Goal: Transaction & Acquisition: Purchase product/service

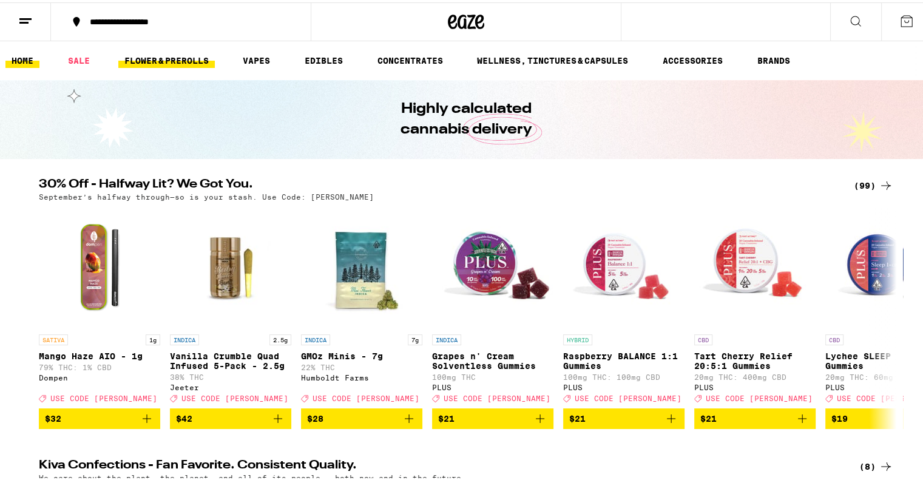
click at [198, 62] on link "FLOWER & PREROLLS" at bounding box center [166, 58] width 96 height 15
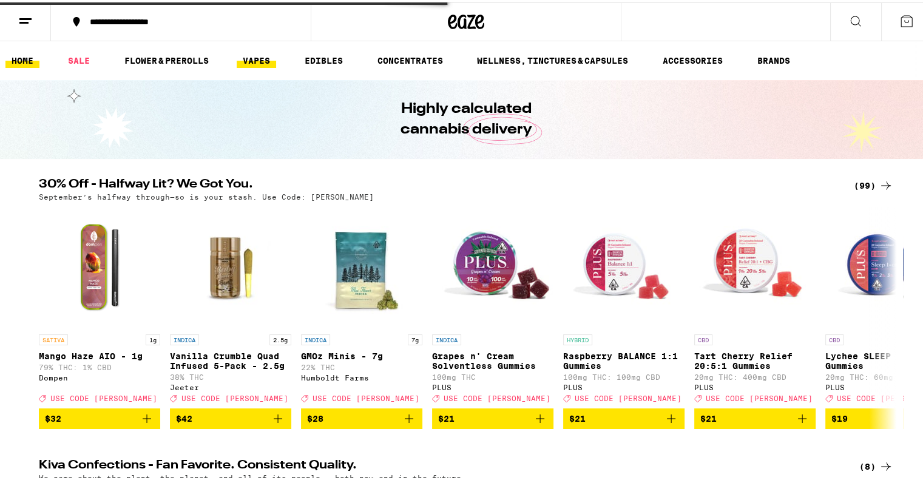
click at [258, 58] on link "VAPES" at bounding box center [256, 58] width 39 height 15
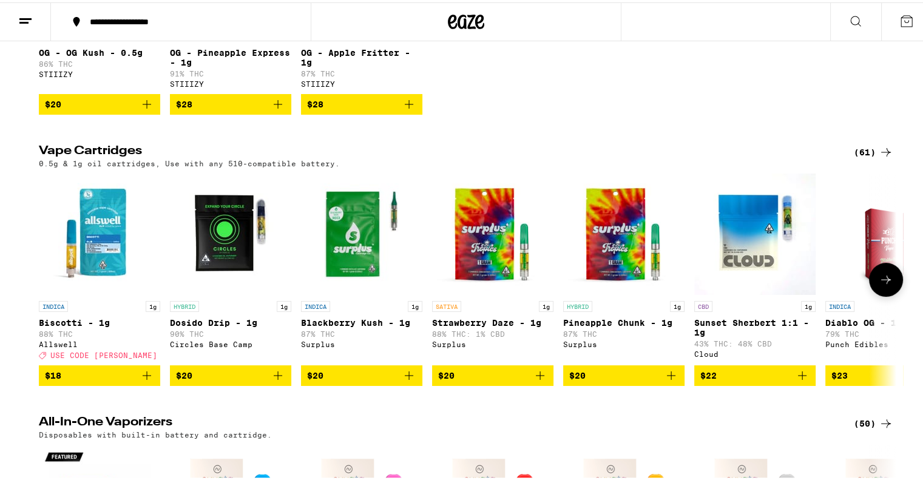
scroll to position [357, 0]
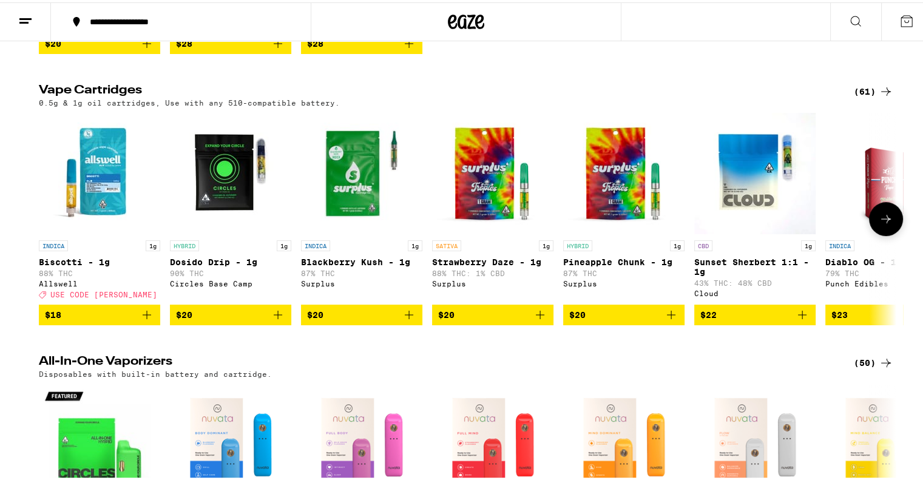
click at [886, 224] on icon at bounding box center [885, 216] width 15 height 15
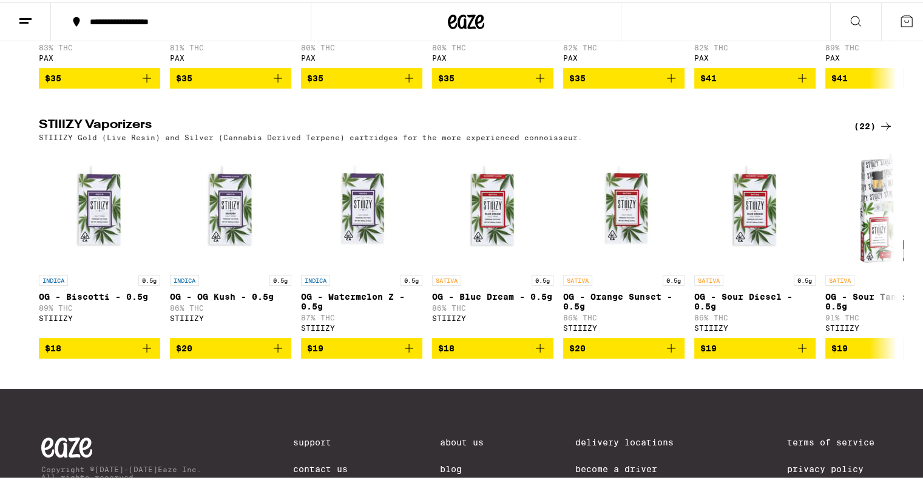
scroll to position [1145, 0]
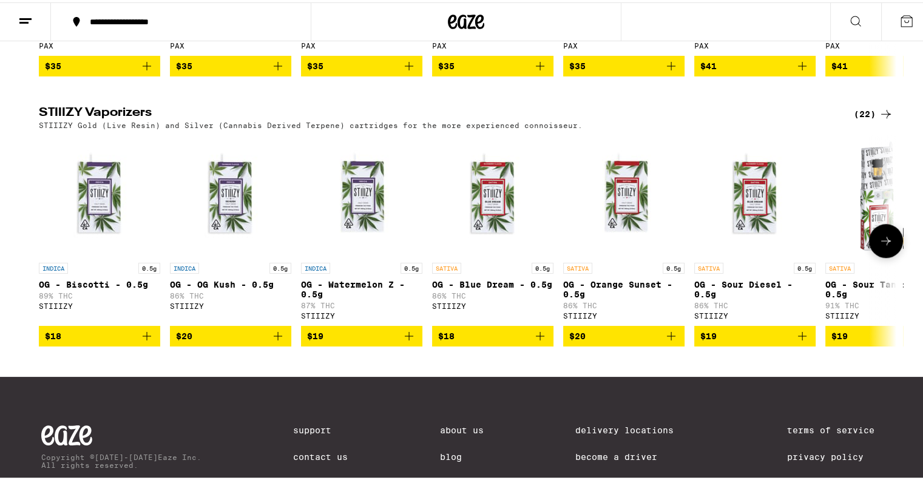
click at [878, 246] on icon at bounding box center [885, 238] width 15 height 15
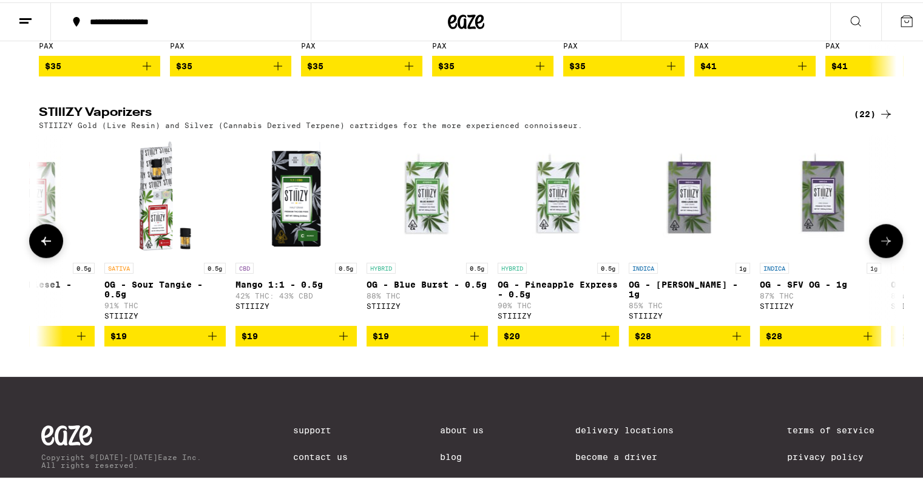
scroll to position [0, 722]
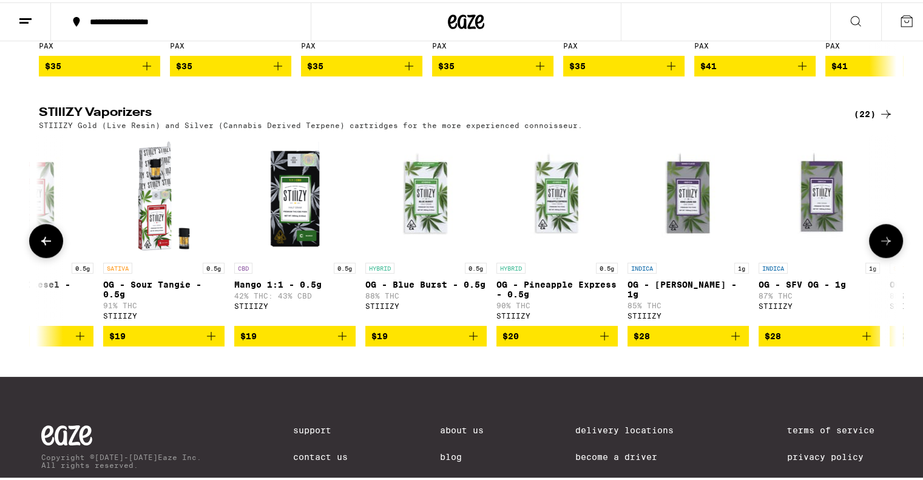
click at [878, 246] on icon at bounding box center [885, 238] width 15 height 15
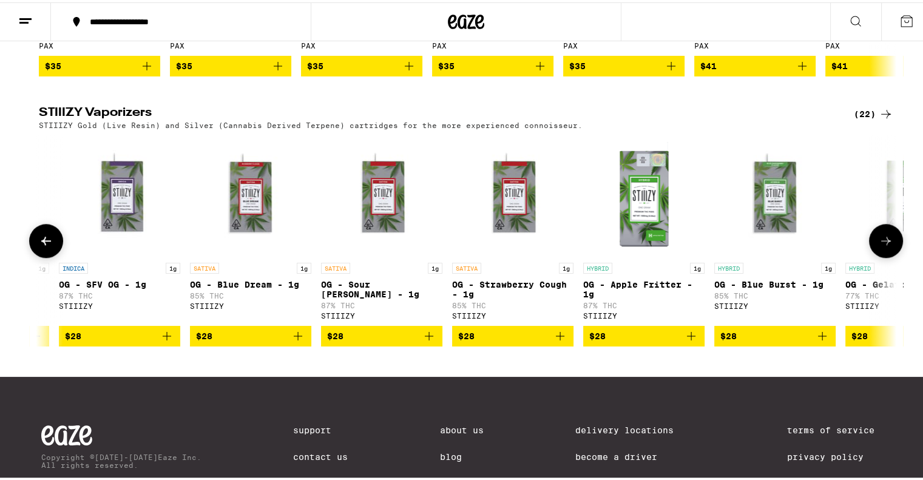
scroll to position [0, 1444]
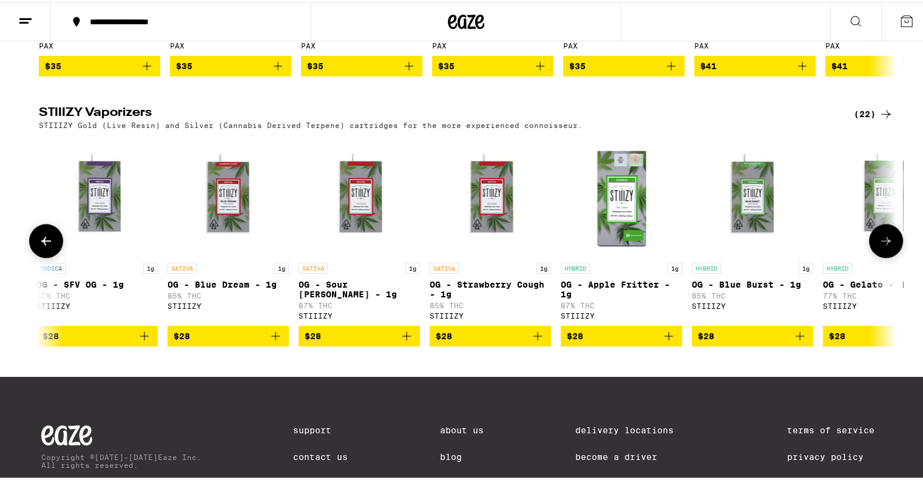
click at [878, 246] on icon at bounding box center [885, 238] width 15 height 15
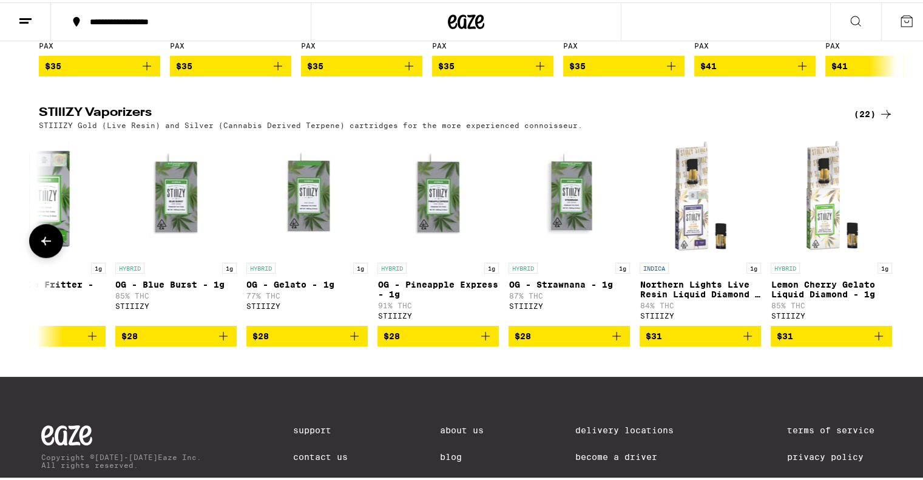
scroll to position [0, 2029]
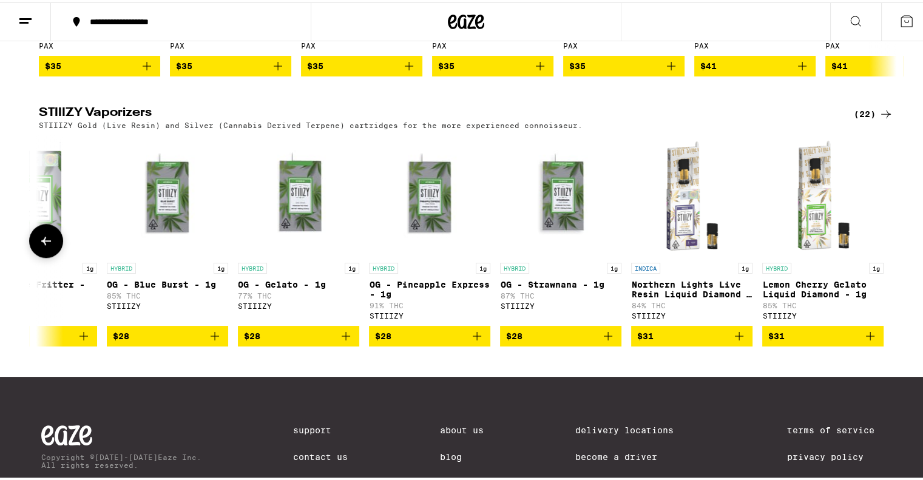
click at [41, 243] on icon at bounding box center [46, 238] width 10 height 8
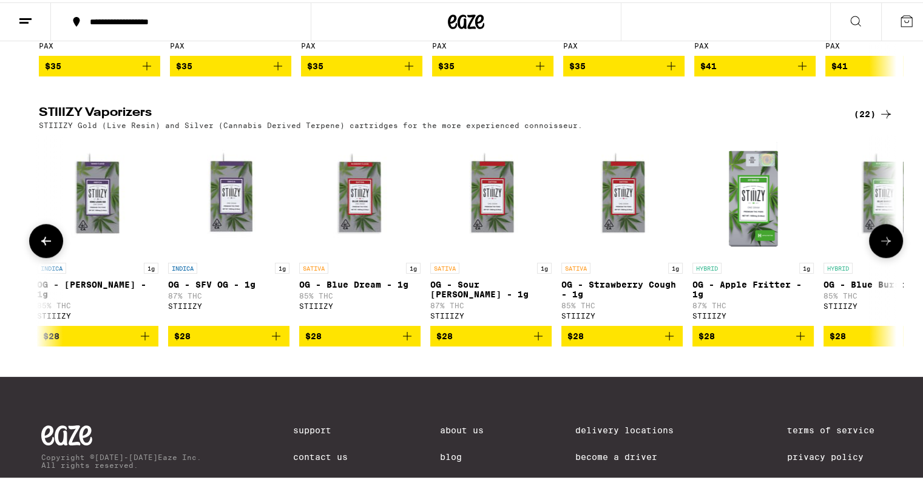
click at [41, 243] on icon at bounding box center [46, 238] width 10 height 8
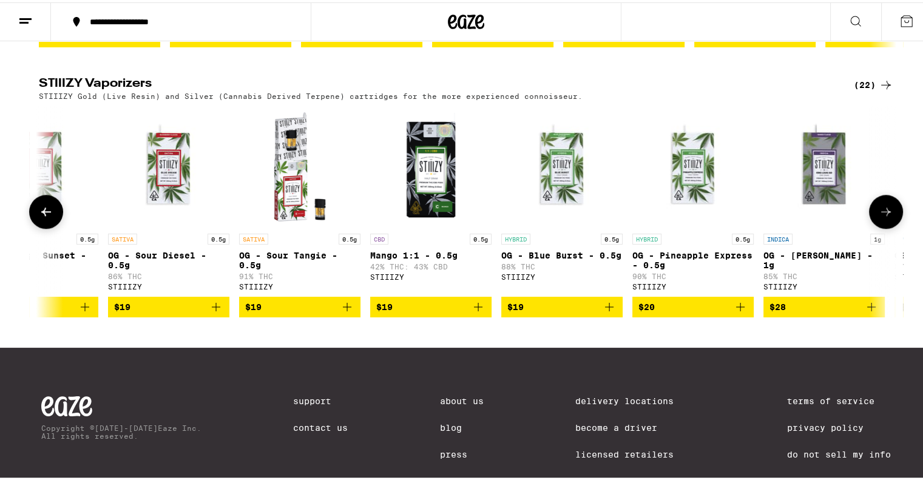
scroll to position [1145, 0]
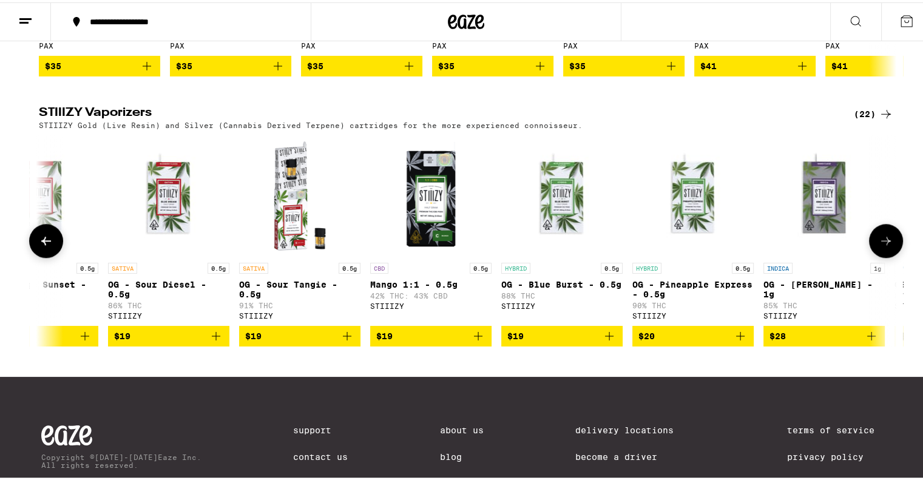
click at [41, 246] on icon at bounding box center [46, 238] width 15 height 15
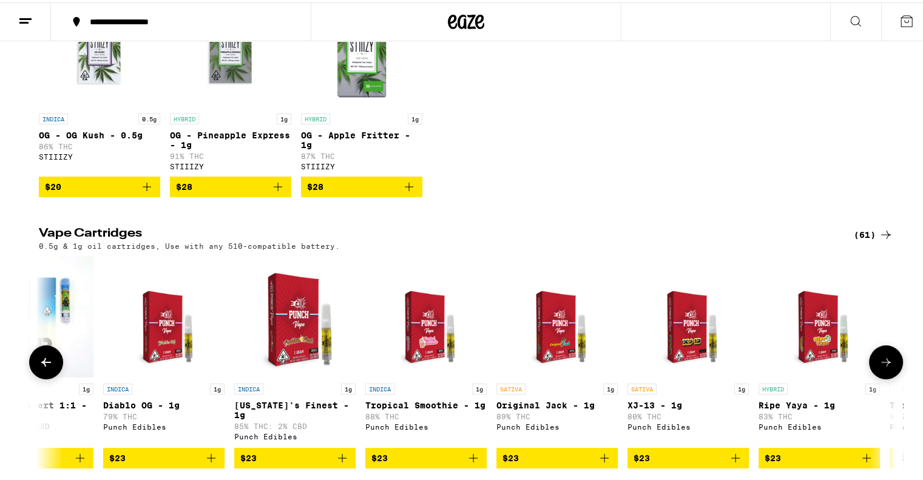
scroll to position [0, 0]
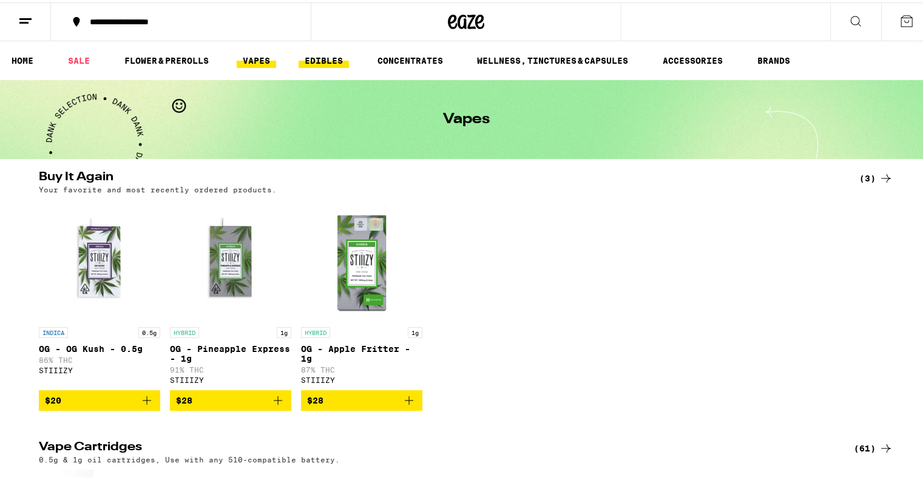
click at [314, 58] on link "EDIBLES" at bounding box center [323, 58] width 50 height 15
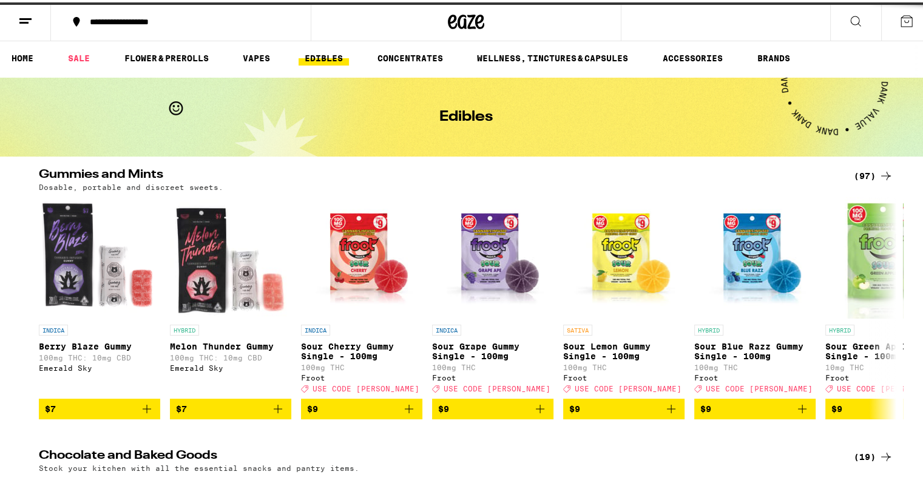
scroll to position [59, 0]
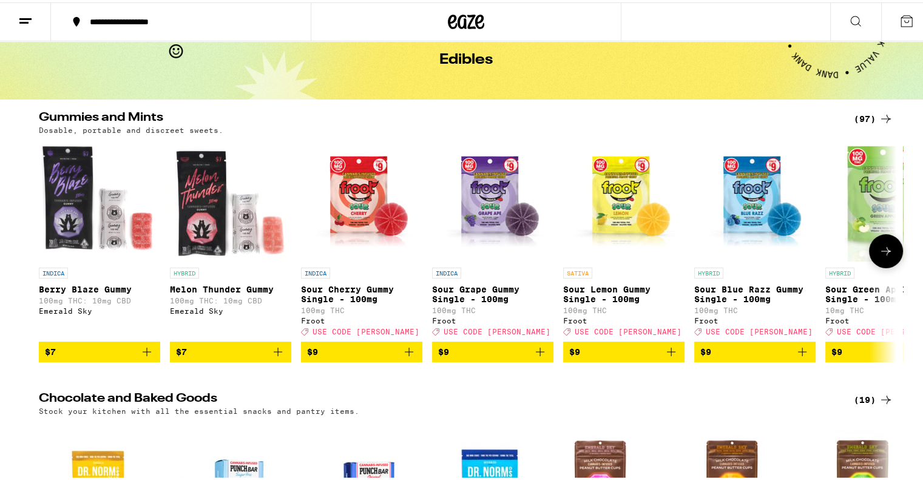
click at [886, 254] on icon at bounding box center [885, 248] width 15 height 15
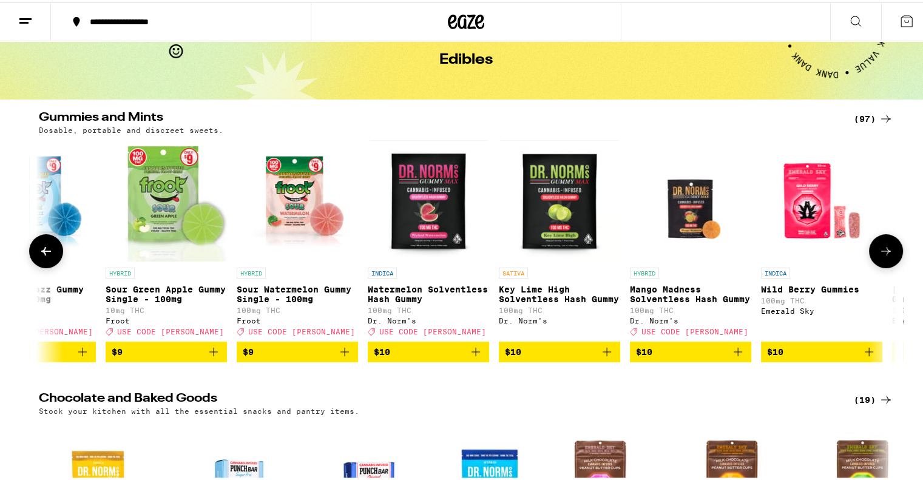
scroll to position [0, 722]
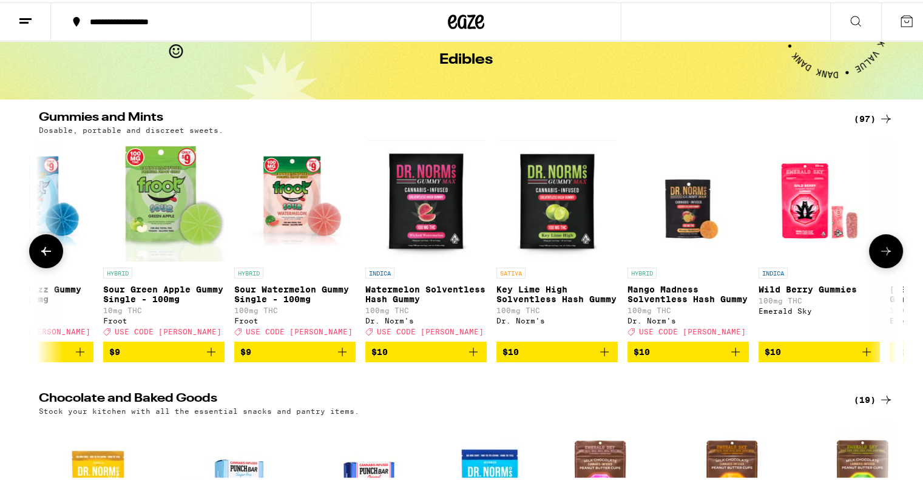
click at [889, 259] on button at bounding box center [886, 249] width 34 height 34
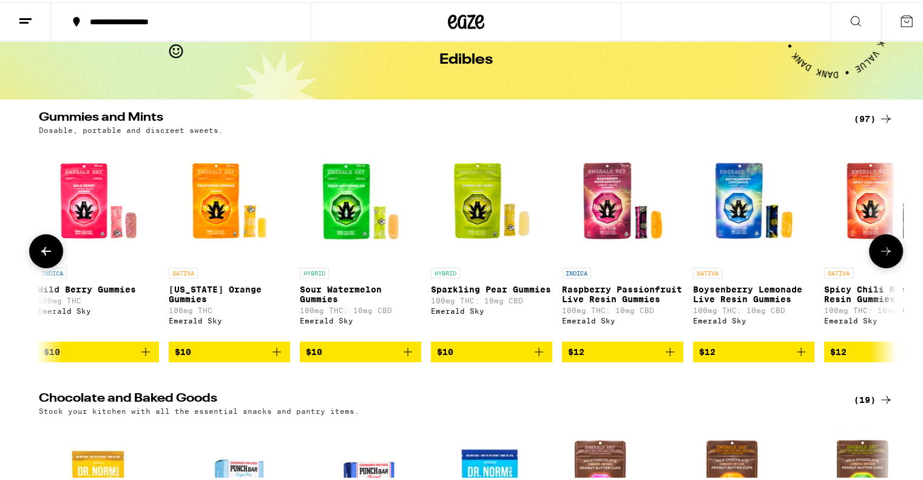
scroll to position [0, 1444]
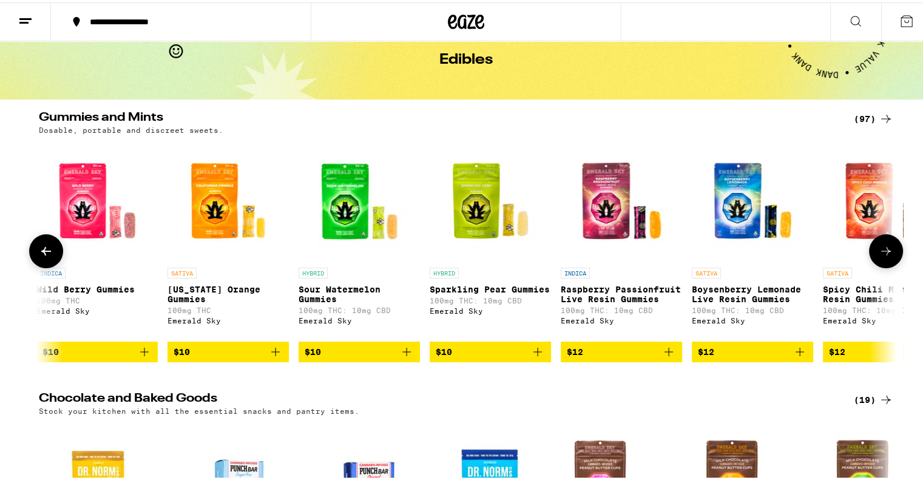
click at [889, 259] on button at bounding box center [886, 249] width 34 height 34
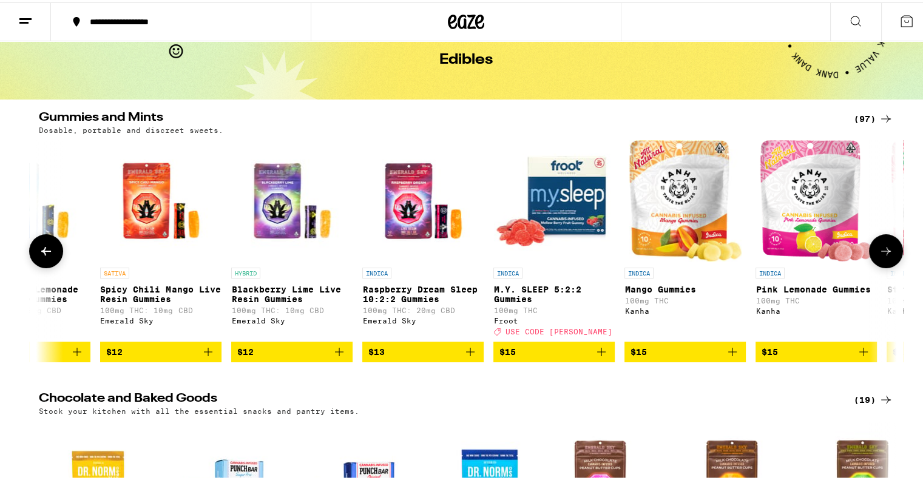
click at [889, 259] on button at bounding box center [886, 249] width 34 height 34
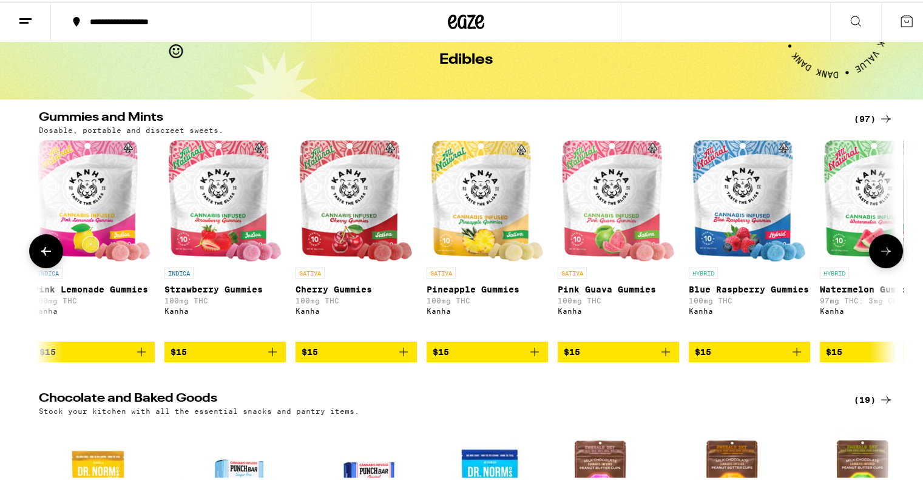
click at [889, 259] on button at bounding box center [886, 249] width 34 height 34
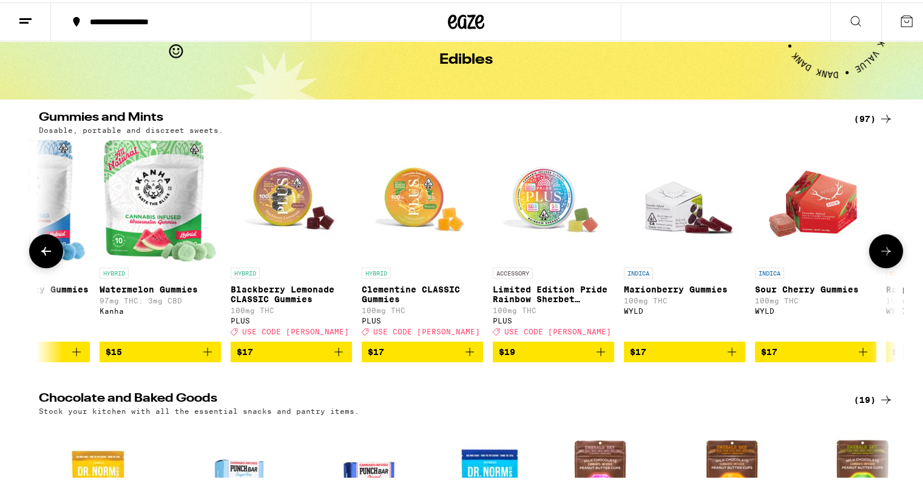
scroll to position [0, 3611]
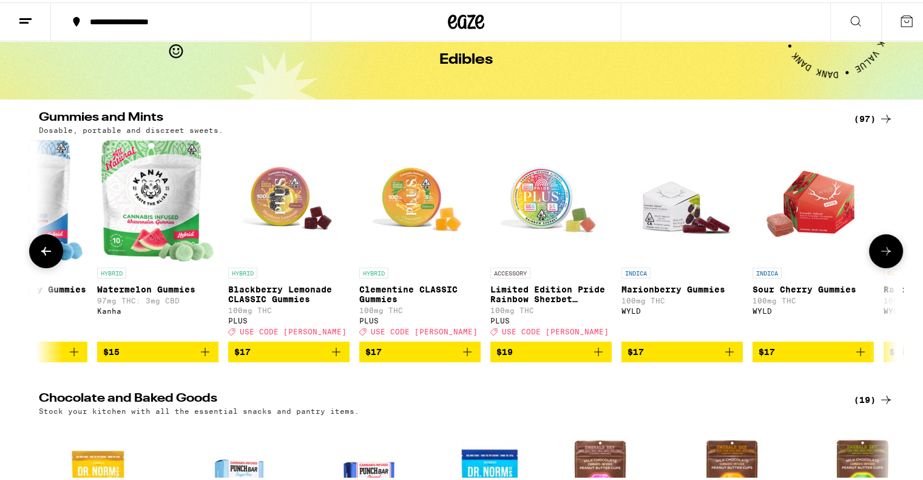
click at [892, 266] on div at bounding box center [886, 249] width 34 height 34
click at [883, 256] on icon at bounding box center [885, 248] width 15 height 15
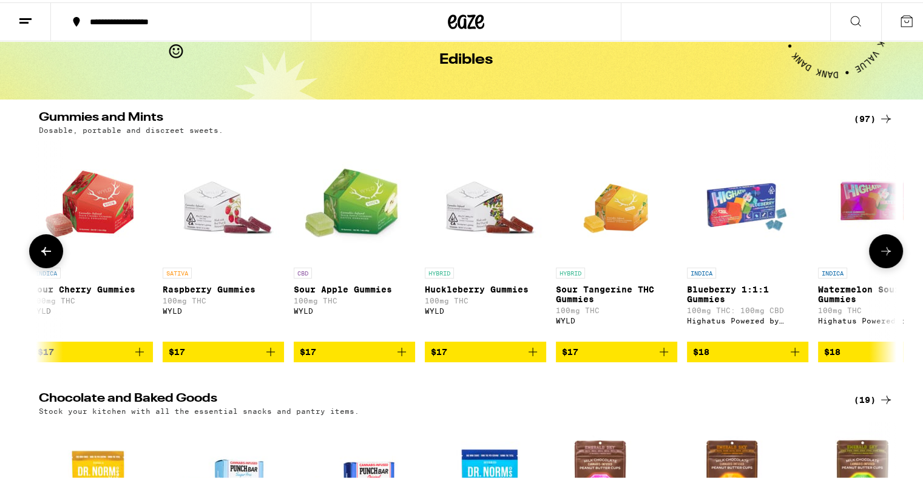
scroll to position [0, 4333]
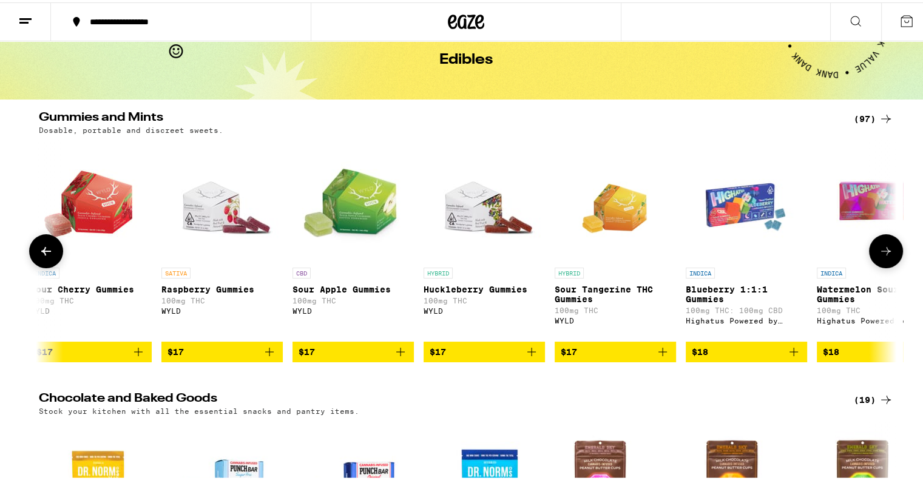
click at [883, 256] on icon at bounding box center [885, 248] width 15 height 15
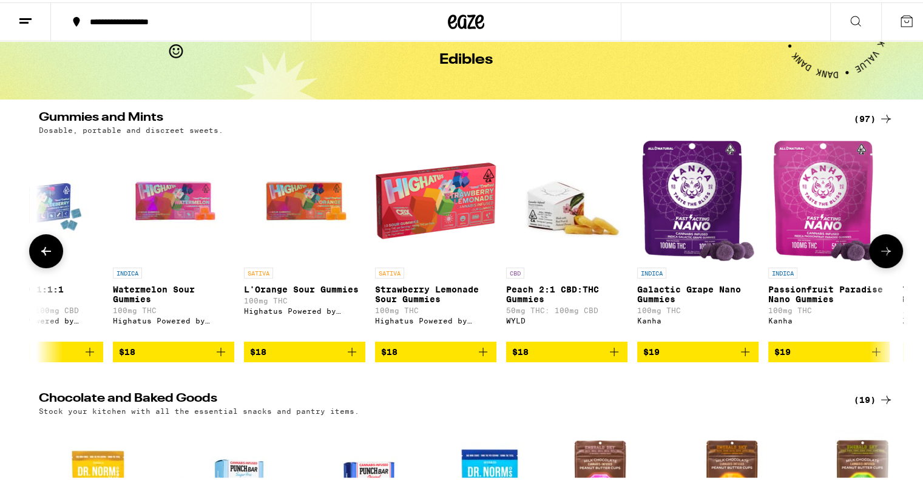
scroll to position [0, 5054]
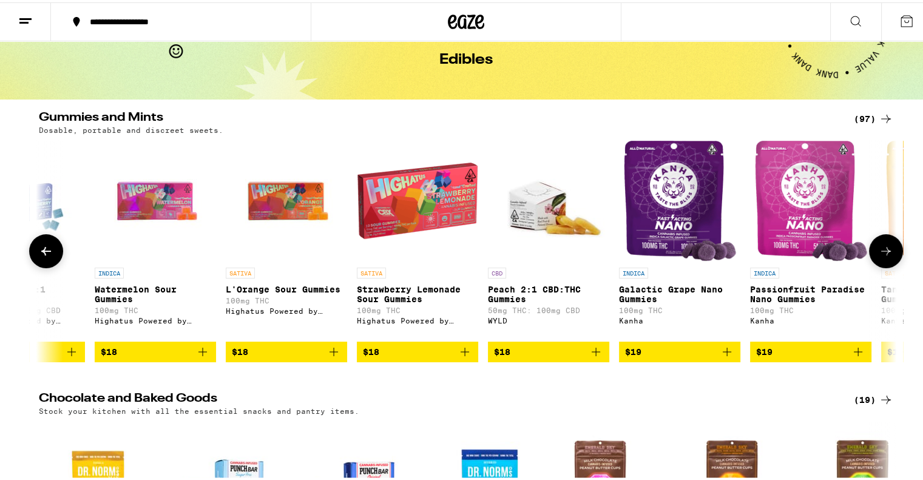
click at [883, 256] on icon at bounding box center [885, 248] width 15 height 15
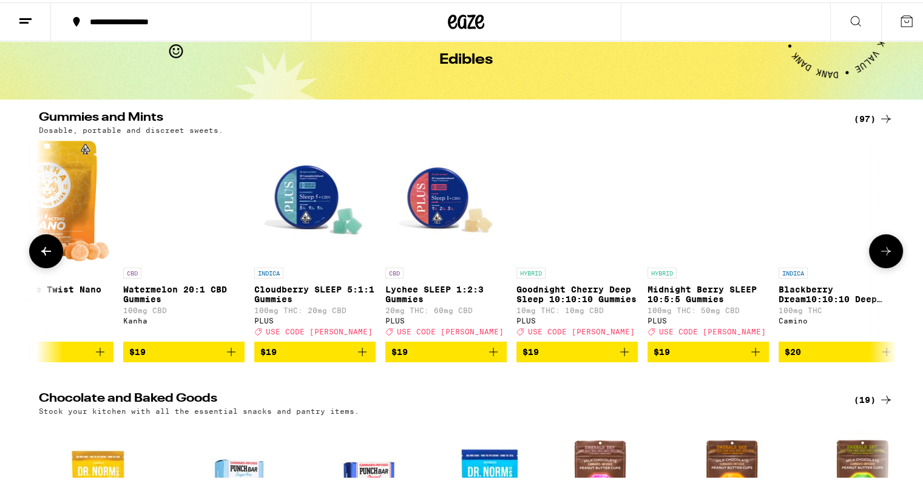
scroll to position [0, 5944]
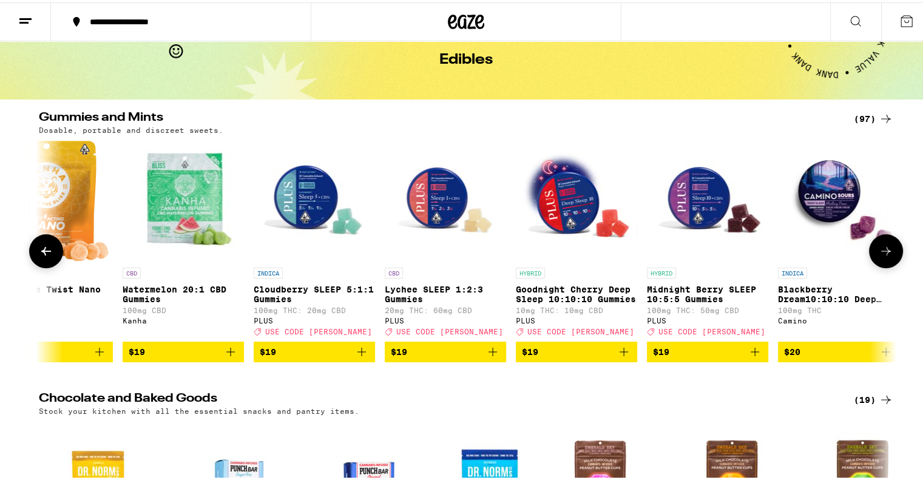
click at [360, 354] on icon "Add to bag" at bounding box center [361, 349] width 8 height 8
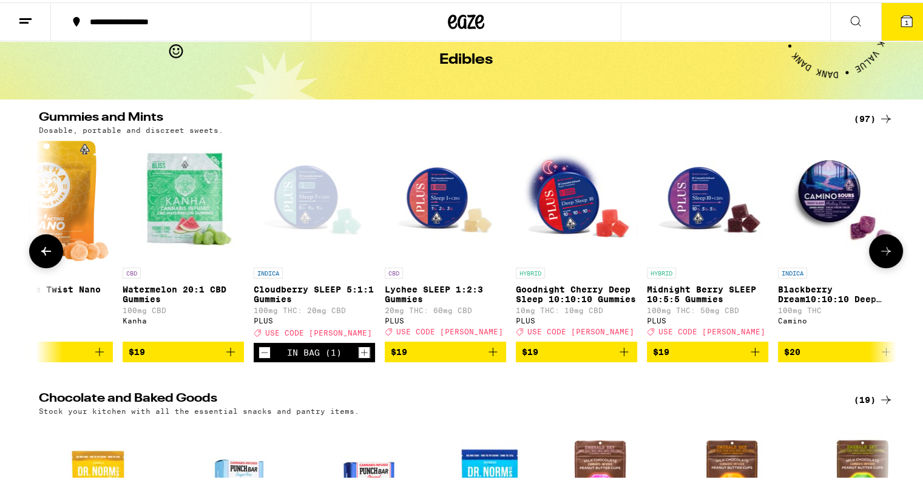
scroll to position [98, 0]
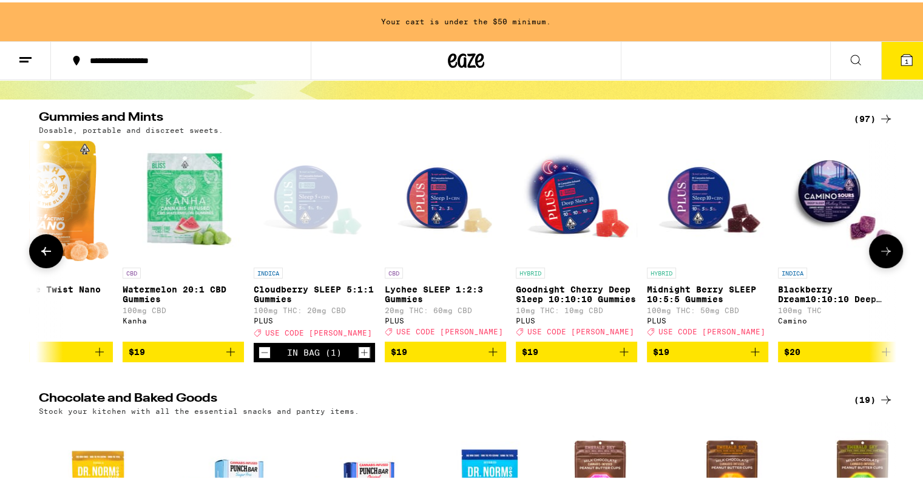
click at [883, 252] on icon at bounding box center [885, 248] width 15 height 15
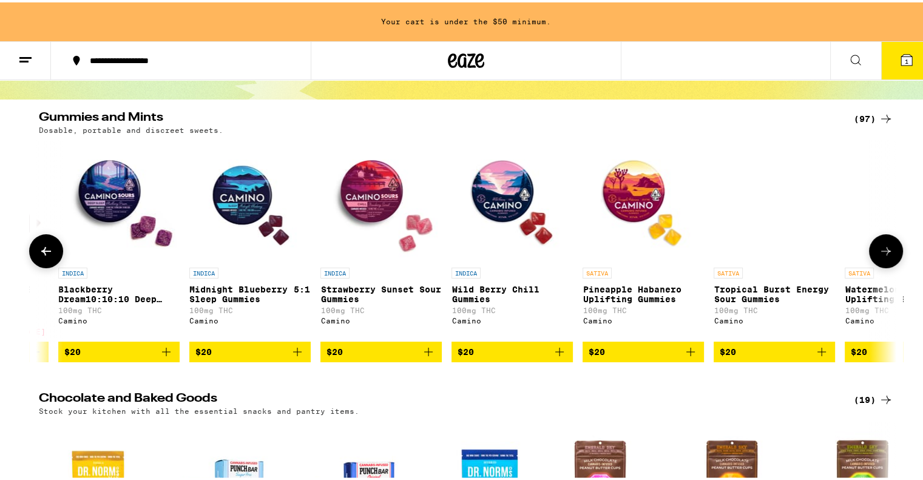
scroll to position [0, 6666]
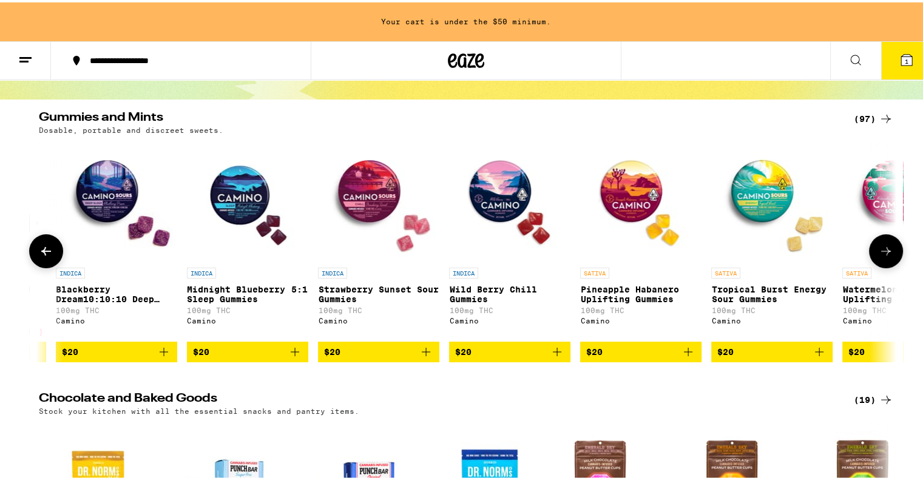
click at [888, 254] on button at bounding box center [886, 249] width 34 height 34
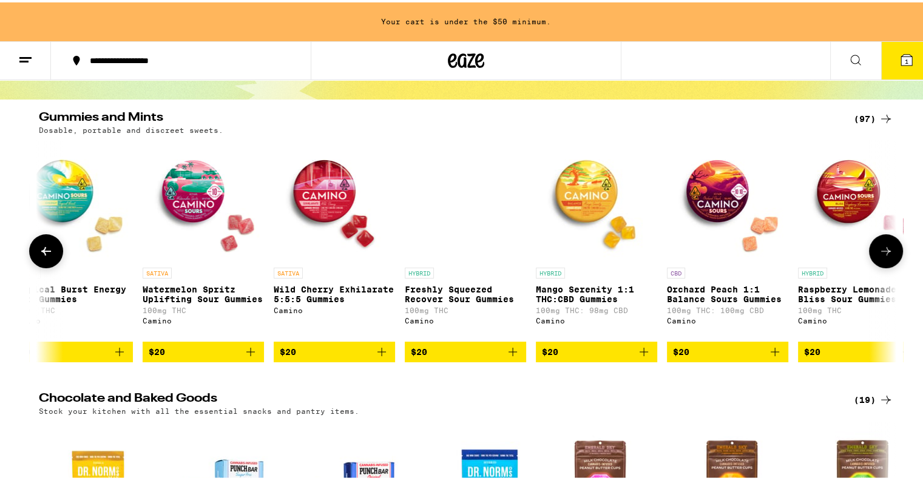
scroll to position [0, 7388]
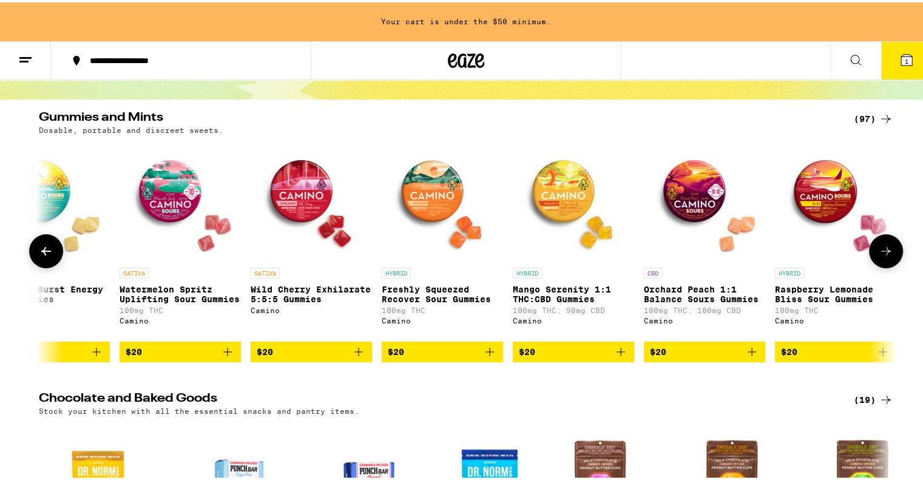
click at [882, 255] on icon at bounding box center [885, 248] width 15 height 15
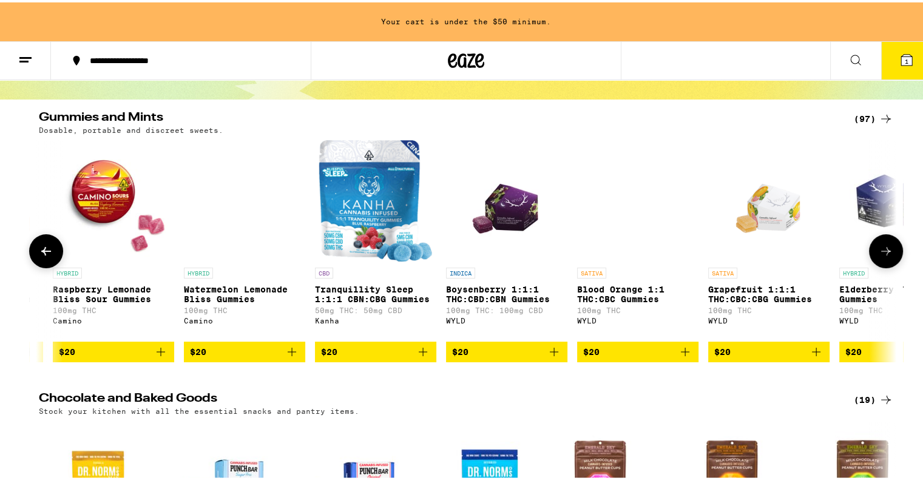
click at [882, 255] on icon at bounding box center [885, 248] width 15 height 15
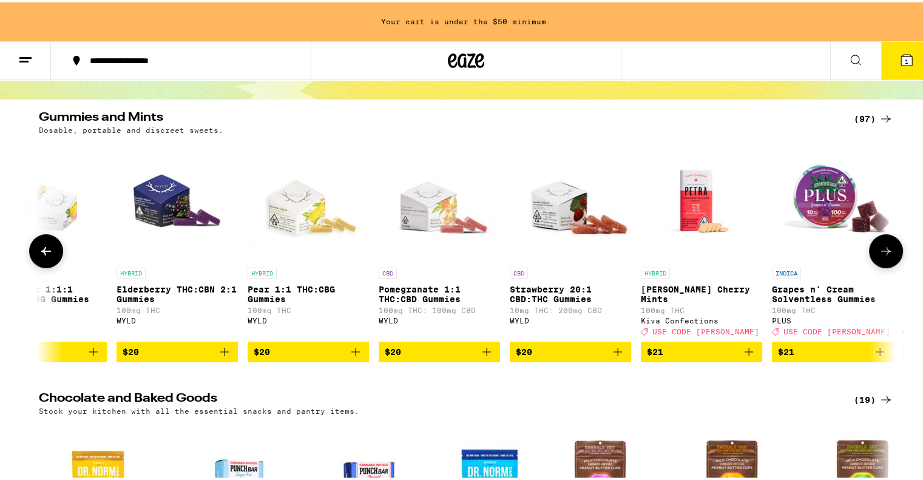
click at [882, 255] on icon at bounding box center [885, 248] width 15 height 15
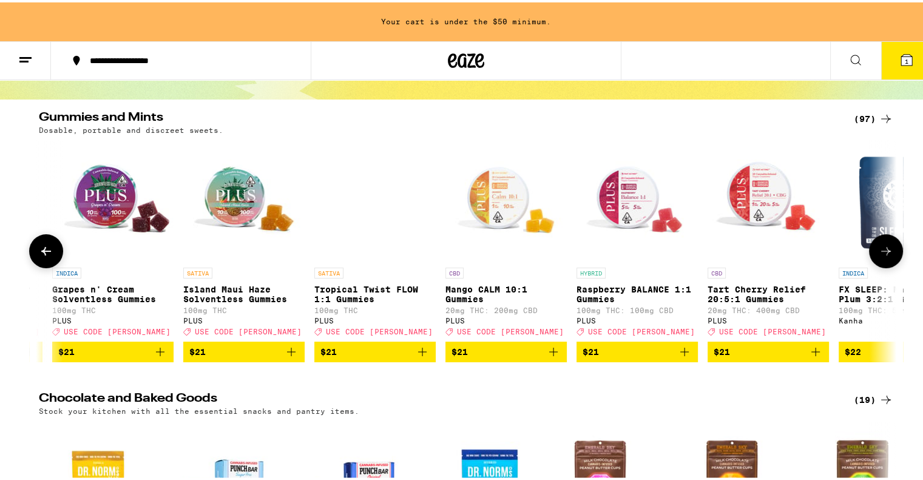
scroll to position [0, 9554]
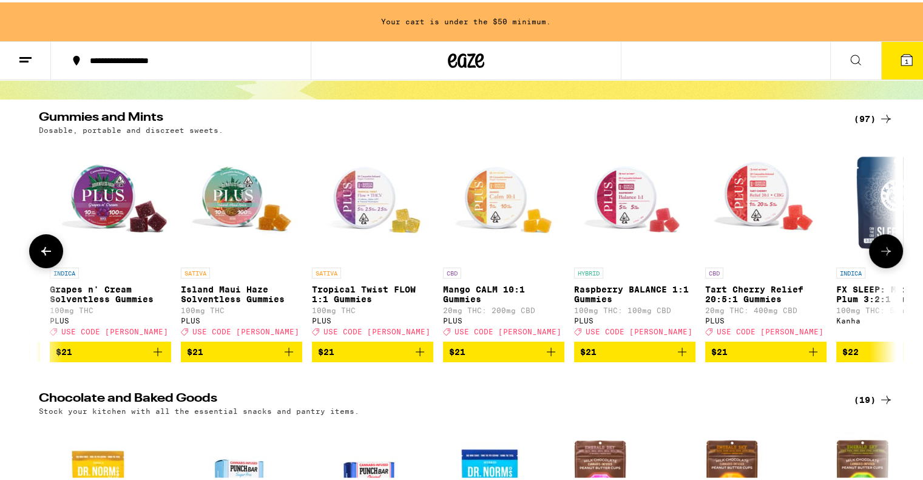
click at [882, 255] on icon at bounding box center [885, 248] width 15 height 15
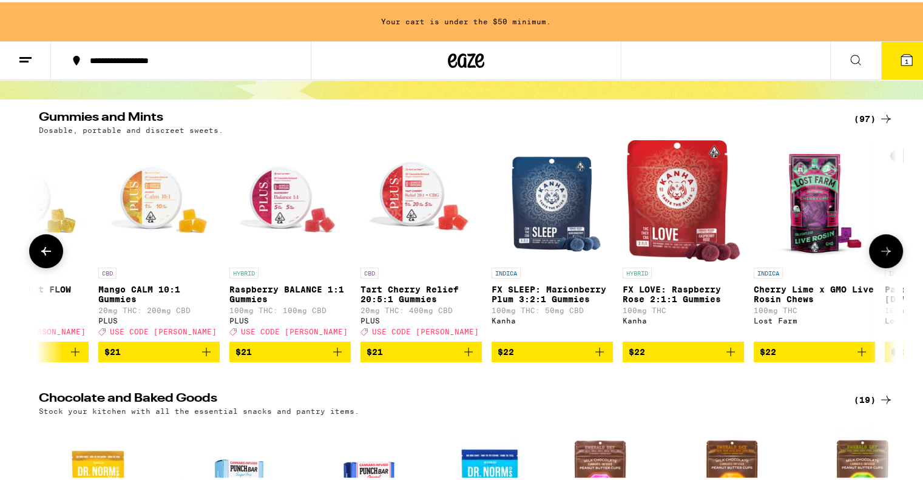
click at [882, 255] on icon at bounding box center [885, 248] width 15 height 15
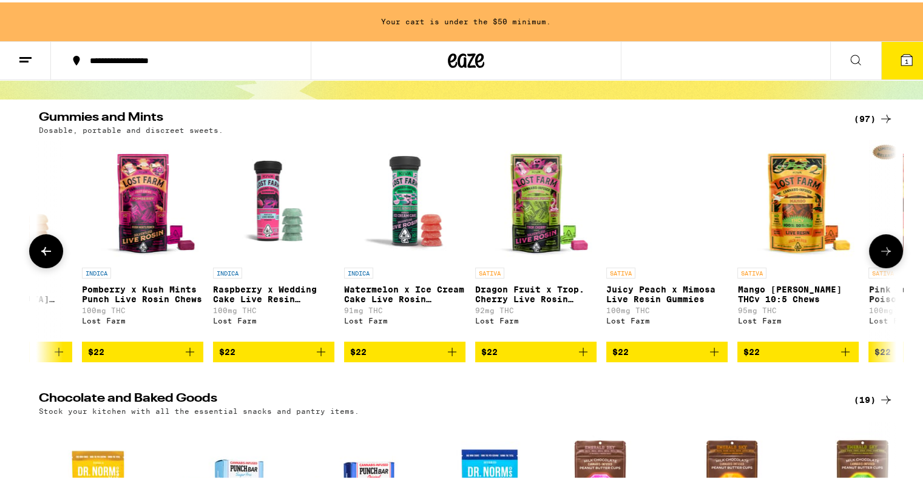
click at [882, 255] on icon at bounding box center [885, 248] width 15 height 15
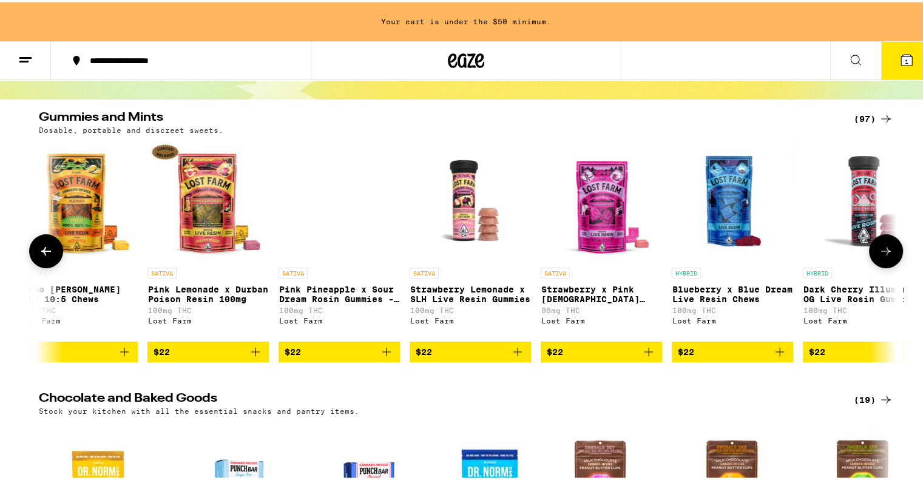
click at [882, 255] on icon at bounding box center [885, 248] width 15 height 15
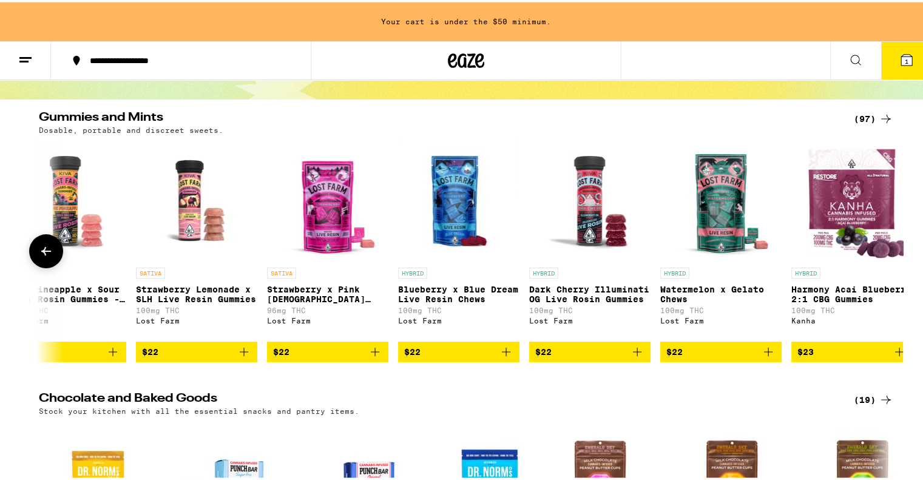
scroll to position [0, 11856]
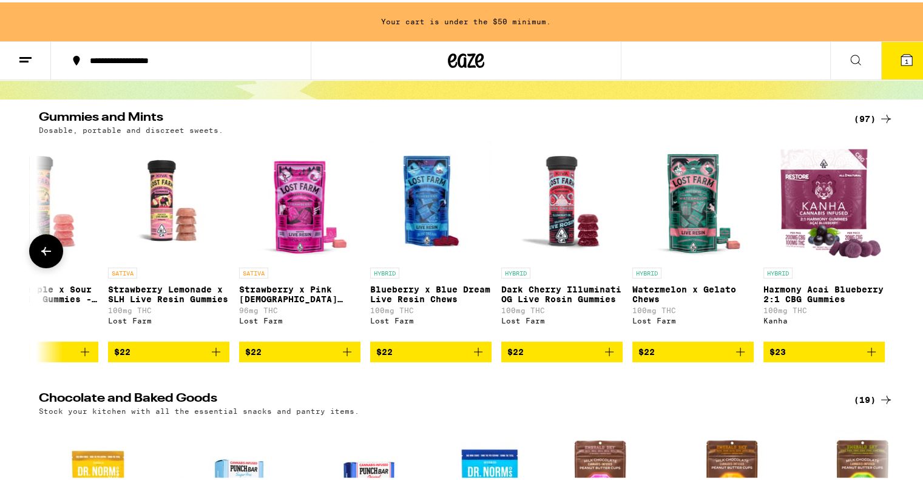
click at [886, 249] on icon at bounding box center [886, 249] width 0 height 0
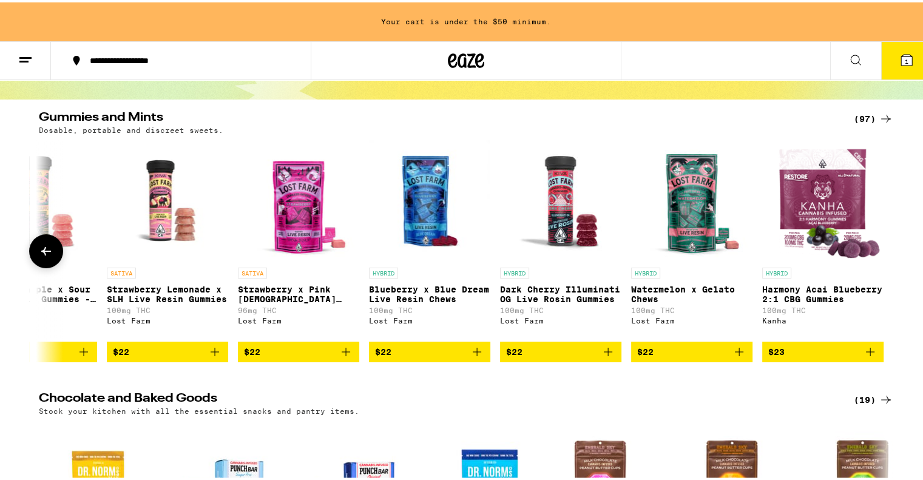
click at [41, 250] on icon at bounding box center [46, 248] width 10 height 8
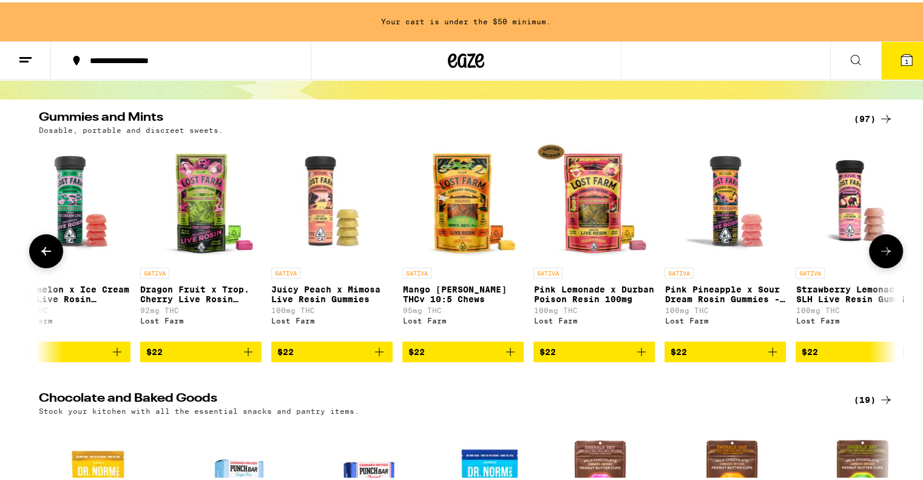
click at [41, 250] on icon at bounding box center [46, 248] width 10 height 8
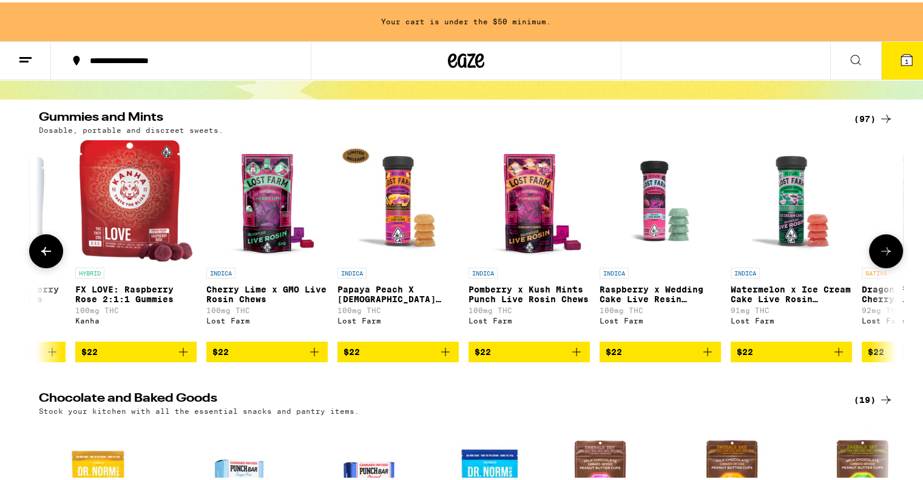
click at [41, 249] on icon at bounding box center [46, 248] width 15 height 15
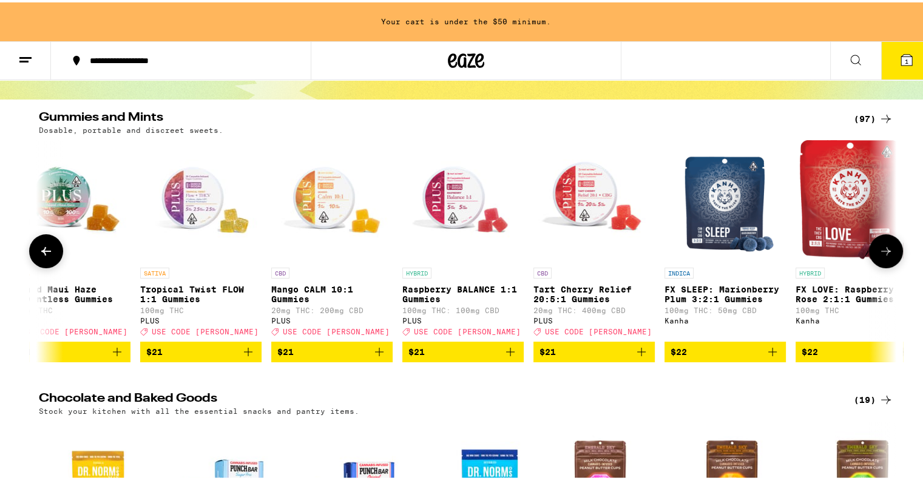
scroll to position [0, 9724]
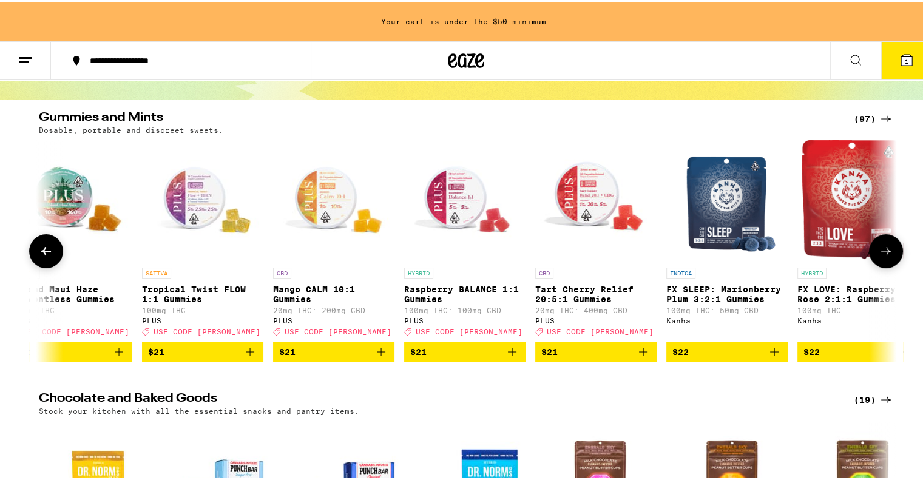
click at [41, 249] on icon at bounding box center [46, 248] width 15 height 15
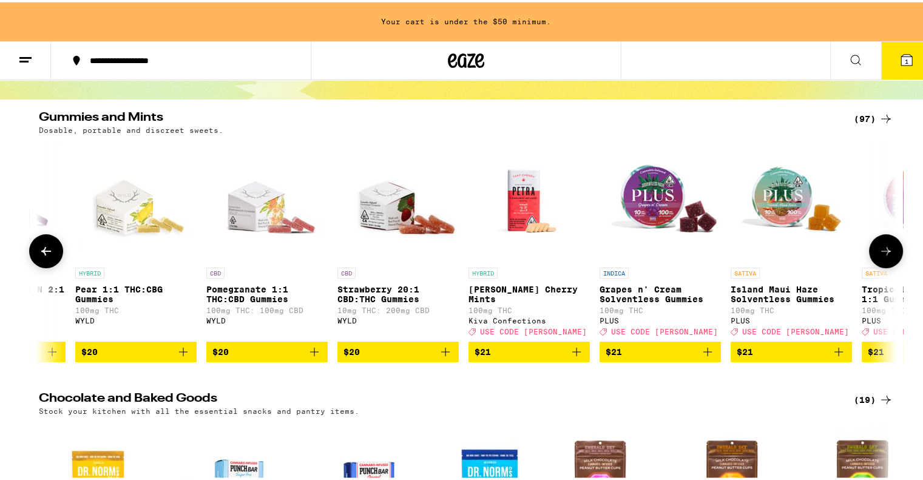
scroll to position [0, 9002]
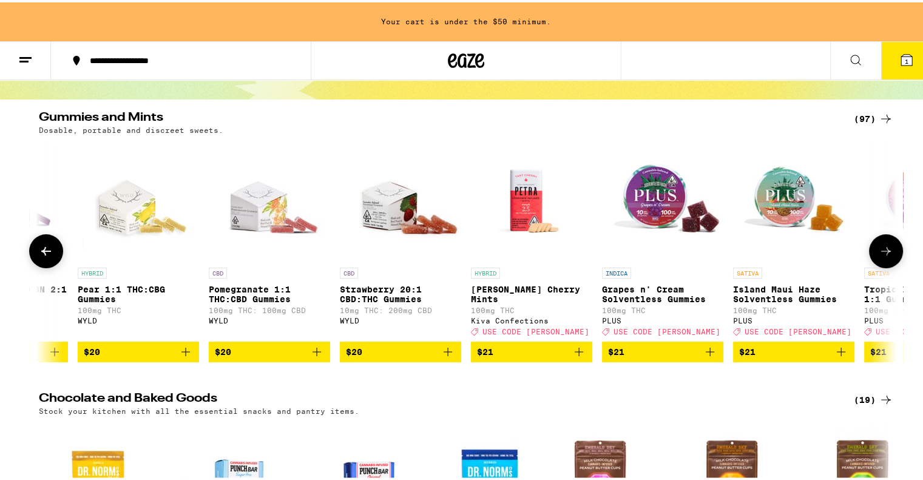
click at [49, 250] on icon at bounding box center [46, 248] width 15 height 15
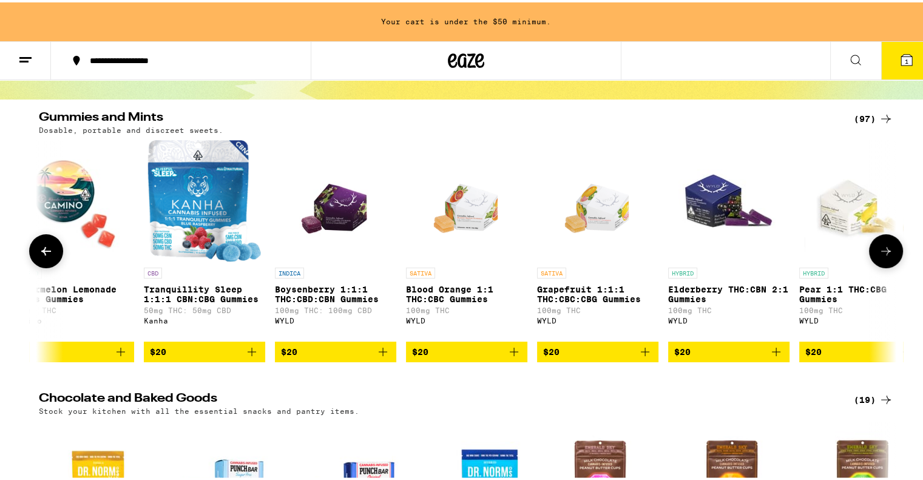
click at [49, 250] on icon at bounding box center [46, 248] width 15 height 15
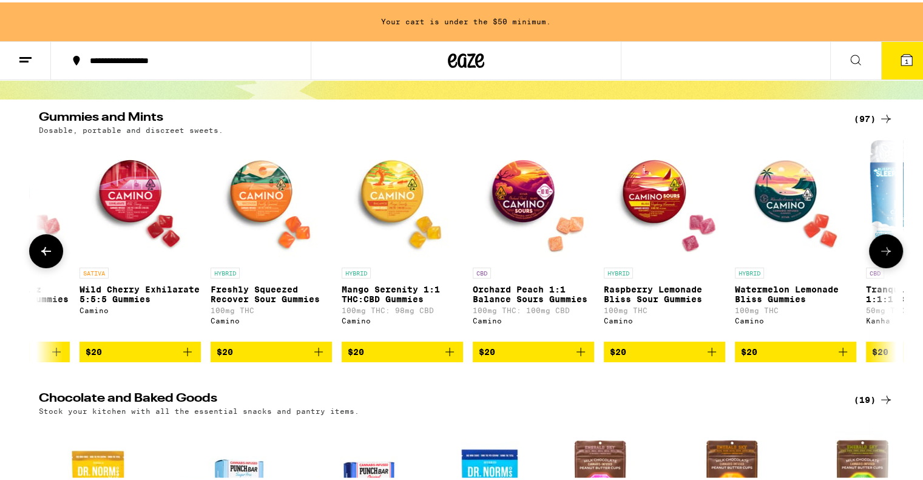
click at [878, 249] on icon at bounding box center [885, 248] width 15 height 15
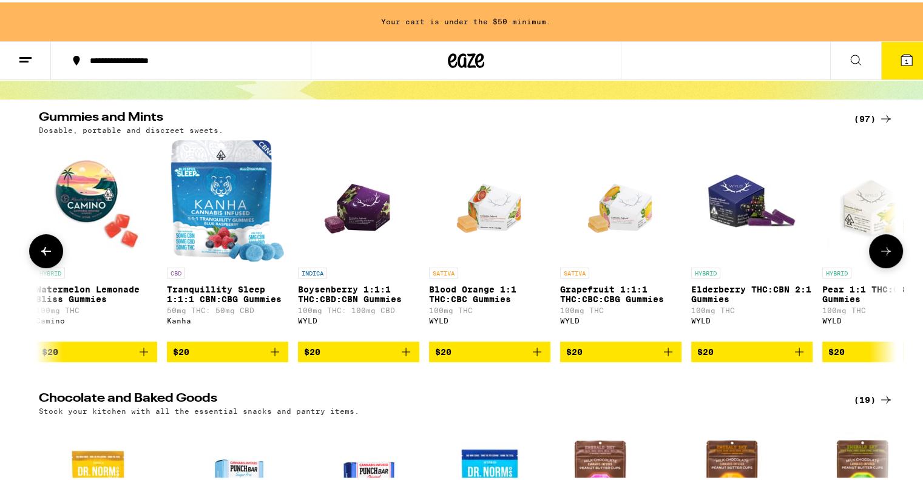
click at [878, 249] on icon at bounding box center [885, 248] width 15 height 15
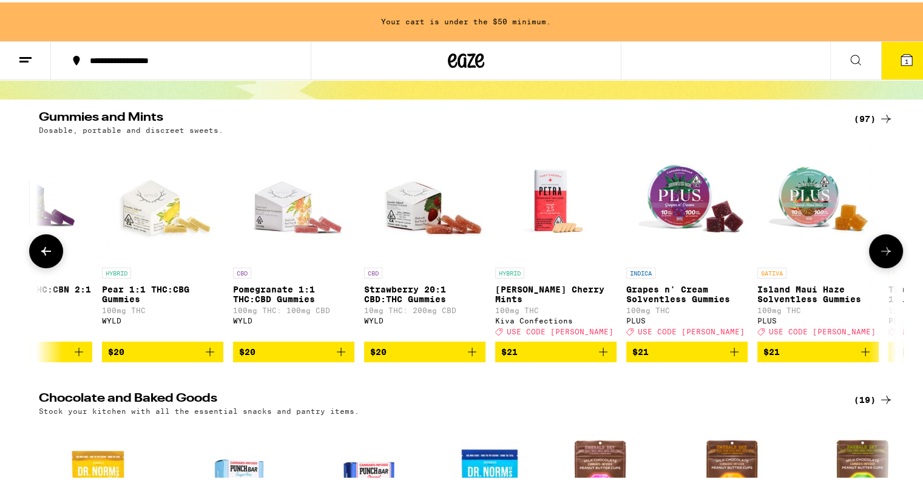
click at [878, 249] on icon at bounding box center [885, 248] width 15 height 15
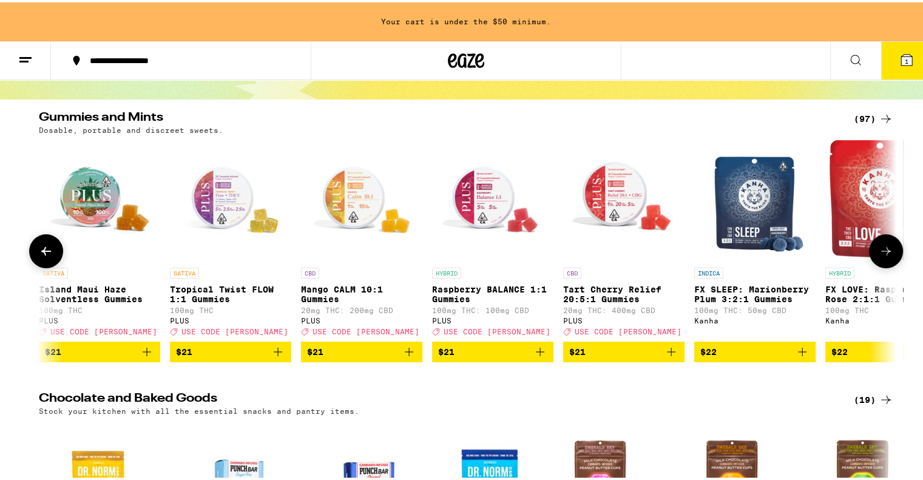
scroll to position [0, 9700]
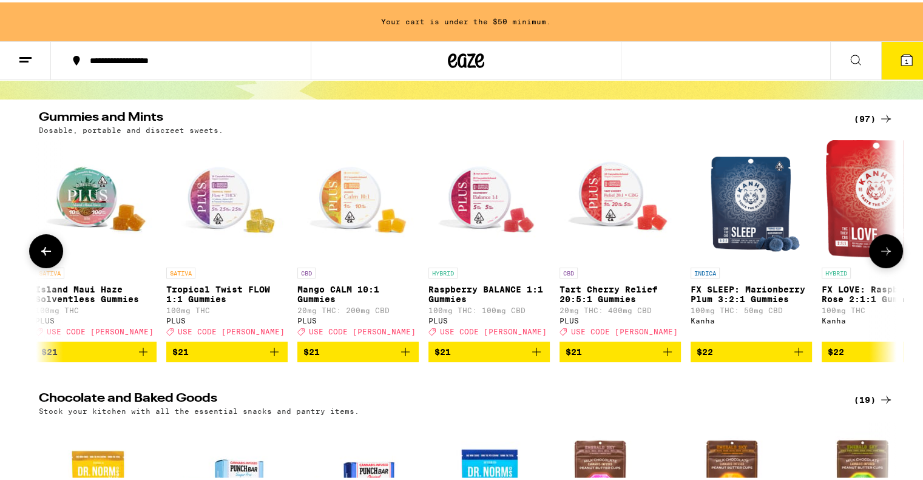
click at [39, 256] on icon at bounding box center [46, 248] width 15 height 15
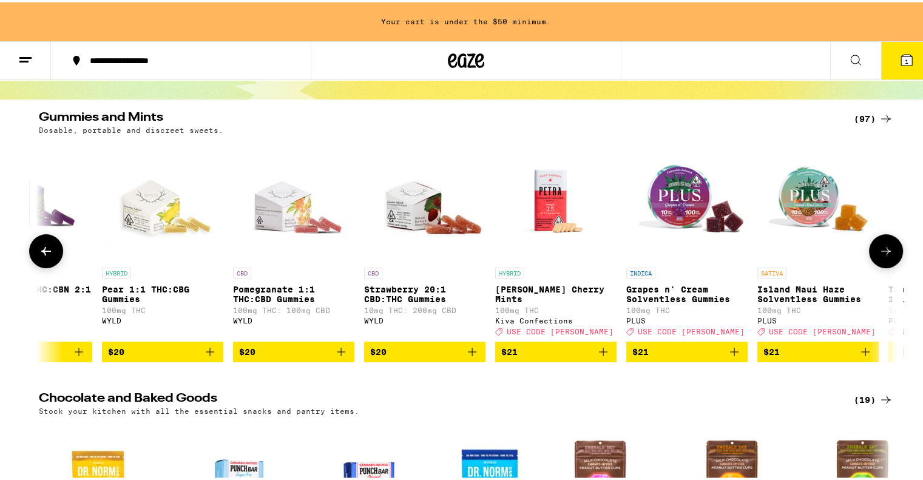
click at [41, 253] on icon at bounding box center [46, 248] width 10 height 8
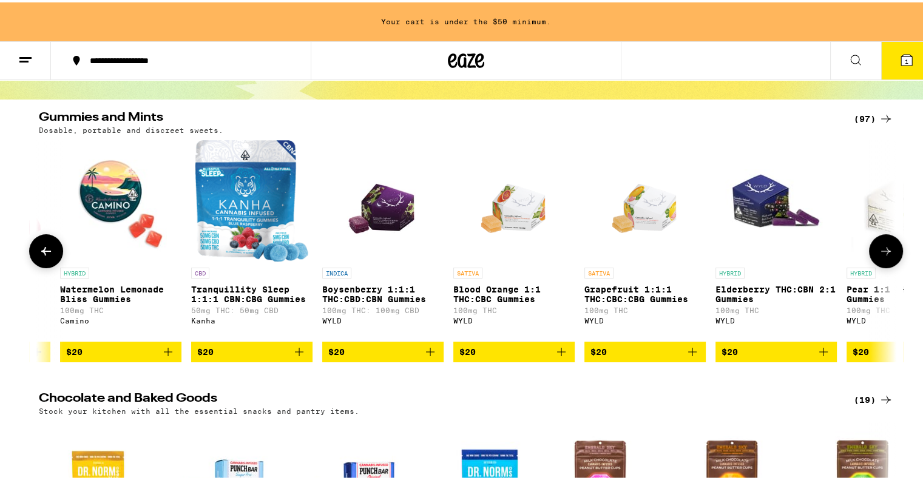
scroll to position [0, 8233]
click at [41, 256] on icon at bounding box center [46, 248] width 15 height 15
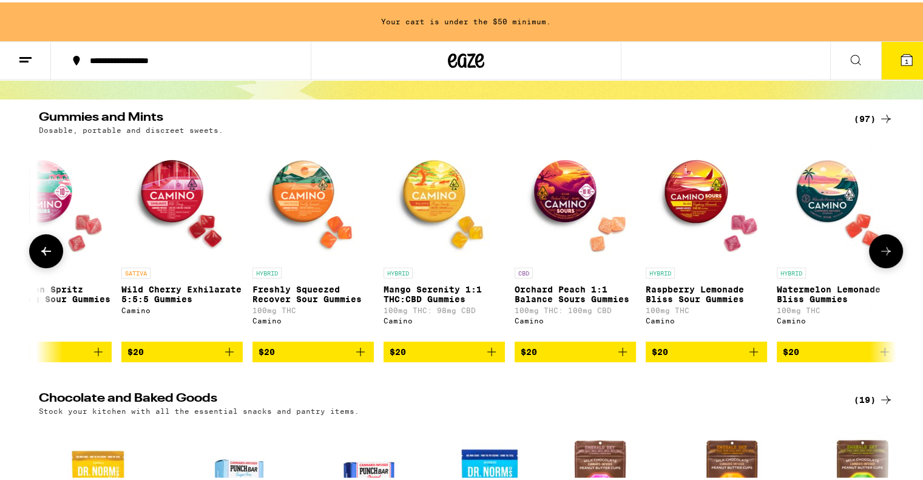
scroll to position [0, 7512]
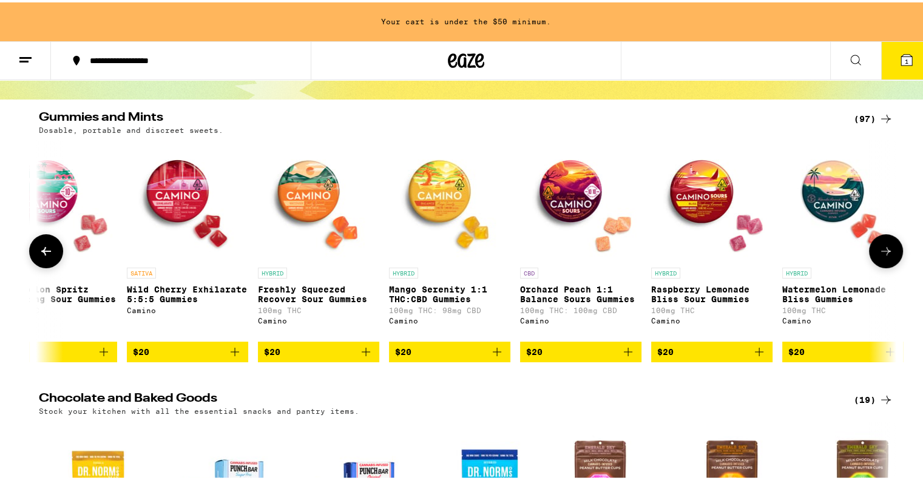
click at [49, 249] on button at bounding box center [46, 249] width 34 height 34
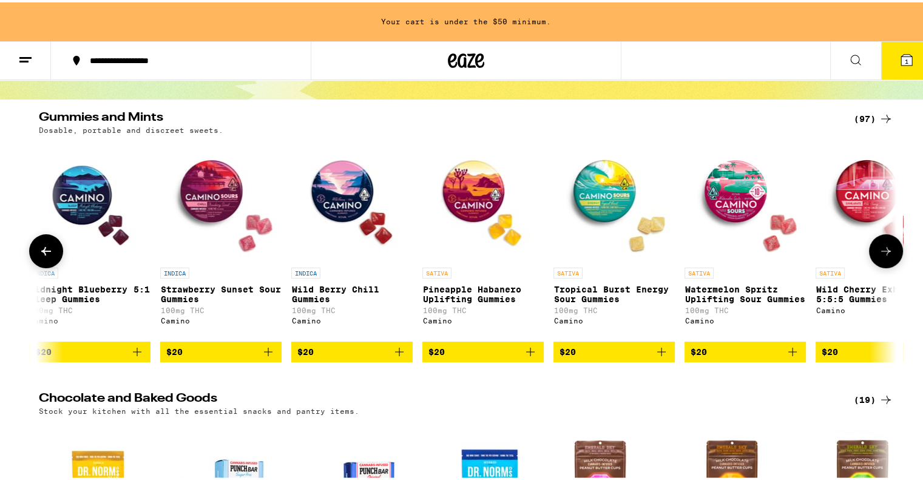
scroll to position [0, 6790]
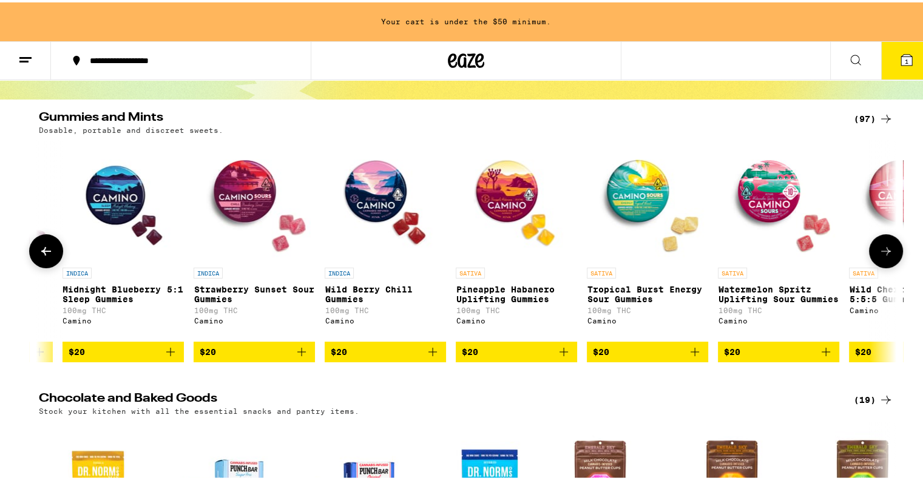
click at [41, 247] on icon at bounding box center [46, 248] width 15 height 15
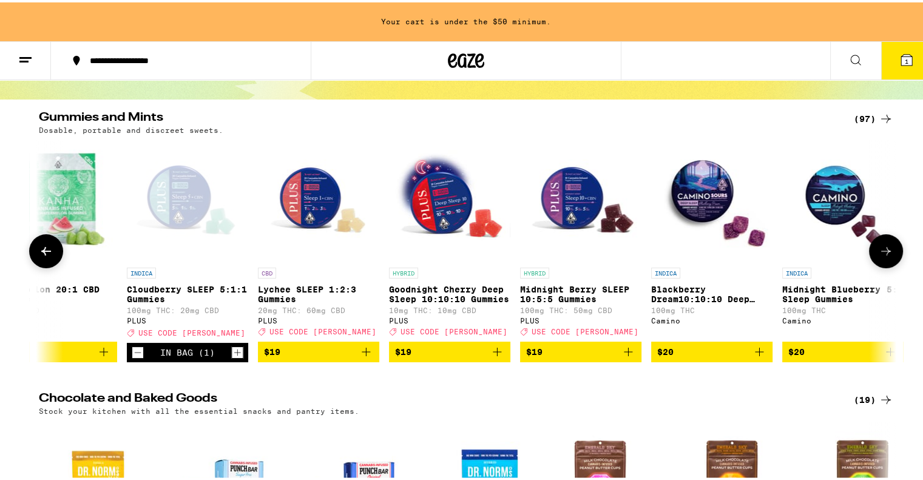
scroll to position [0, 6069]
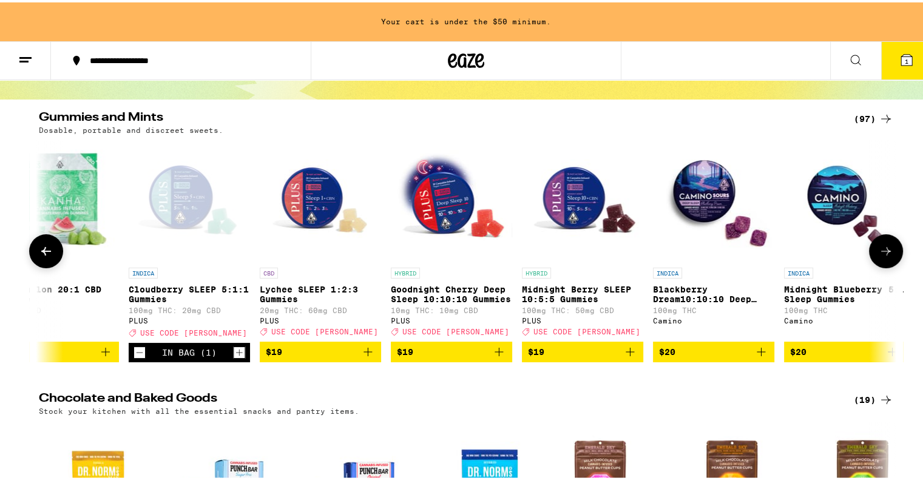
click at [234, 357] on icon "Increment" at bounding box center [239, 350] width 11 height 15
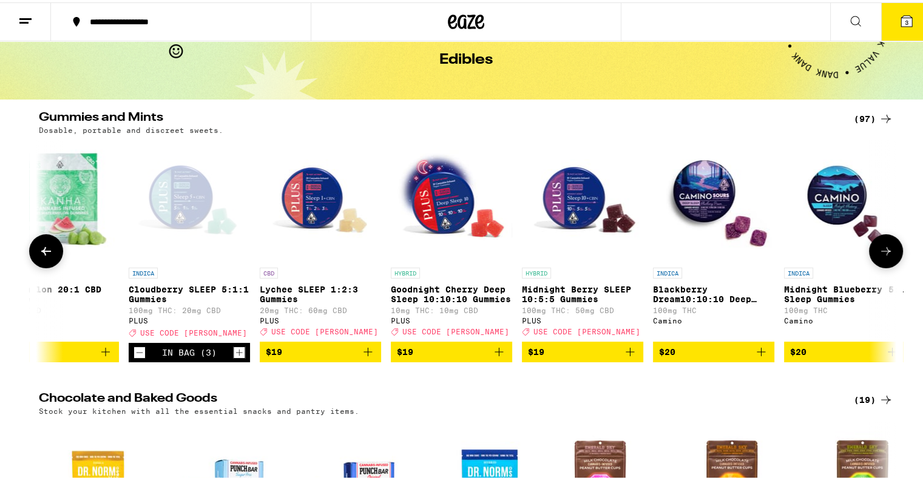
click at [139, 357] on icon "Decrement" at bounding box center [139, 350] width 11 height 15
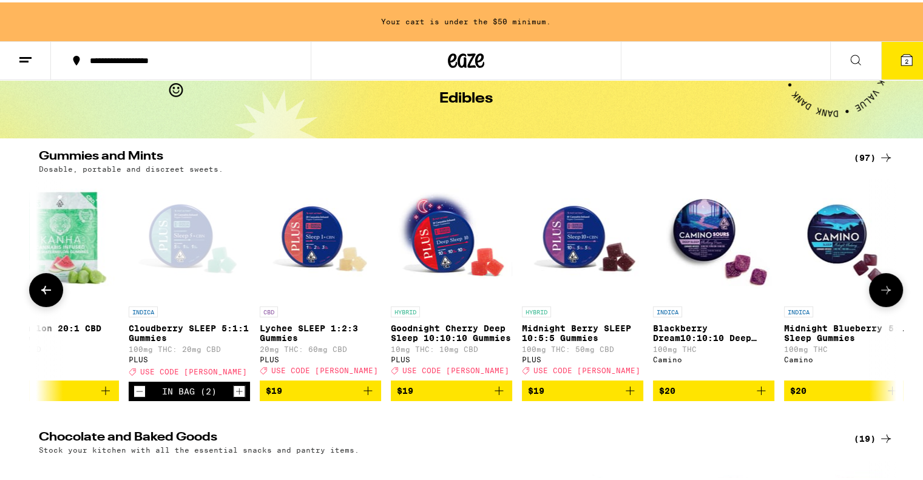
scroll to position [98, 0]
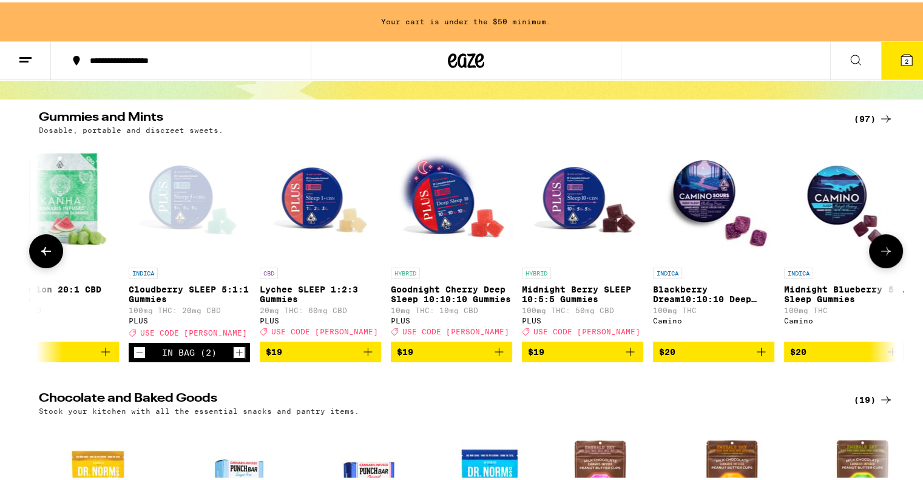
click at [139, 357] on icon "Decrement" at bounding box center [139, 350] width 11 height 15
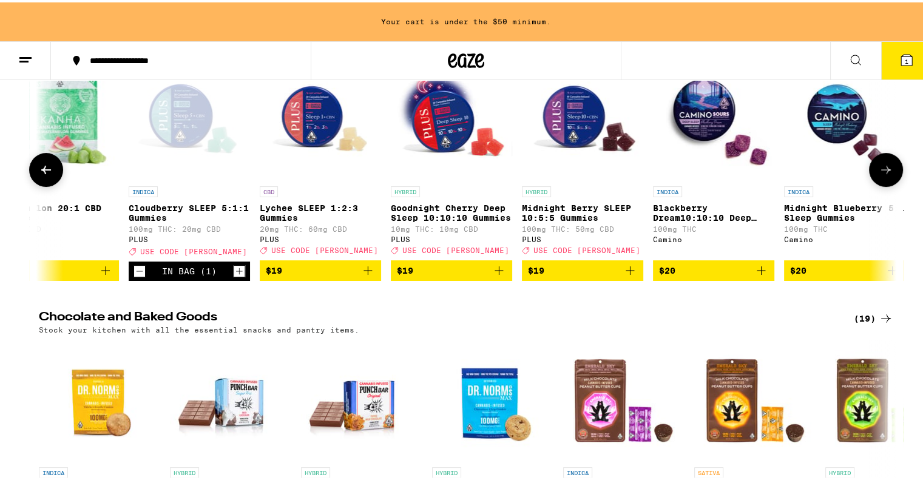
scroll to position [159, 0]
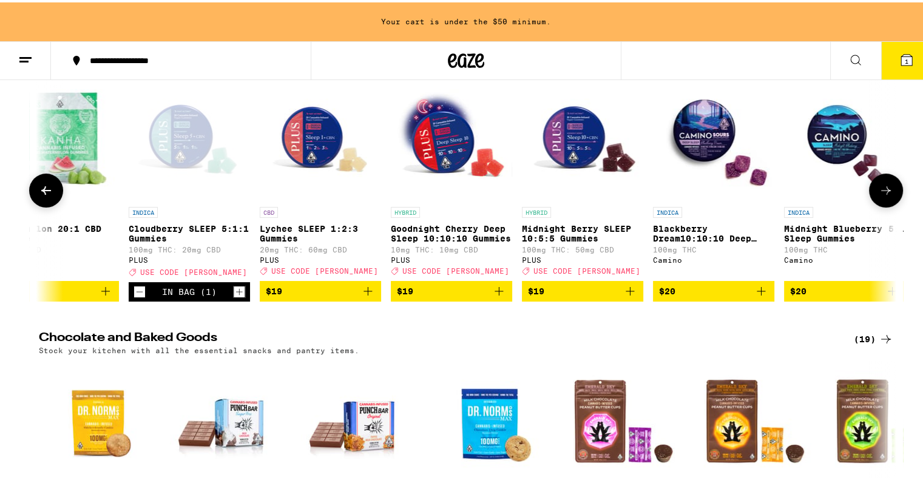
click at [885, 195] on icon at bounding box center [885, 188] width 15 height 15
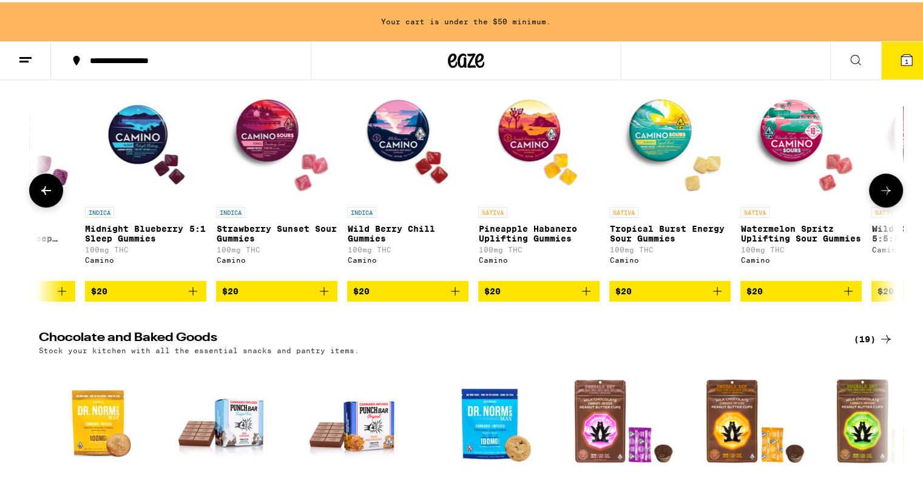
scroll to position [0, 6791]
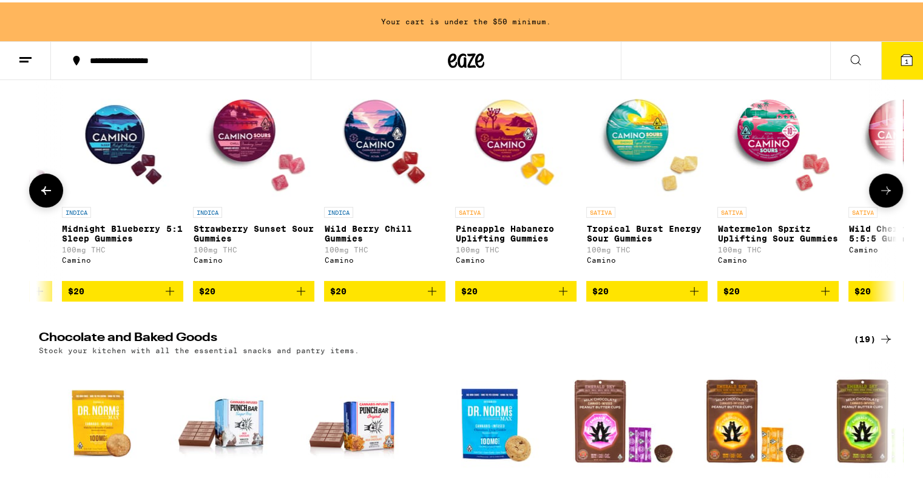
click at [165, 296] on icon "Add to bag" at bounding box center [170, 288] width 15 height 15
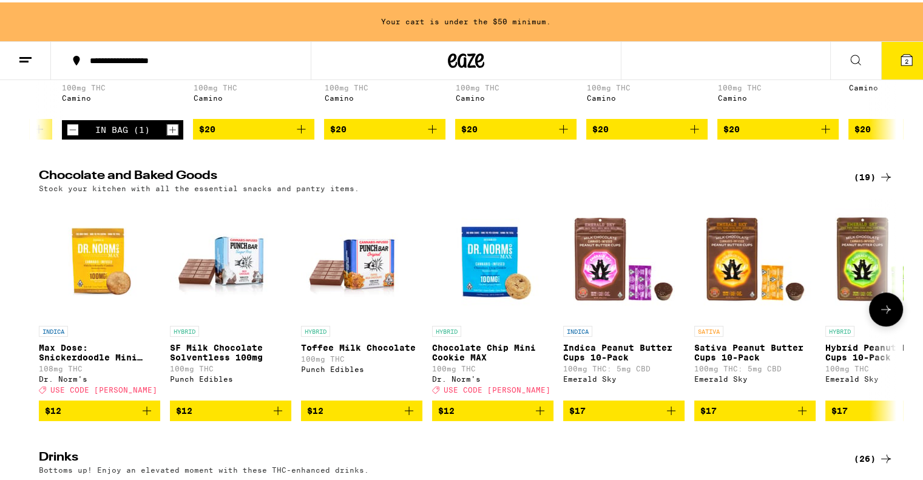
scroll to position [341, 0]
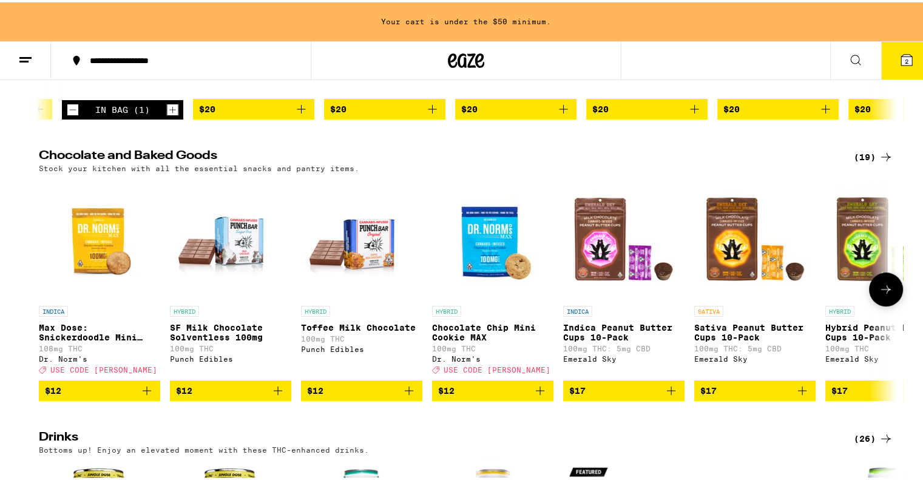
click at [882, 291] on icon at bounding box center [886, 287] width 10 height 8
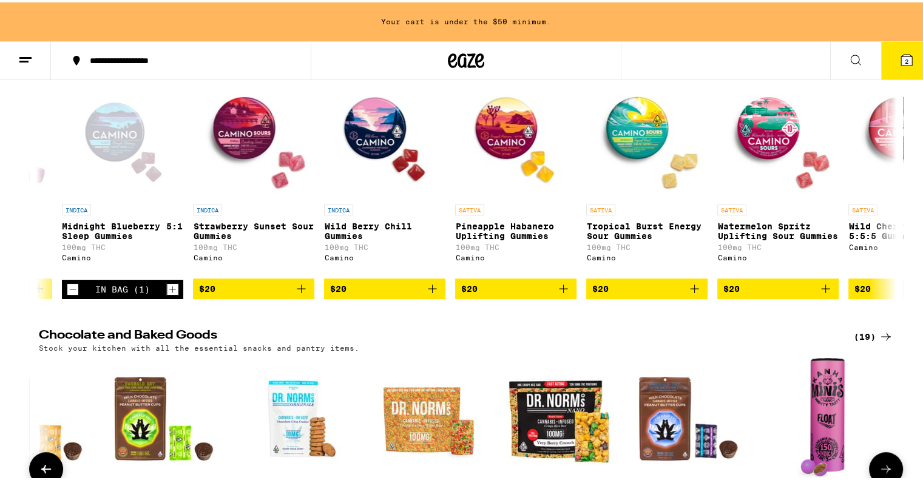
scroll to position [159, 0]
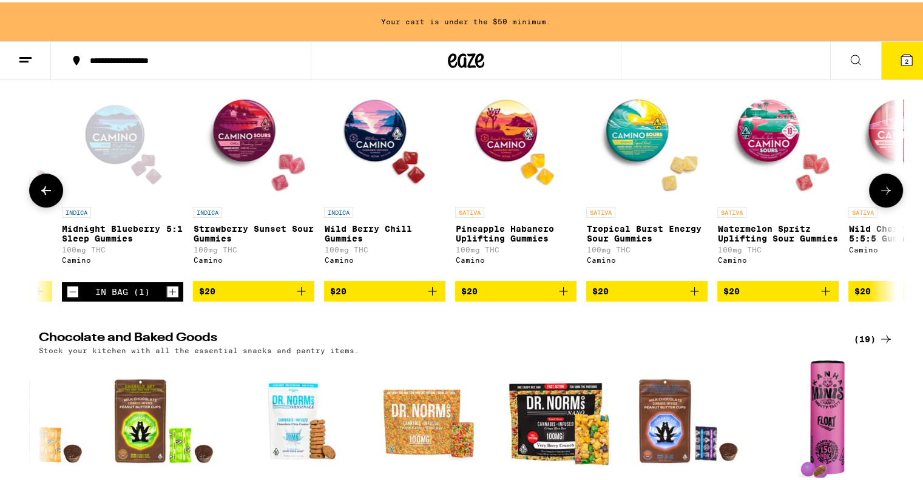
click at [39, 194] on icon at bounding box center [46, 188] width 15 height 15
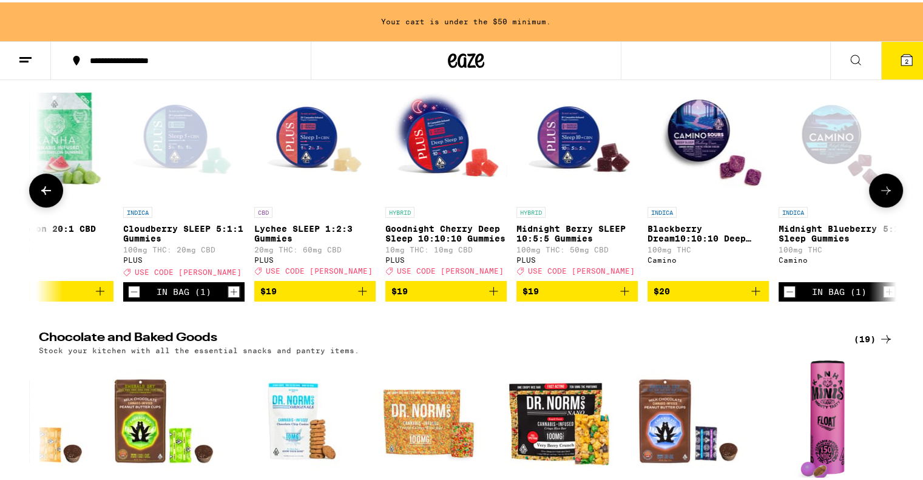
scroll to position [0, 6069]
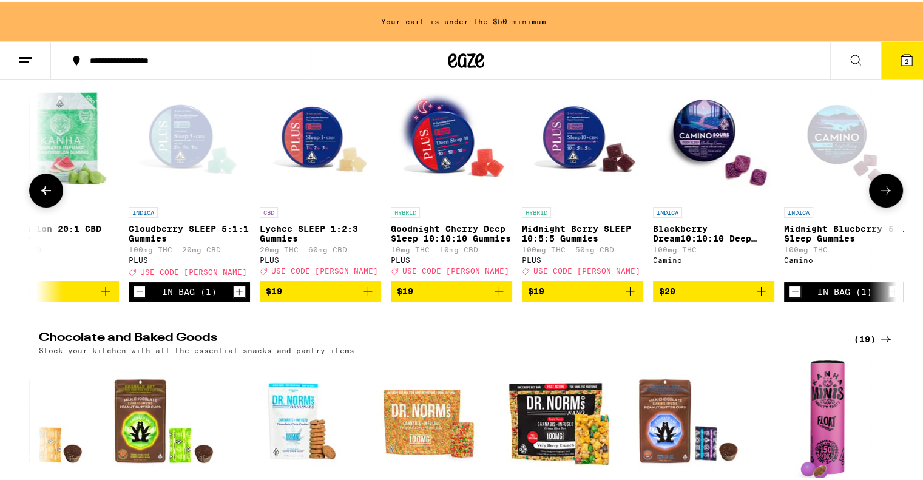
click at [39, 194] on icon at bounding box center [46, 188] width 15 height 15
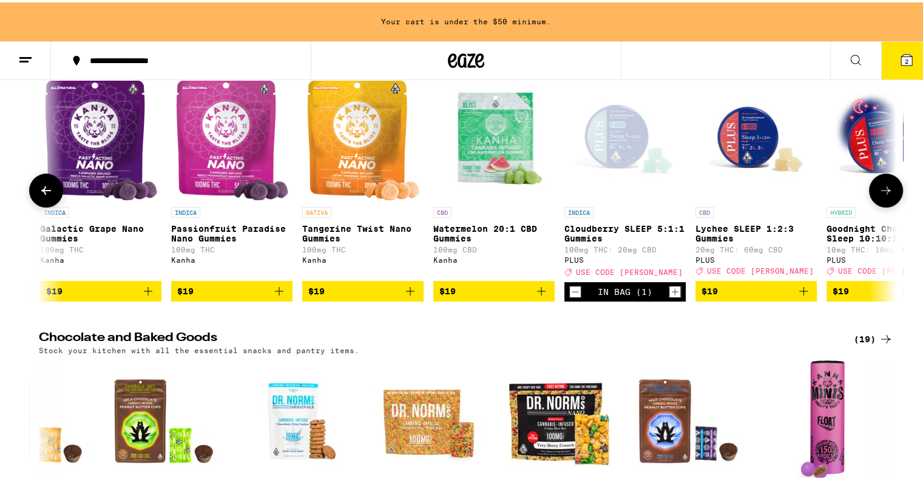
click at [39, 194] on icon at bounding box center [46, 188] width 15 height 15
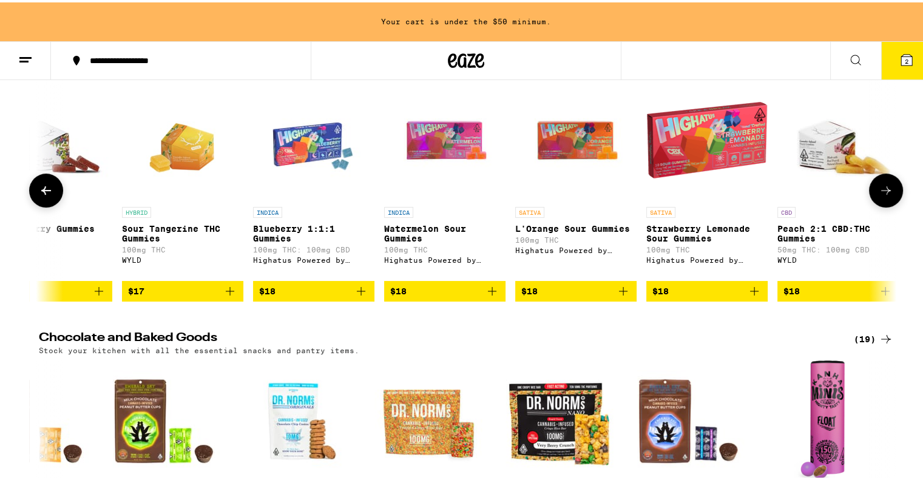
scroll to position [0, 4763]
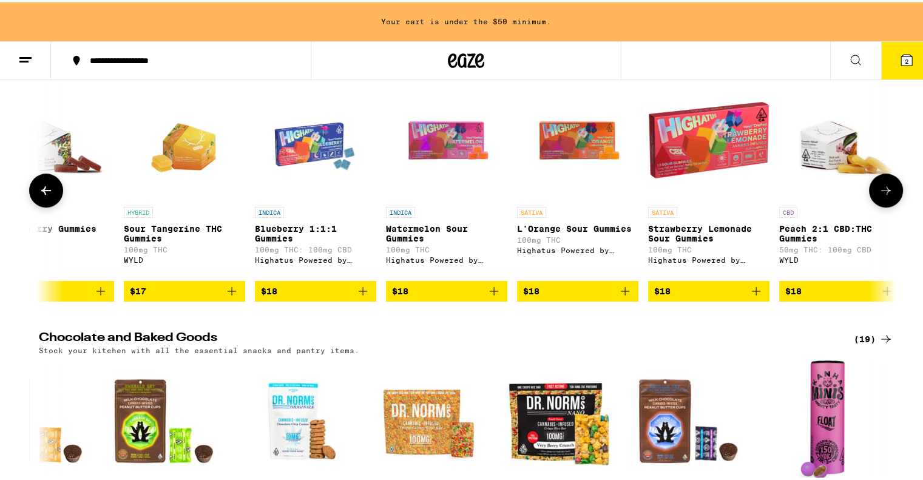
click at [39, 193] on icon at bounding box center [46, 188] width 15 height 15
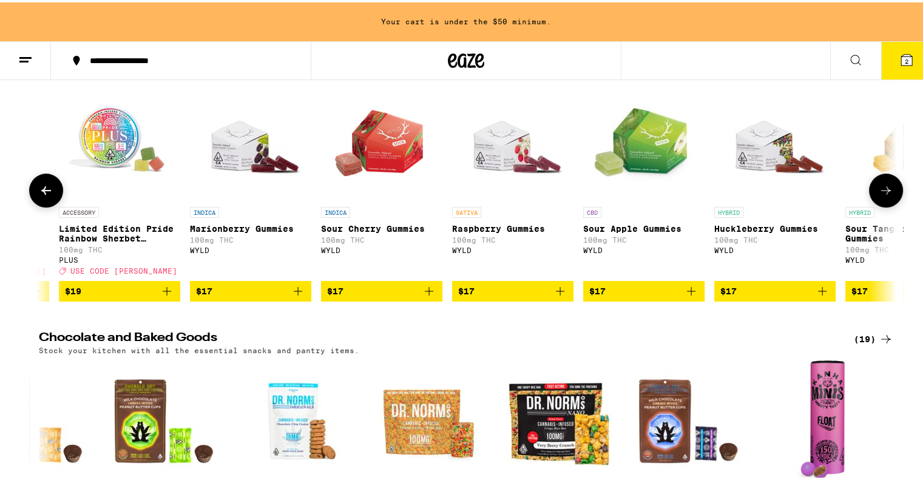
click at [39, 193] on icon at bounding box center [46, 188] width 15 height 15
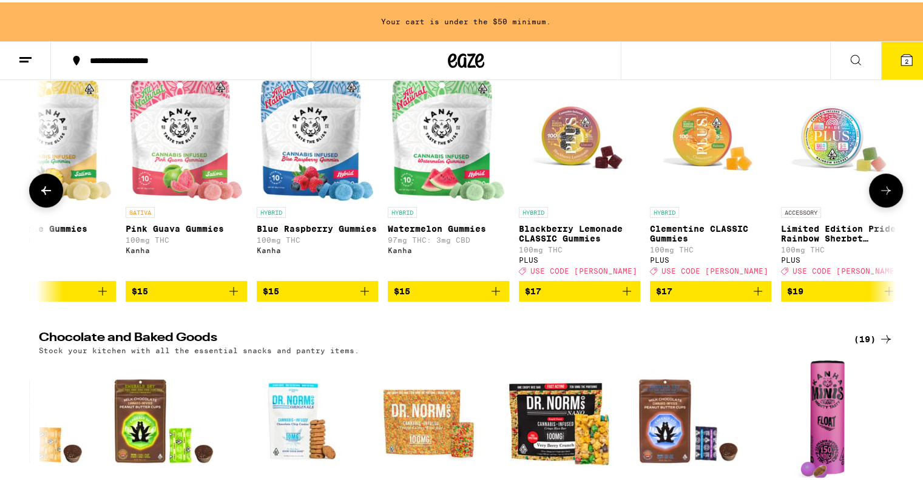
click at [39, 193] on icon at bounding box center [46, 188] width 15 height 15
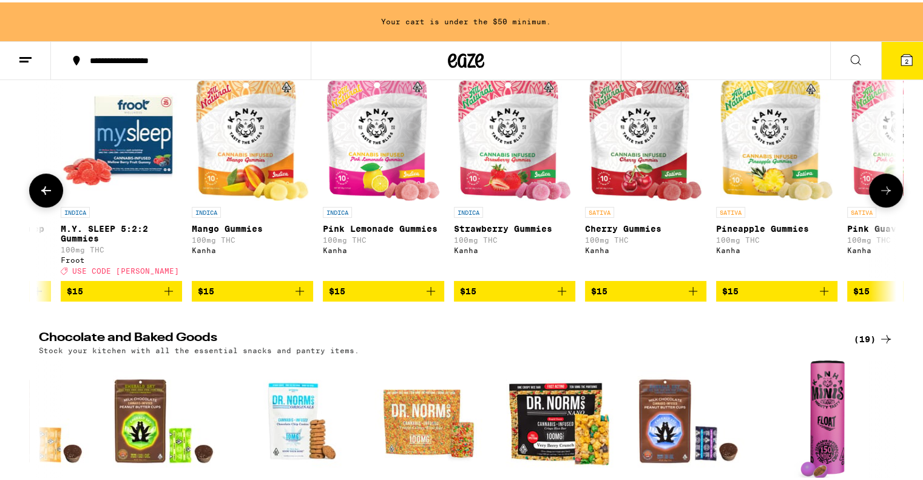
click at [39, 193] on icon at bounding box center [46, 188] width 15 height 15
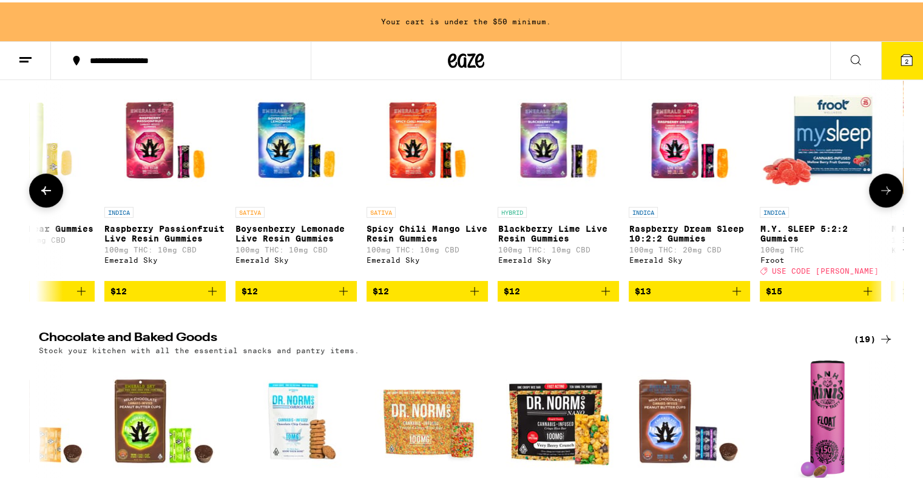
scroll to position [0, 1877]
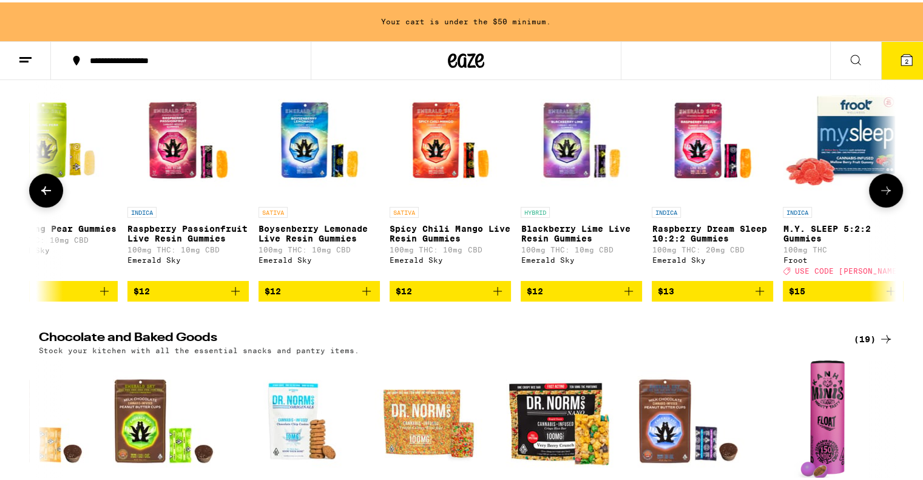
click at [39, 193] on icon at bounding box center [46, 188] width 15 height 15
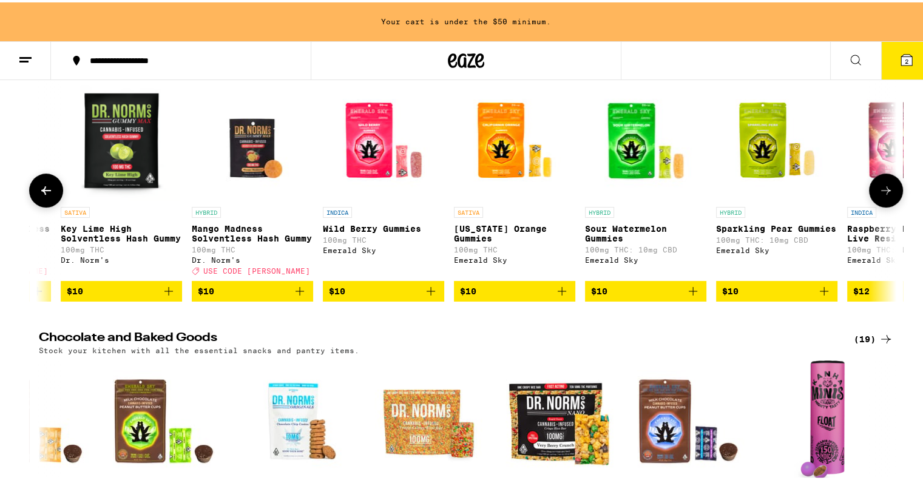
scroll to position [0, 1155]
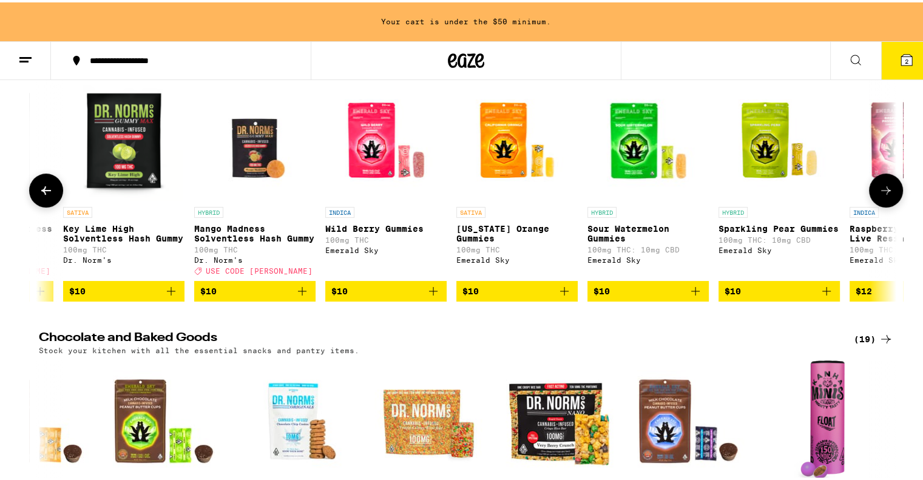
click at [39, 193] on icon at bounding box center [46, 188] width 15 height 15
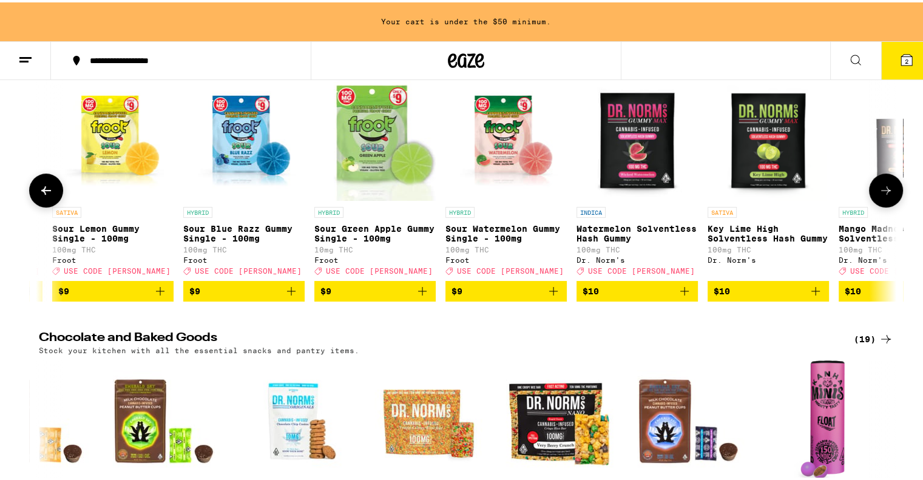
click at [39, 193] on icon at bounding box center [46, 188] width 15 height 15
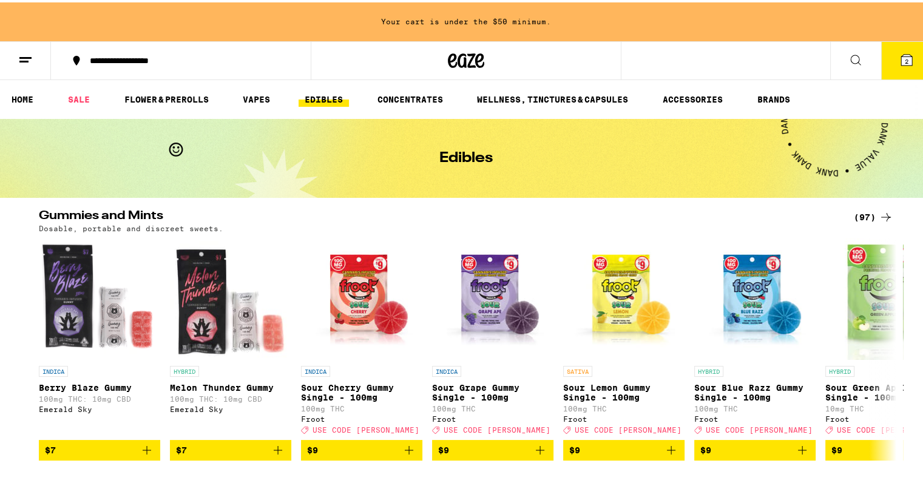
scroll to position [0, 0]
click at [258, 90] on link "VAPES" at bounding box center [256, 97] width 39 height 15
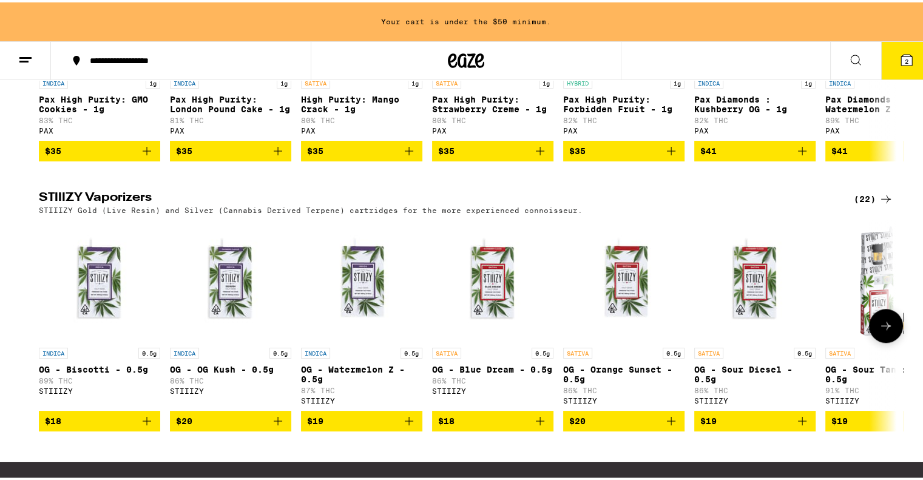
scroll to position [1092, 0]
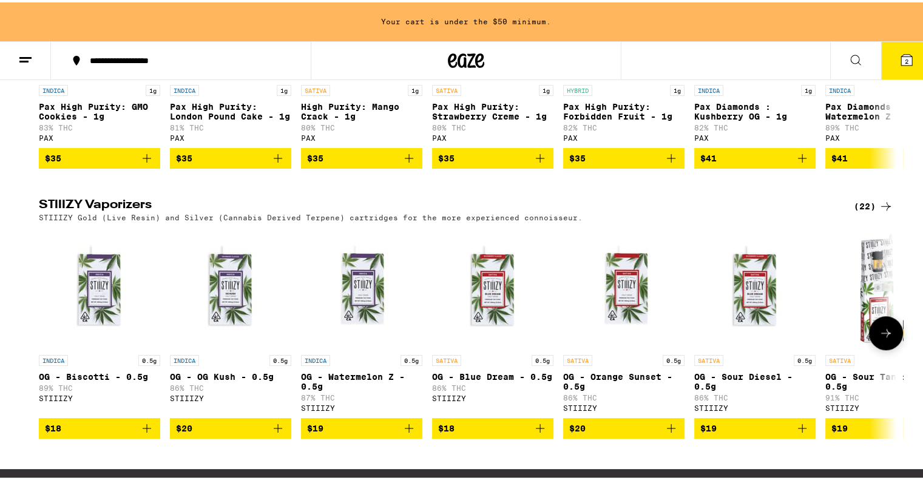
click at [883, 335] on icon at bounding box center [886, 330] width 10 height 8
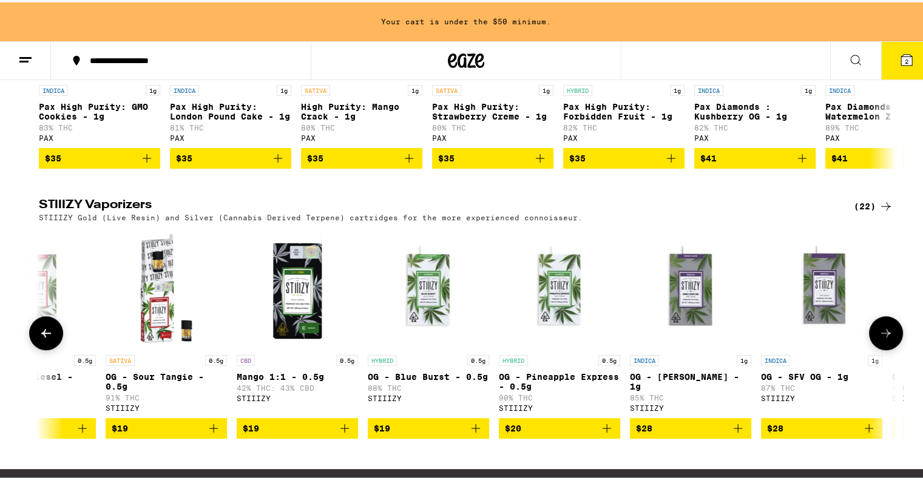
scroll to position [0, 722]
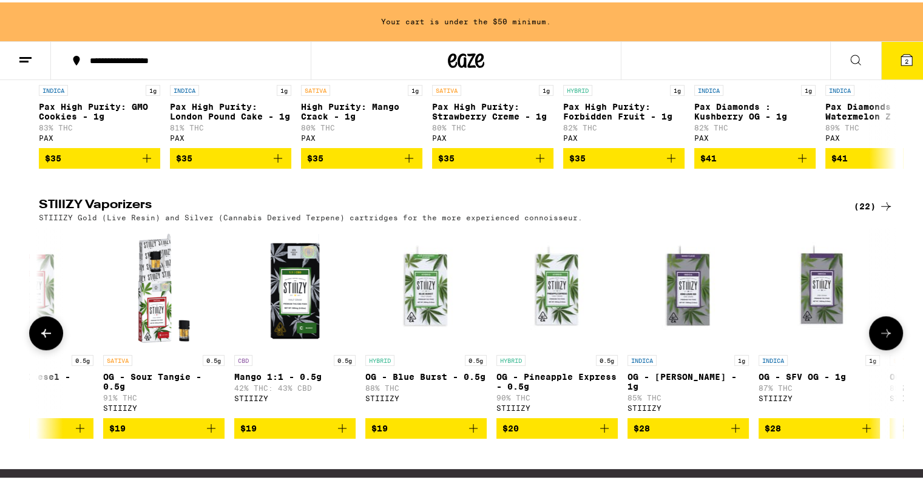
click at [883, 335] on icon at bounding box center [886, 330] width 10 height 8
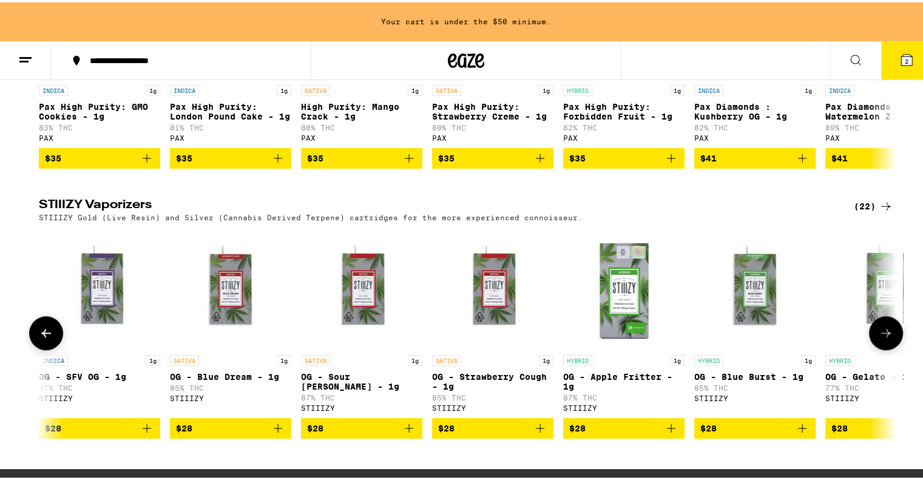
scroll to position [0, 1444]
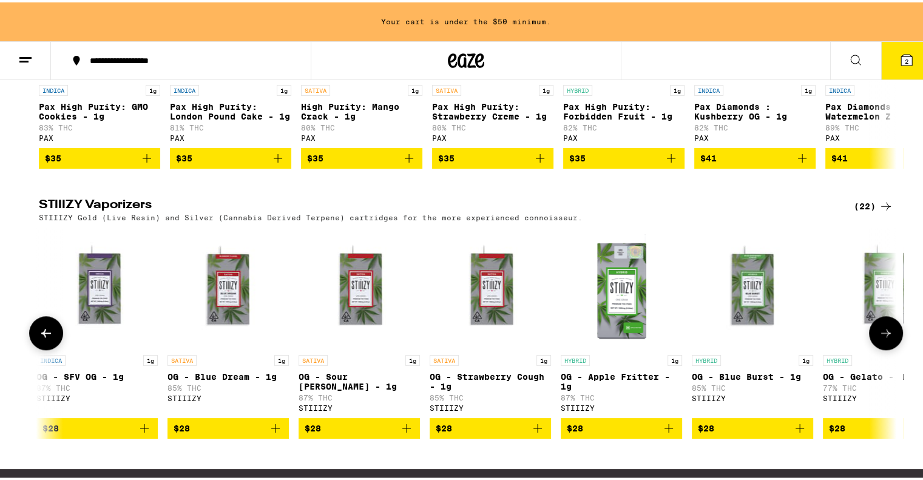
click at [29, 348] on button at bounding box center [46, 331] width 34 height 34
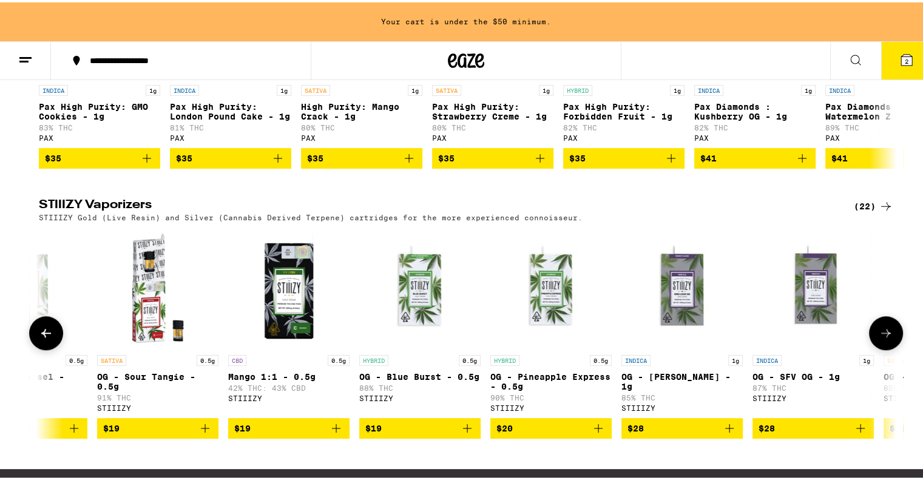
click at [29, 348] on button at bounding box center [46, 331] width 34 height 34
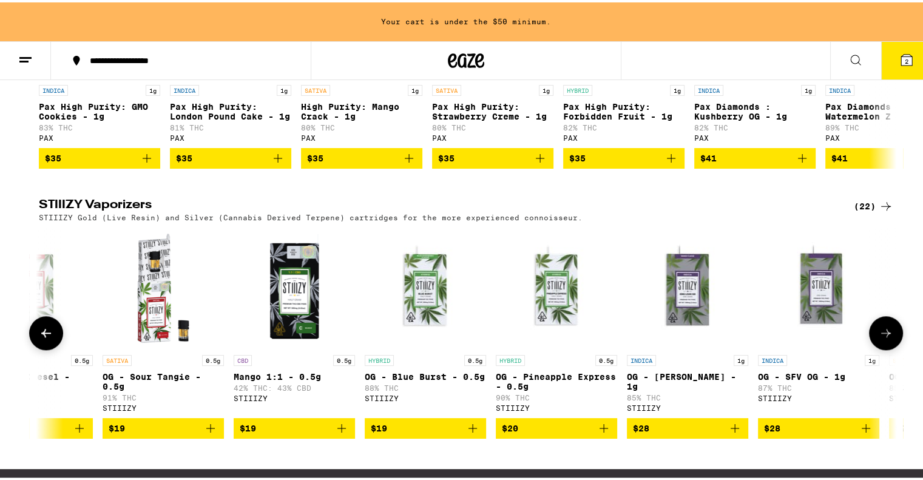
click at [29, 348] on button at bounding box center [46, 331] width 34 height 34
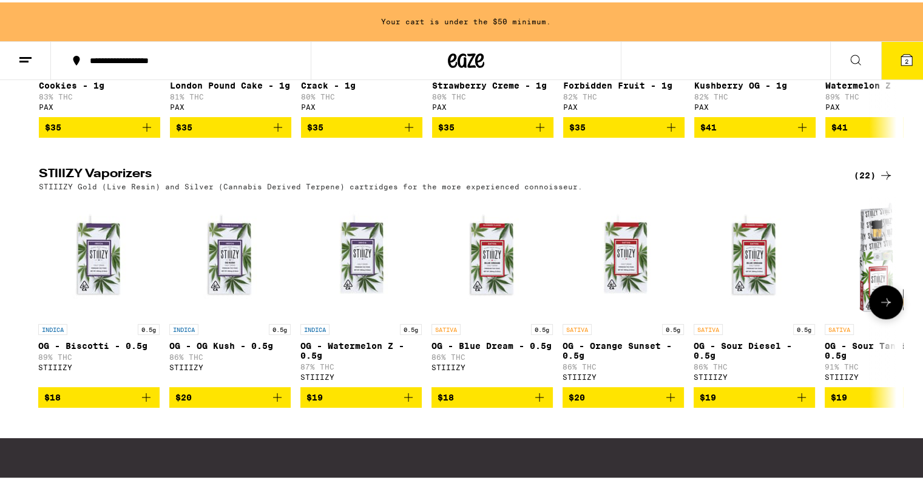
scroll to position [1153, 0]
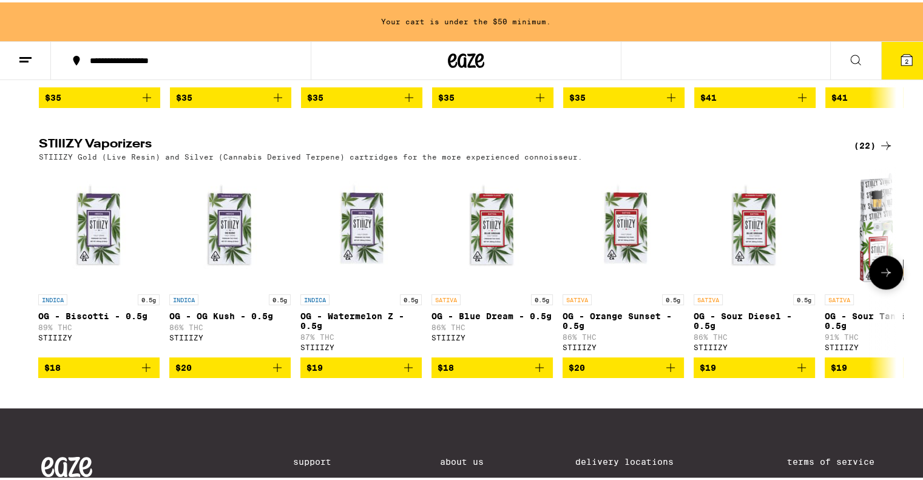
click at [879, 277] on icon at bounding box center [885, 270] width 15 height 15
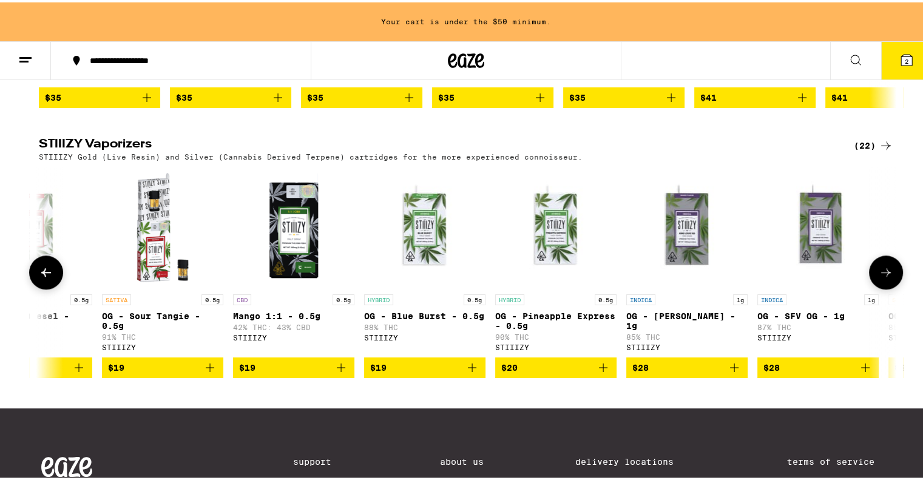
click at [878, 277] on icon at bounding box center [885, 270] width 15 height 15
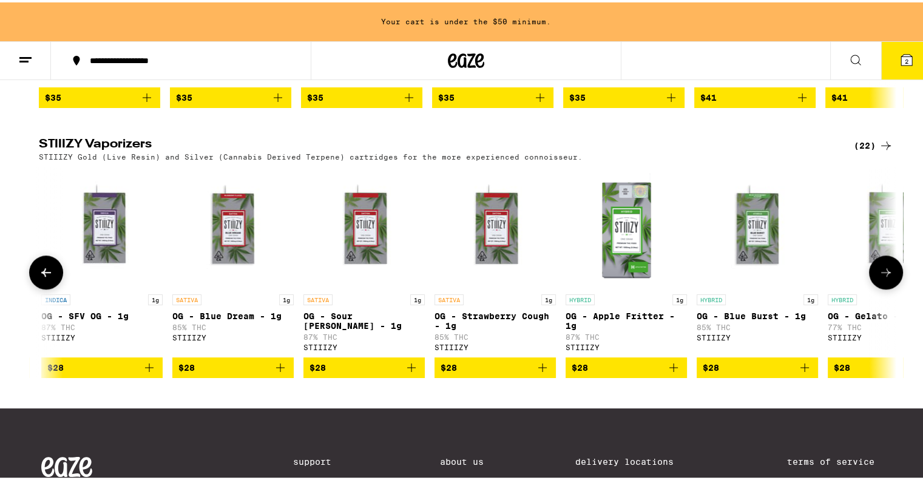
scroll to position [0, 1445]
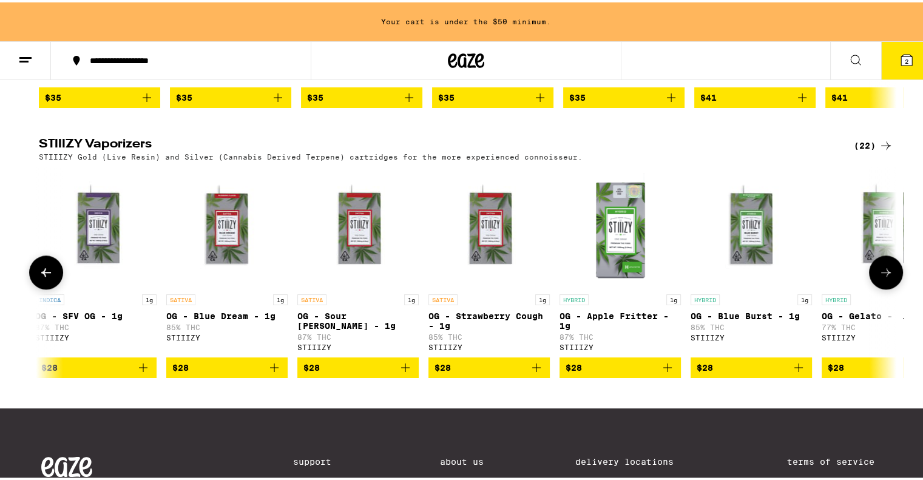
click at [872, 287] on button at bounding box center [886, 270] width 34 height 34
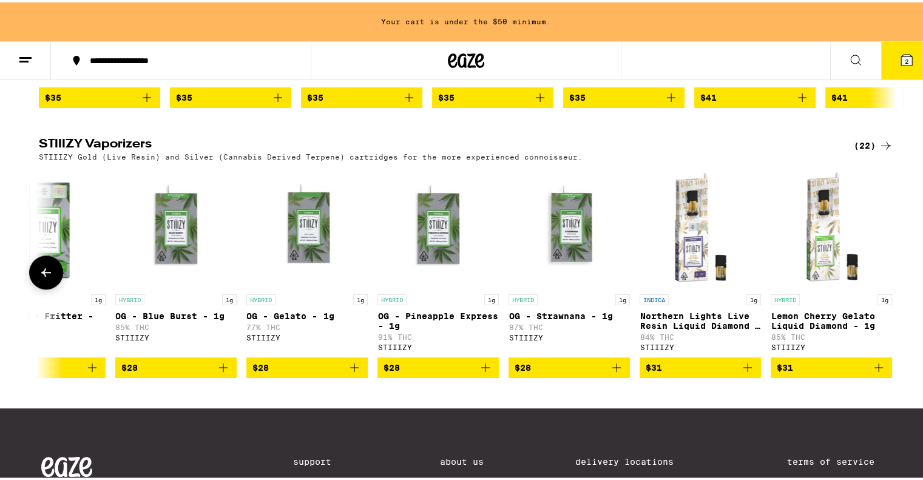
scroll to position [0, 2029]
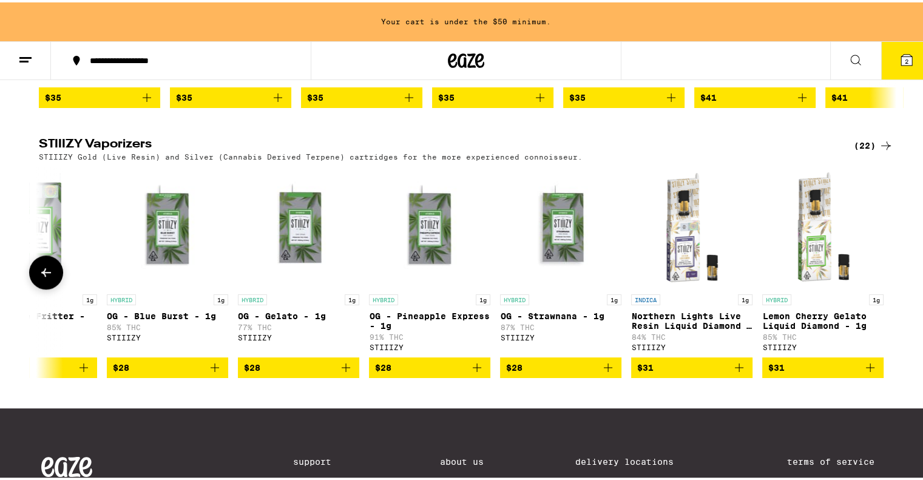
click at [41, 274] on icon at bounding box center [46, 270] width 10 height 8
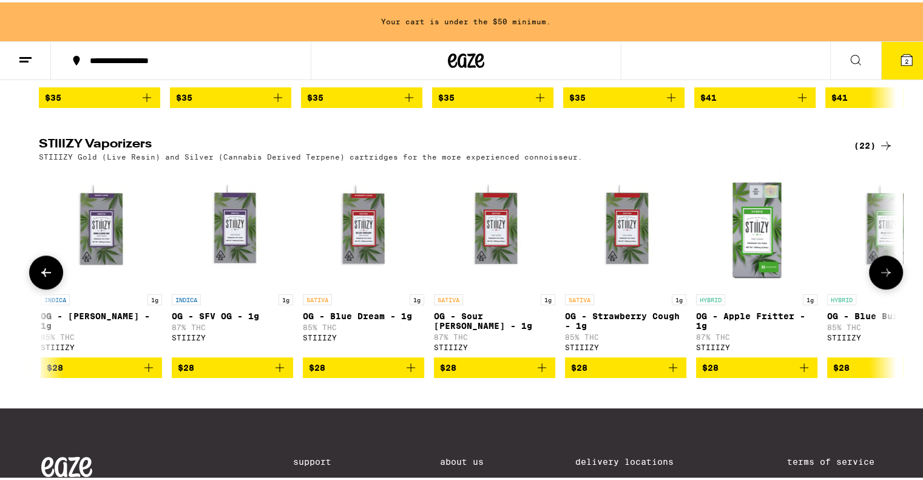
scroll to position [0, 1307]
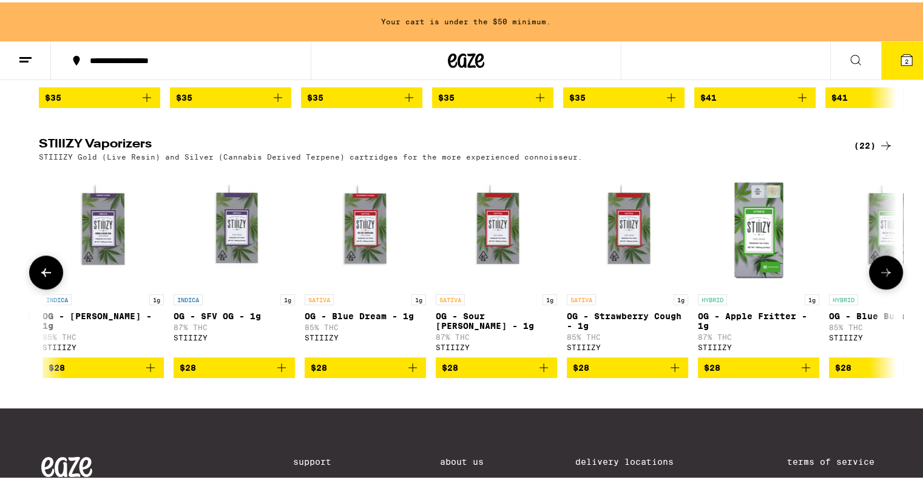
click at [41, 274] on icon at bounding box center [46, 270] width 10 height 8
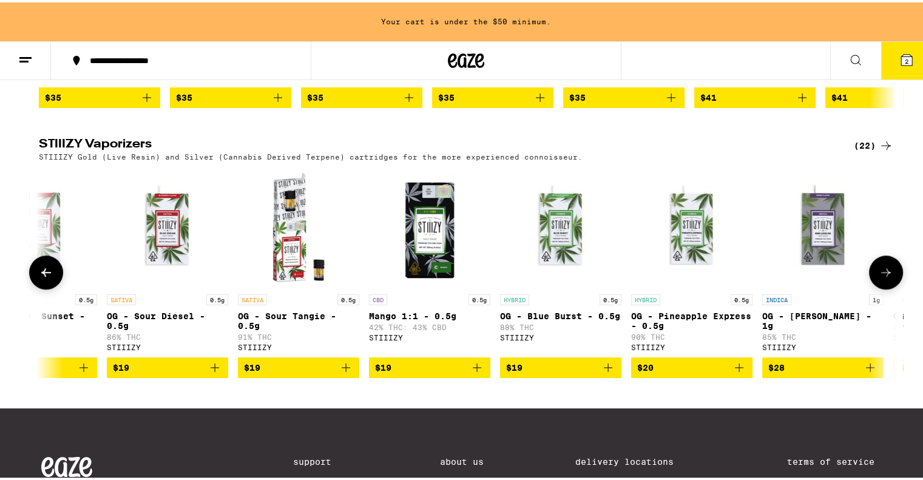
scroll to position [0, 585]
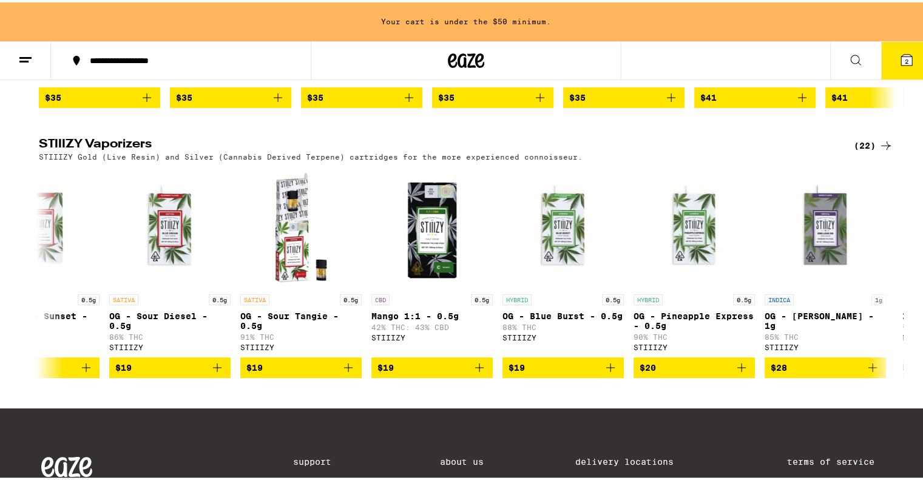
click at [893, 70] on button "2" at bounding box center [906, 58] width 51 height 38
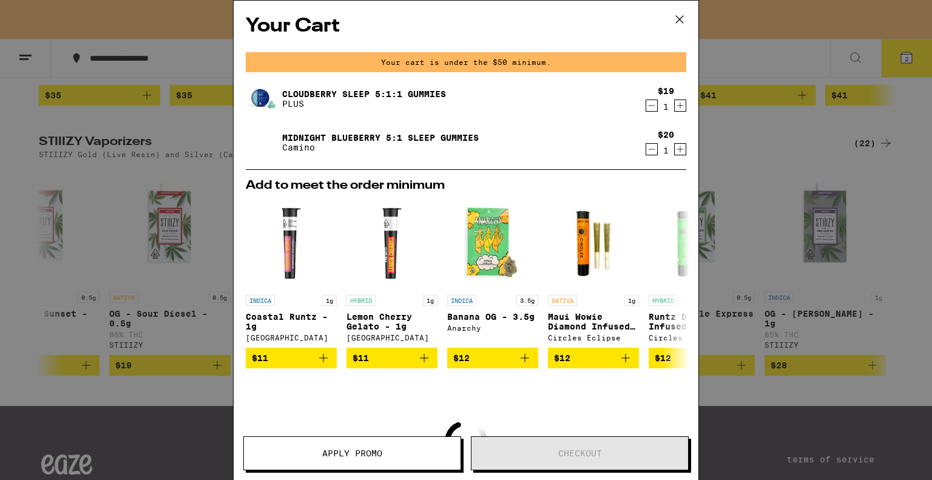
click at [680, 24] on icon at bounding box center [679, 19] width 18 height 18
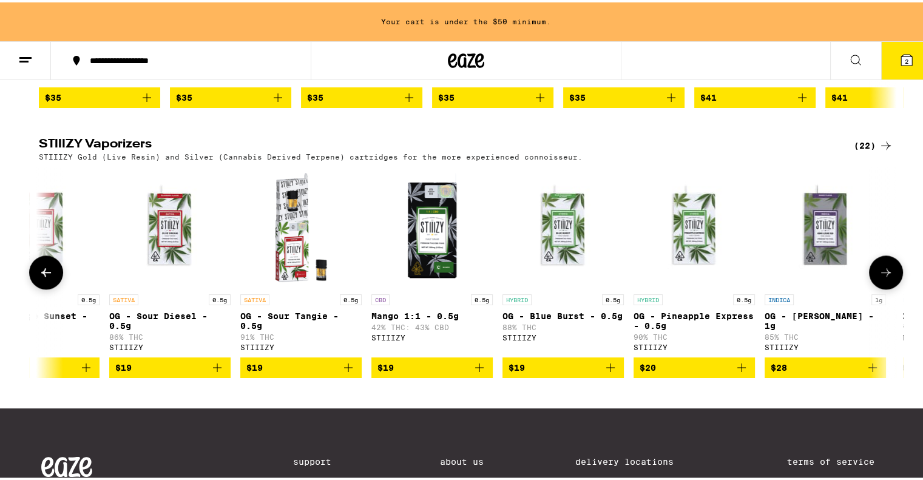
click at [878, 277] on icon at bounding box center [885, 270] width 15 height 15
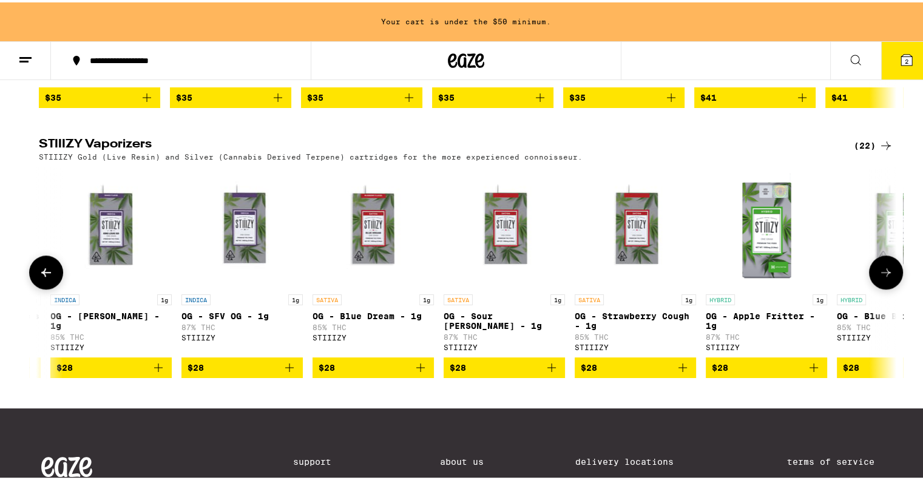
scroll to position [0, 1307]
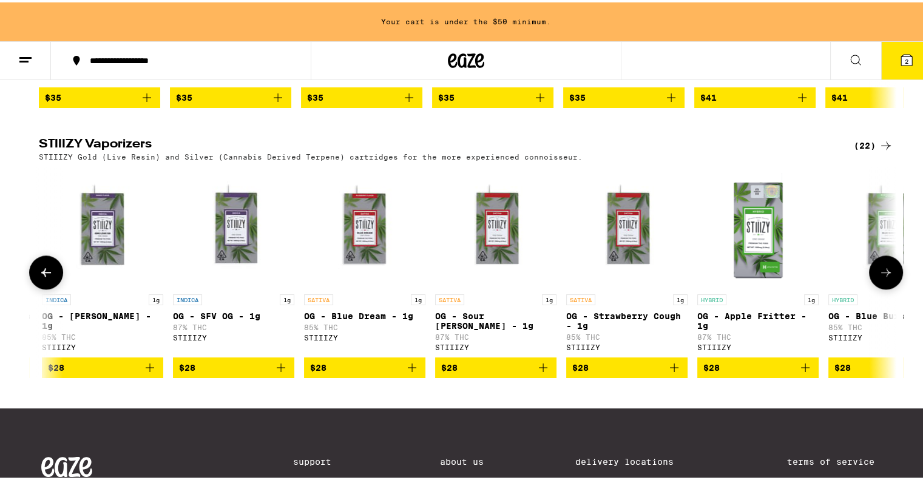
click at [274, 372] on icon "Add to bag" at bounding box center [281, 365] width 15 height 15
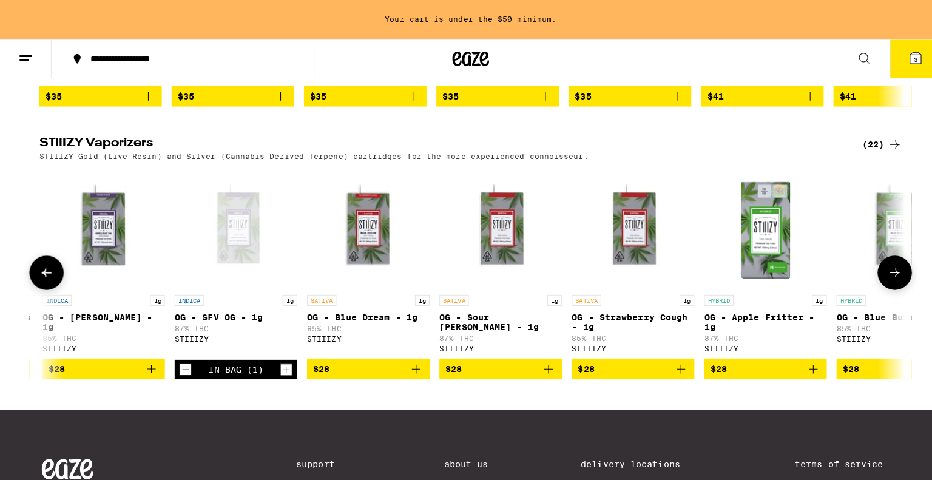
scroll to position [1114, 0]
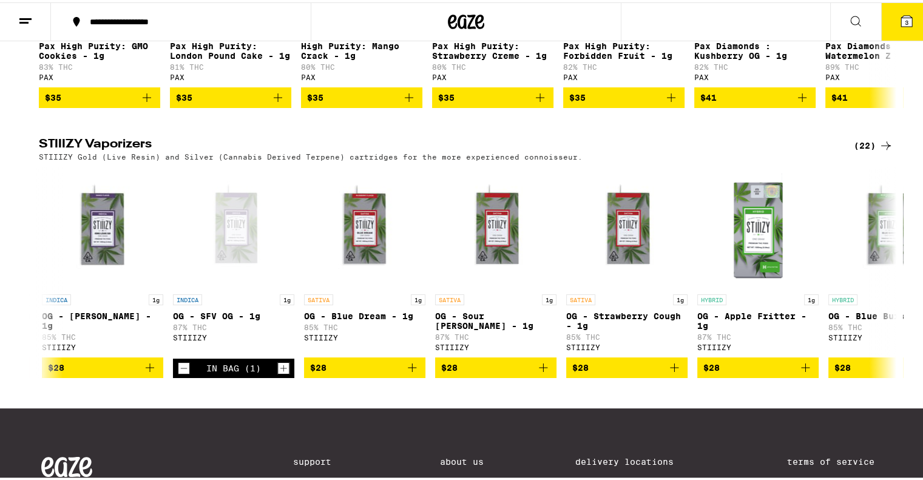
click at [905, 13] on button "3" at bounding box center [906, 20] width 51 height 38
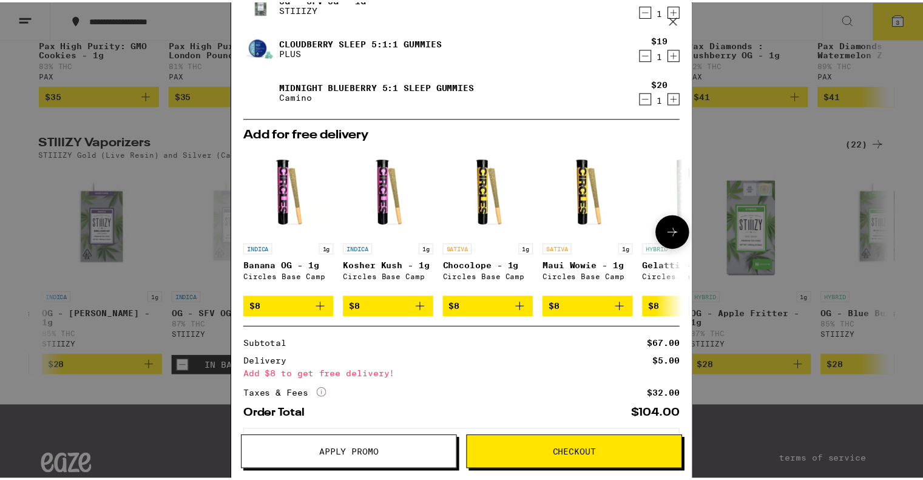
scroll to position [109, 0]
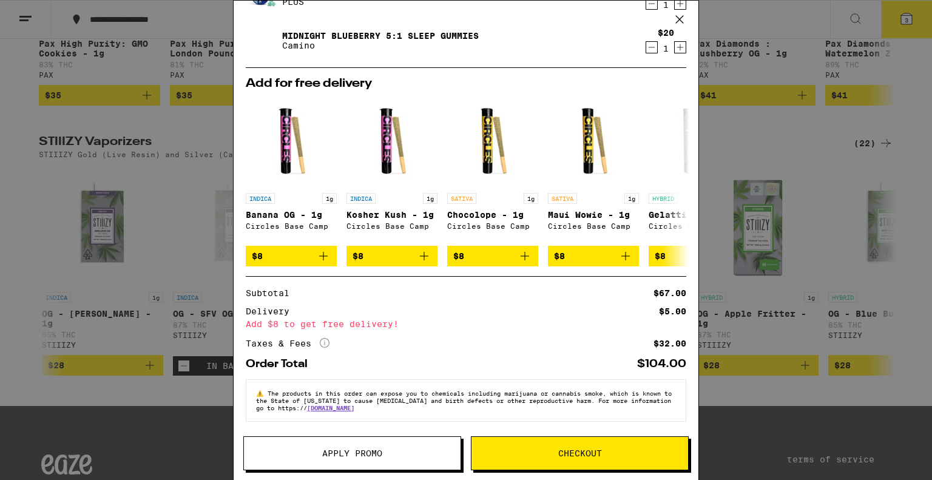
click at [362, 449] on span "Apply Promo" at bounding box center [352, 453] width 60 height 8
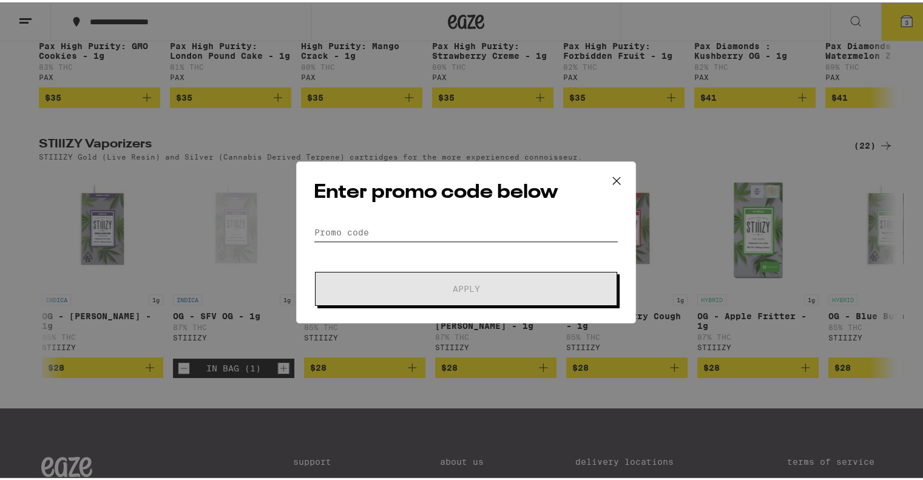
click at [432, 233] on input "Promo Code" at bounding box center [466, 230] width 305 height 18
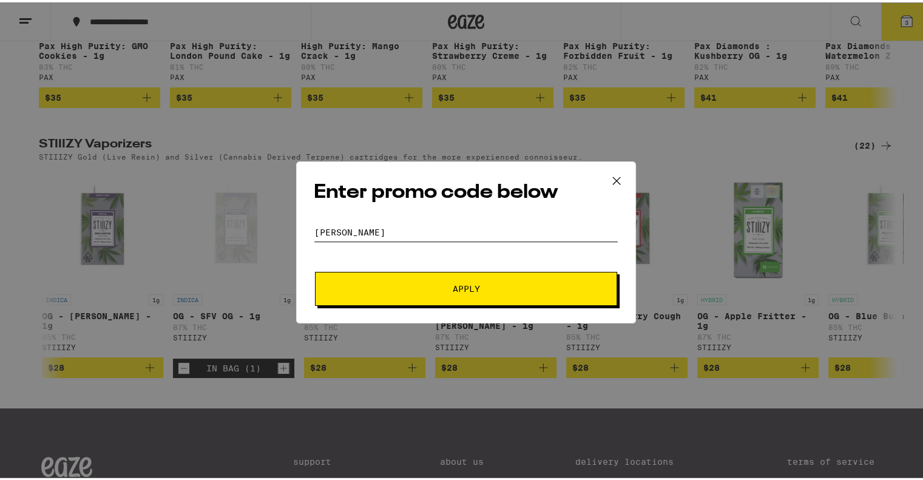
type input "[PERSON_NAME]"
click at [438, 286] on span "Apply" at bounding box center [466, 286] width 218 height 8
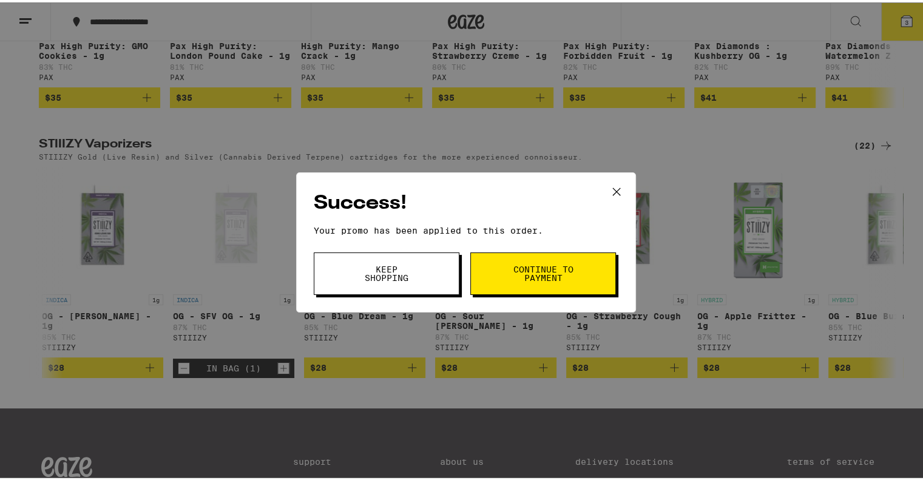
click at [524, 278] on span "Continue to payment" at bounding box center [543, 271] width 62 height 17
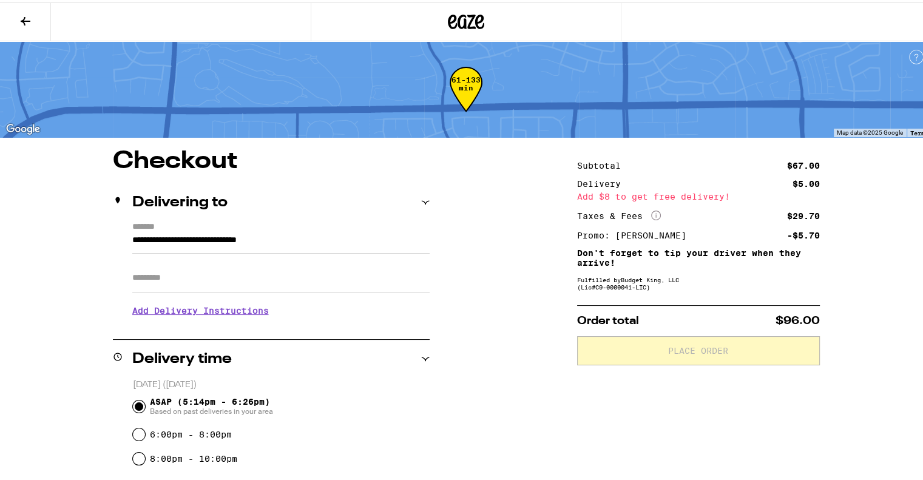
click at [22, 15] on icon at bounding box center [25, 19] width 15 height 15
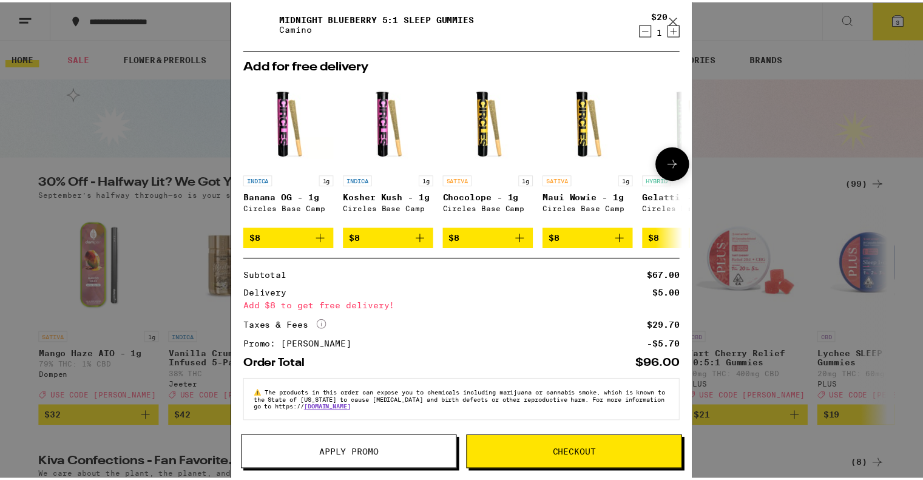
scroll to position [127, 0]
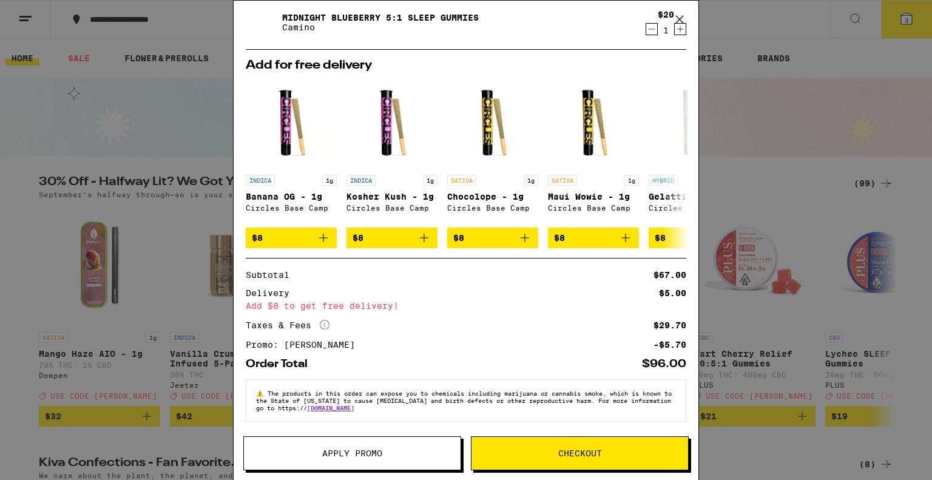
click at [679, 12] on icon at bounding box center [679, 19] width 18 height 18
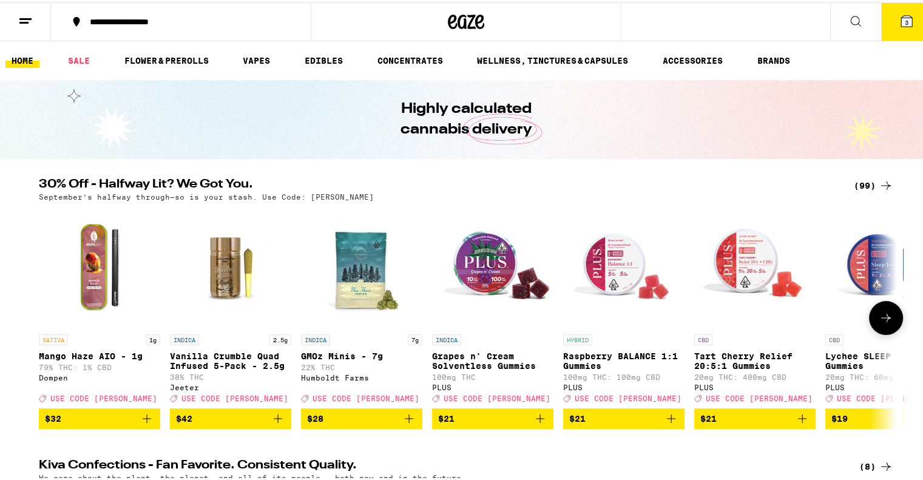
scroll to position [121, 0]
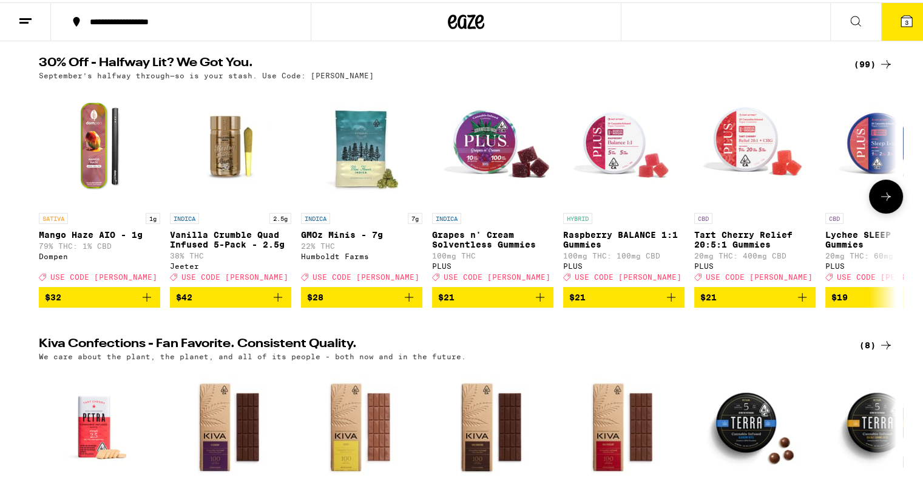
click at [879, 201] on icon at bounding box center [885, 194] width 15 height 15
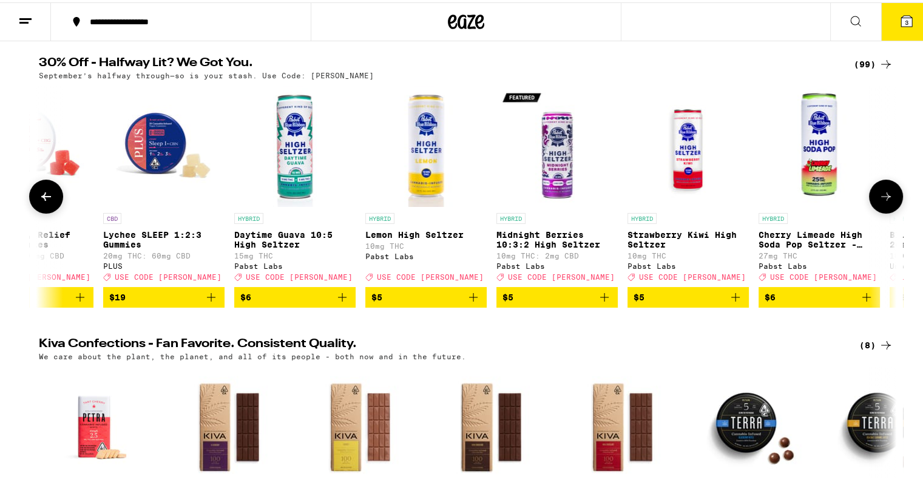
click at [879, 201] on icon at bounding box center [885, 194] width 15 height 15
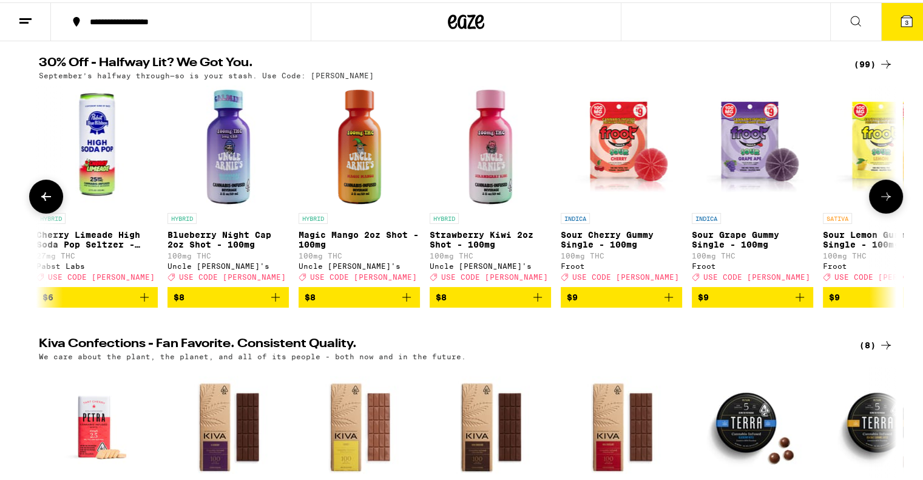
click at [879, 201] on icon at bounding box center [885, 194] width 15 height 15
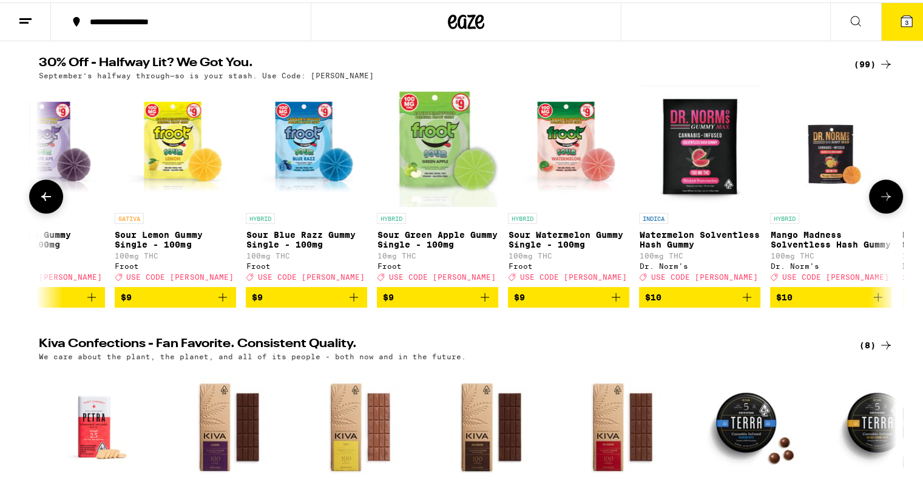
scroll to position [0, 2166]
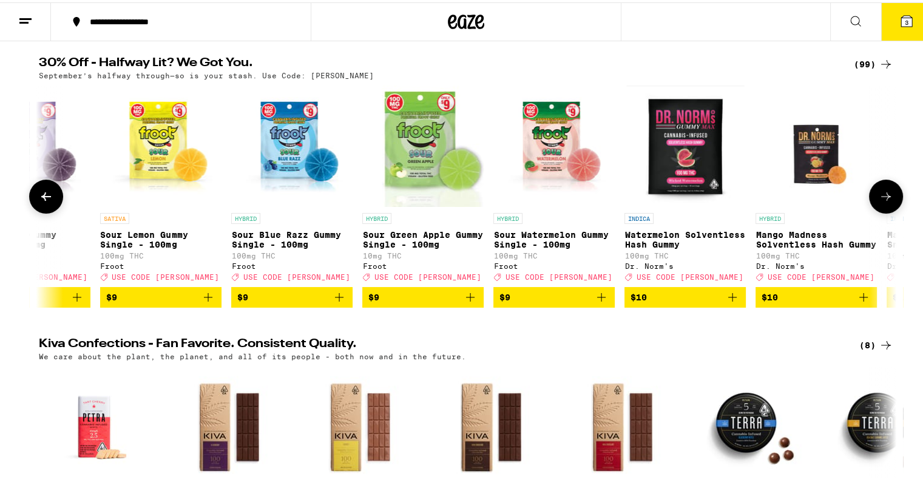
click at [879, 201] on icon at bounding box center [885, 194] width 15 height 15
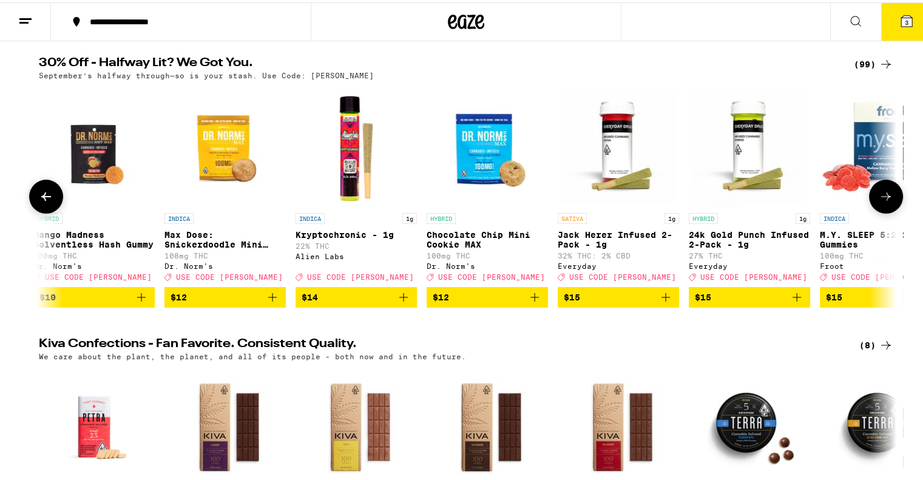
click at [879, 201] on icon at bounding box center [885, 194] width 15 height 15
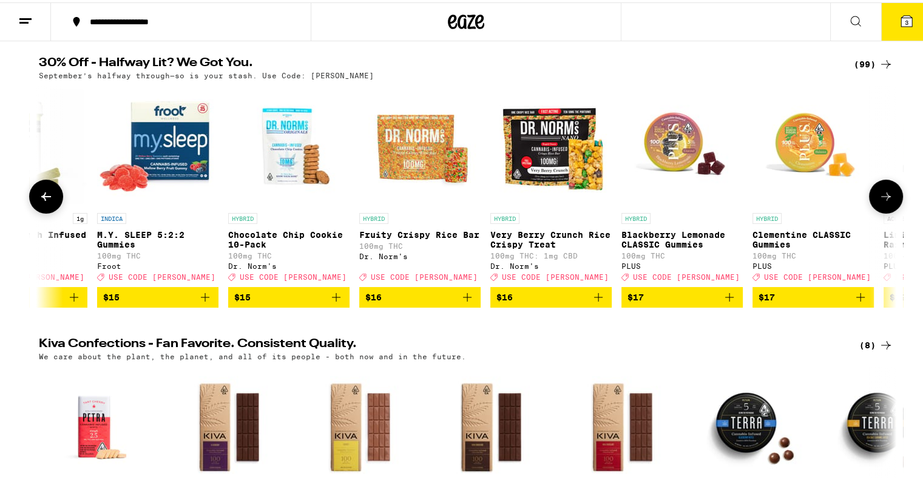
click at [879, 201] on icon at bounding box center [885, 194] width 15 height 15
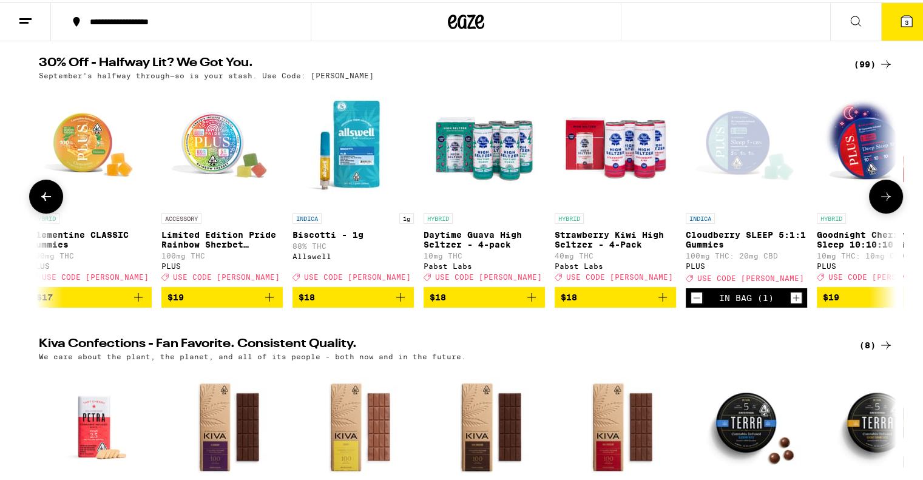
click at [879, 201] on icon at bounding box center [885, 194] width 15 height 15
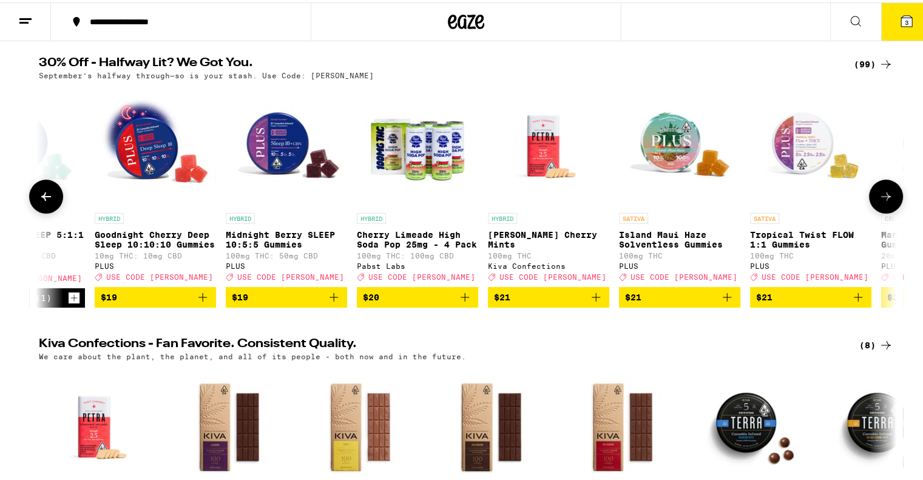
scroll to position [0, 5054]
click at [879, 201] on icon at bounding box center [885, 194] width 15 height 15
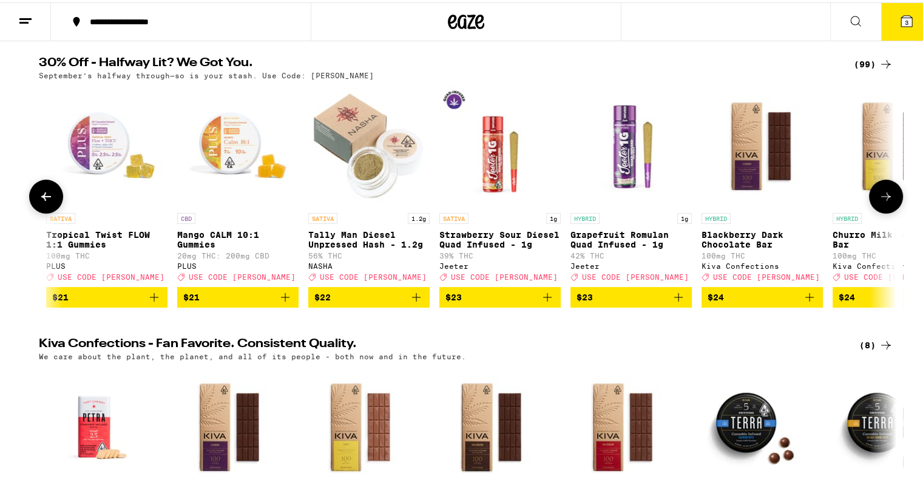
scroll to position [0, 5777]
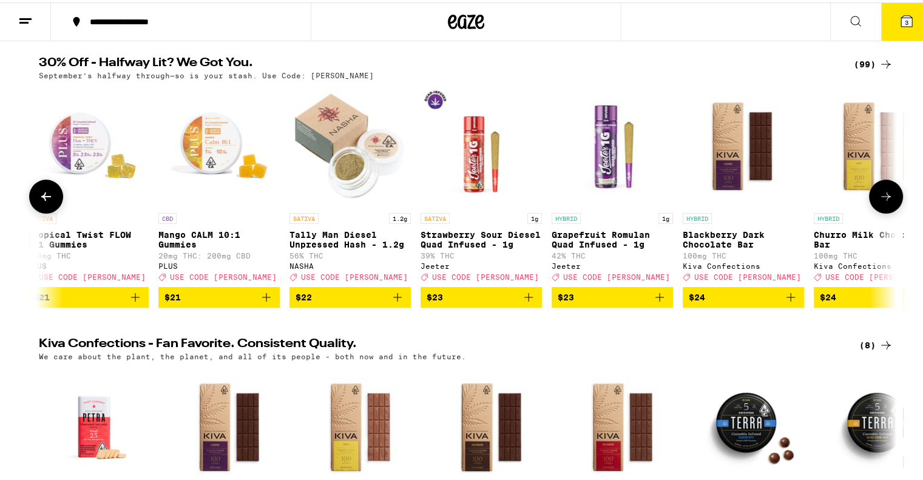
click at [33, 195] on button at bounding box center [46, 194] width 34 height 34
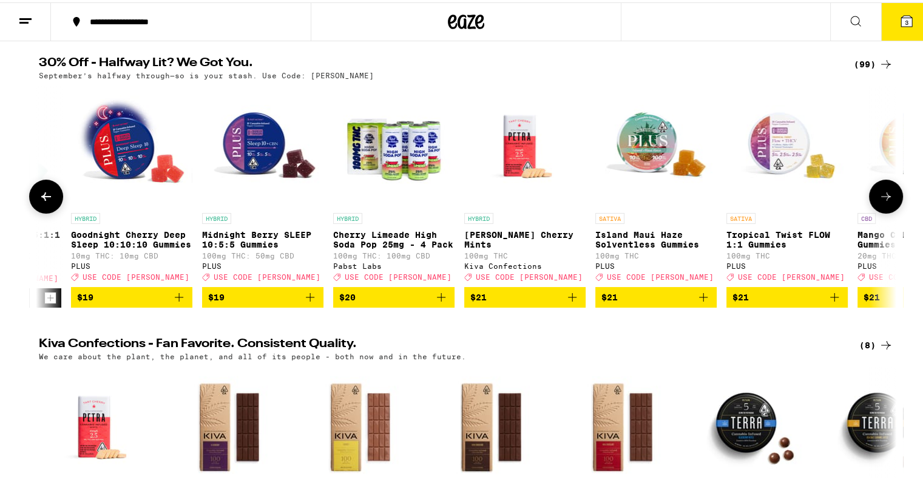
click at [33, 195] on button at bounding box center [46, 194] width 34 height 34
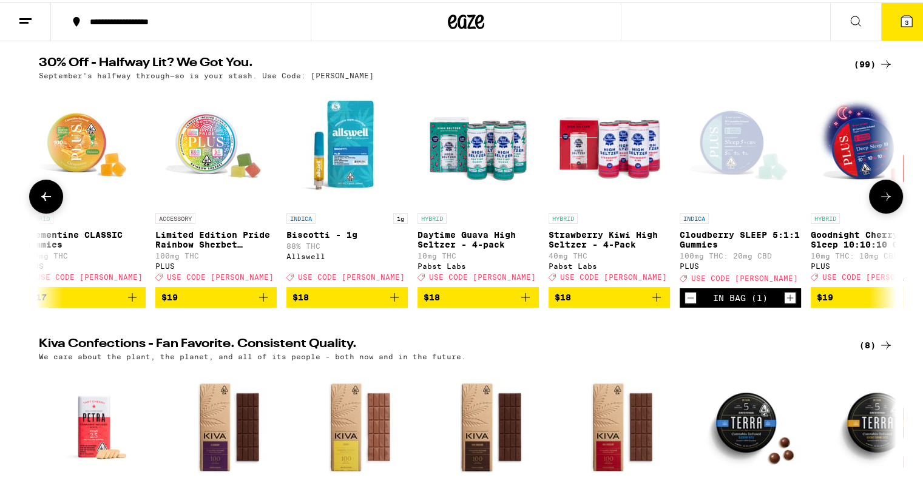
click at [33, 195] on button at bounding box center [46, 194] width 34 height 34
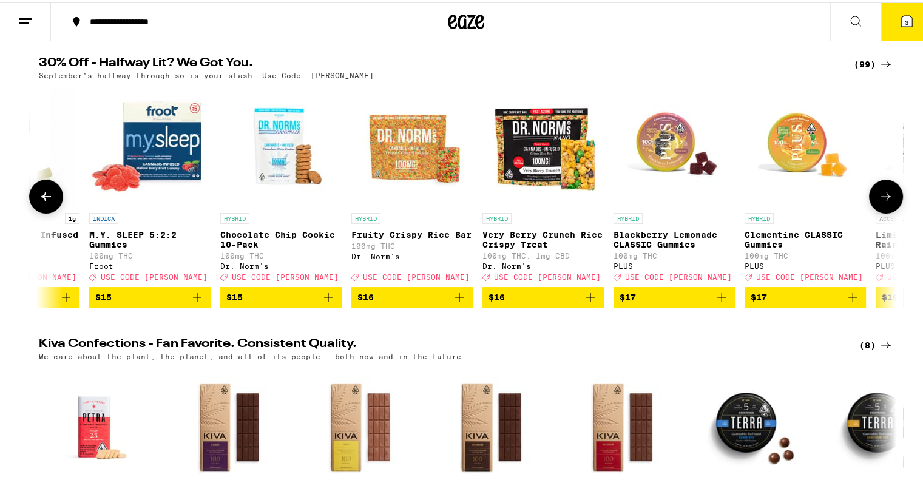
click at [33, 195] on button at bounding box center [46, 194] width 34 height 34
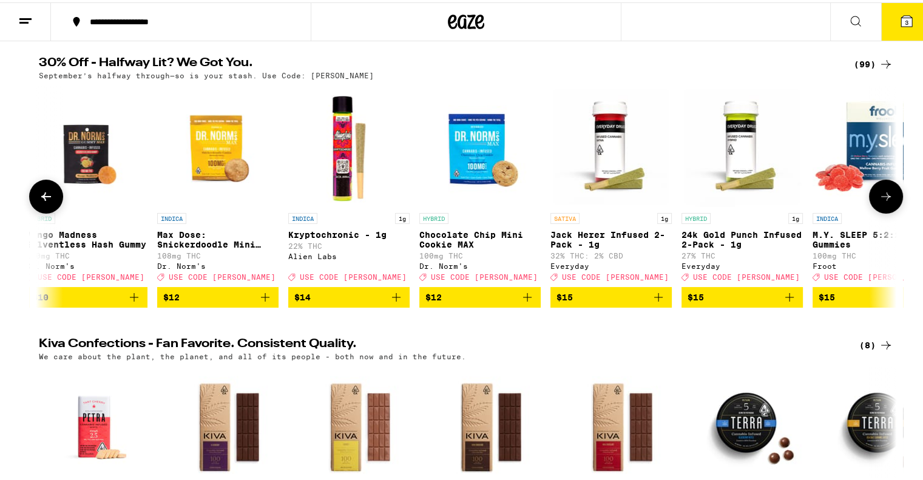
click at [33, 195] on button at bounding box center [46, 194] width 34 height 34
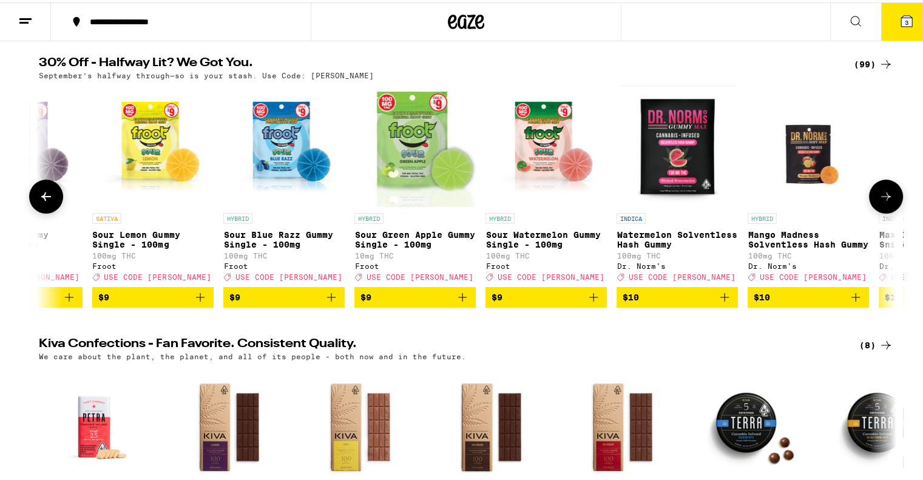
click at [33, 195] on button at bounding box center [46, 194] width 34 height 34
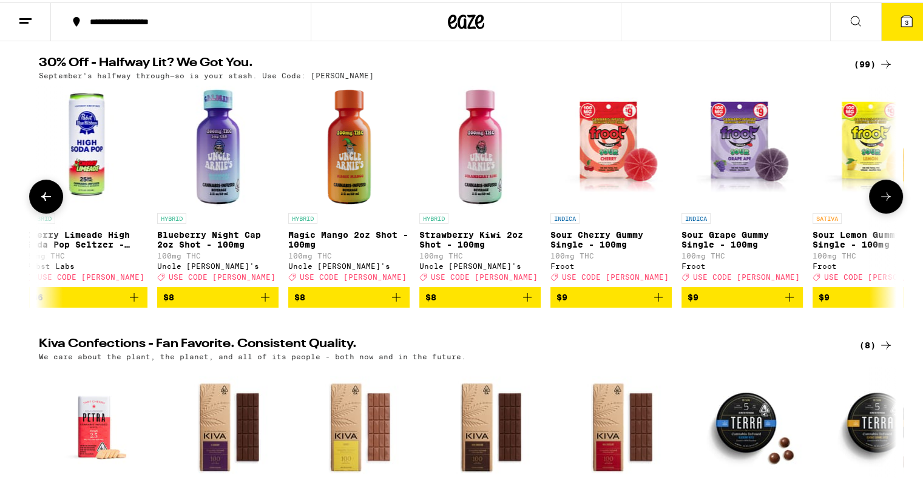
scroll to position [0, 1452]
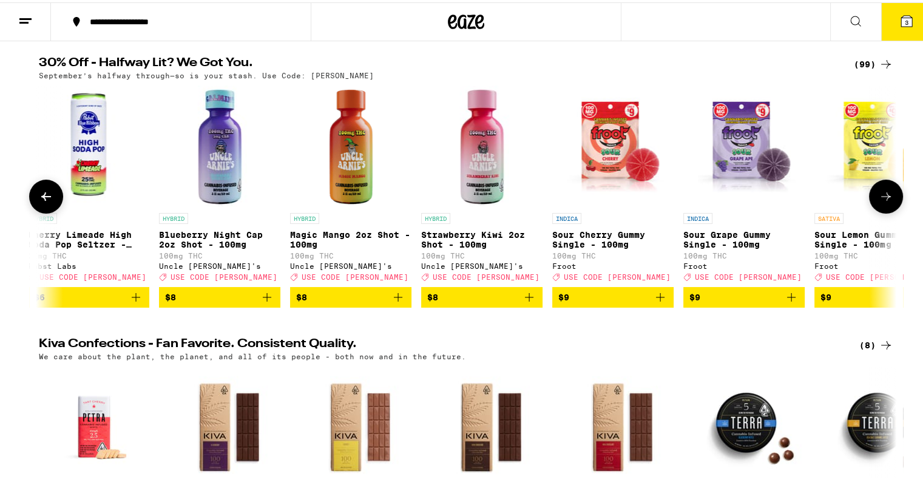
click at [44, 192] on icon at bounding box center [46, 194] width 15 height 15
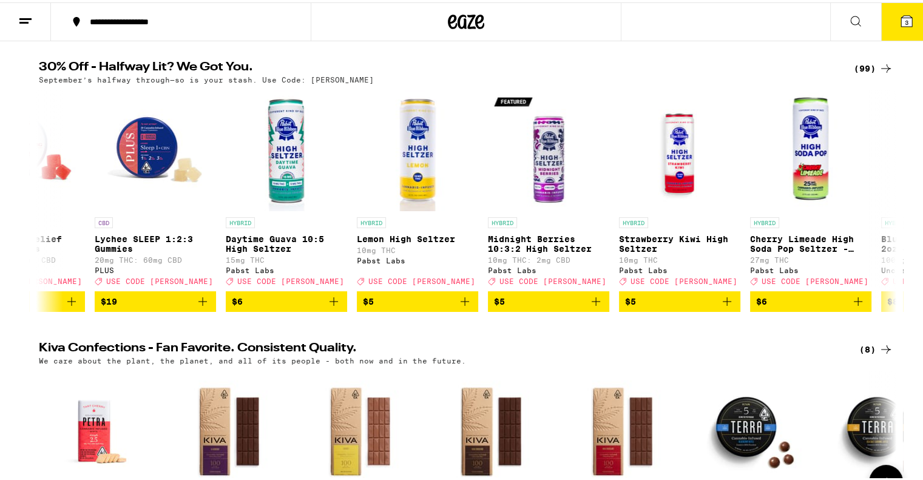
scroll to position [0, 0]
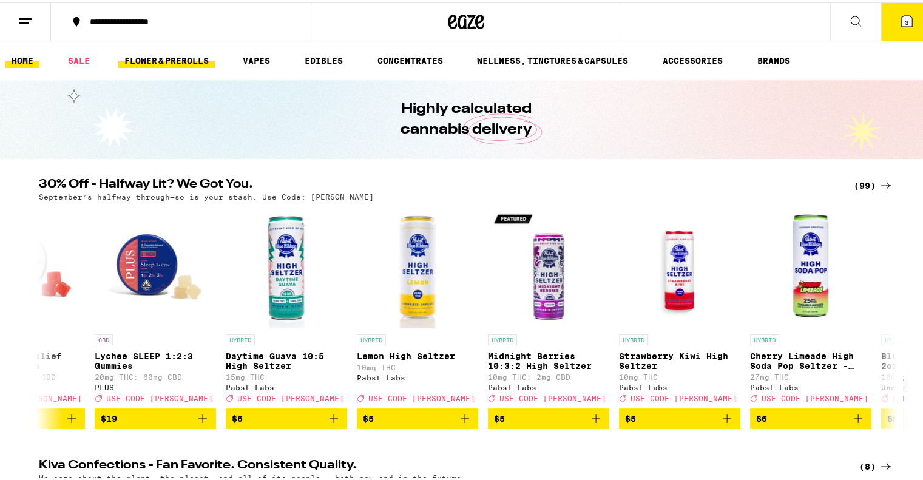
click at [141, 55] on link "FLOWER & PREROLLS" at bounding box center [166, 58] width 96 height 15
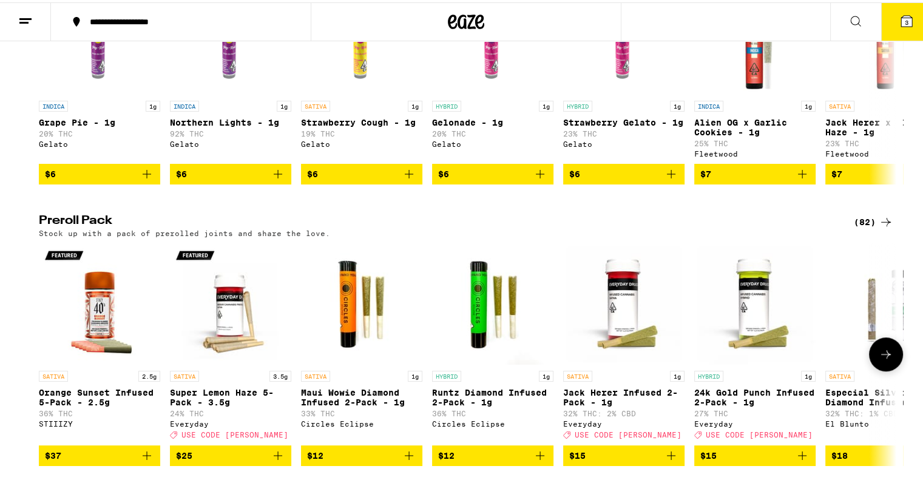
scroll to position [910, 0]
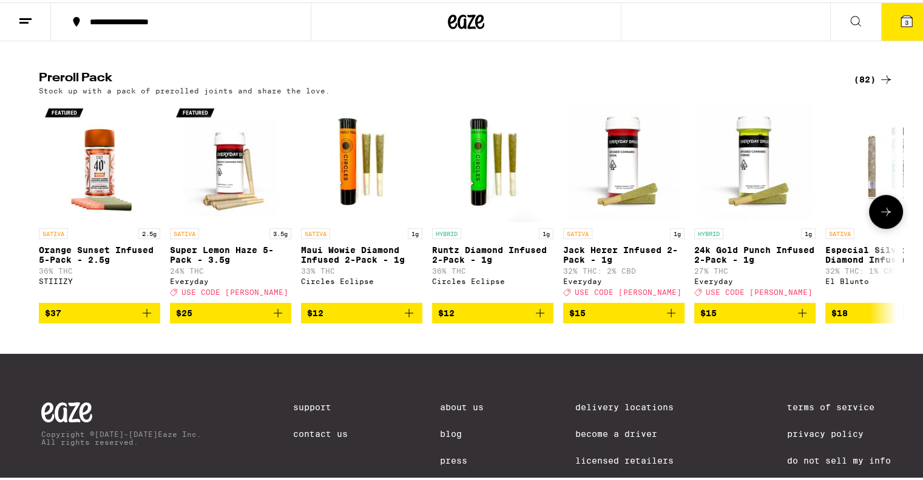
click at [872, 226] on button at bounding box center [886, 209] width 34 height 34
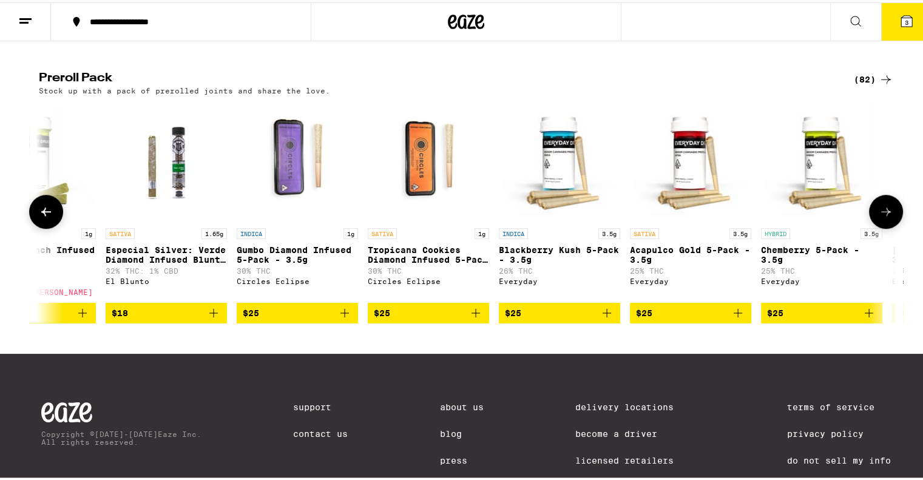
scroll to position [0, 722]
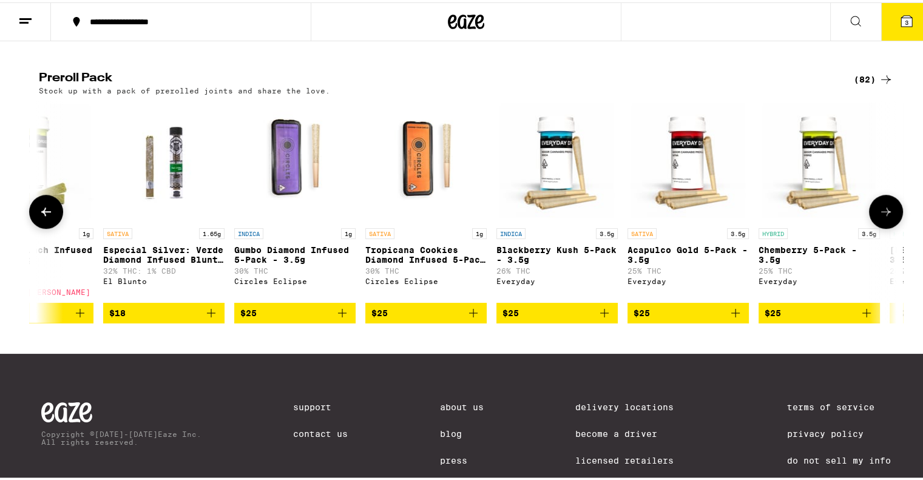
click at [872, 226] on button at bounding box center [886, 209] width 34 height 34
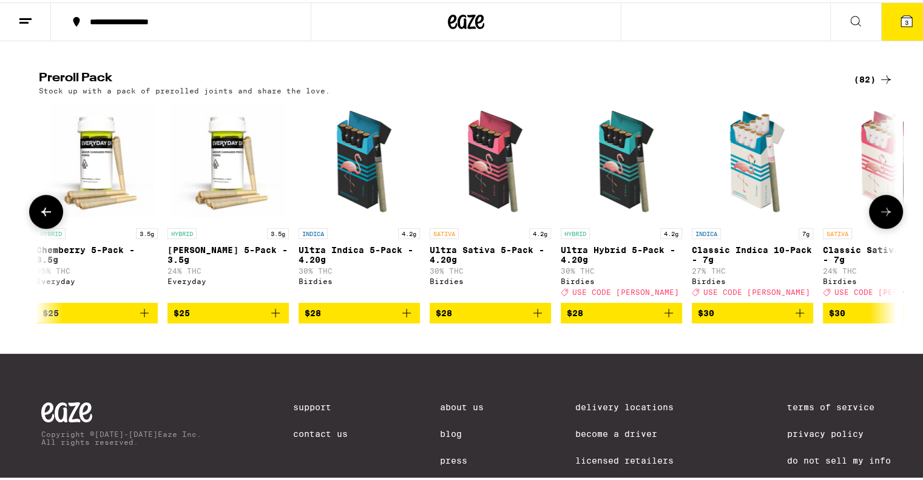
click at [872, 226] on button at bounding box center [886, 209] width 34 height 34
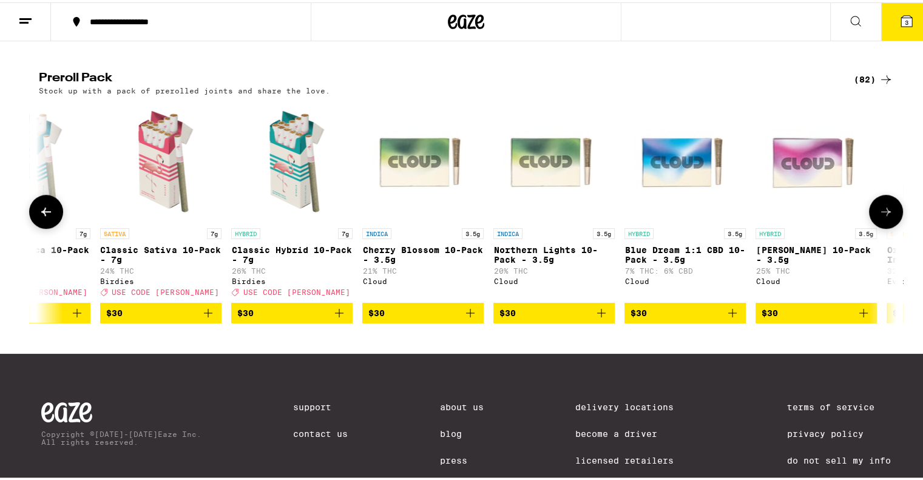
click at [872, 226] on button at bounding box center [886, 209] width 34 height 34
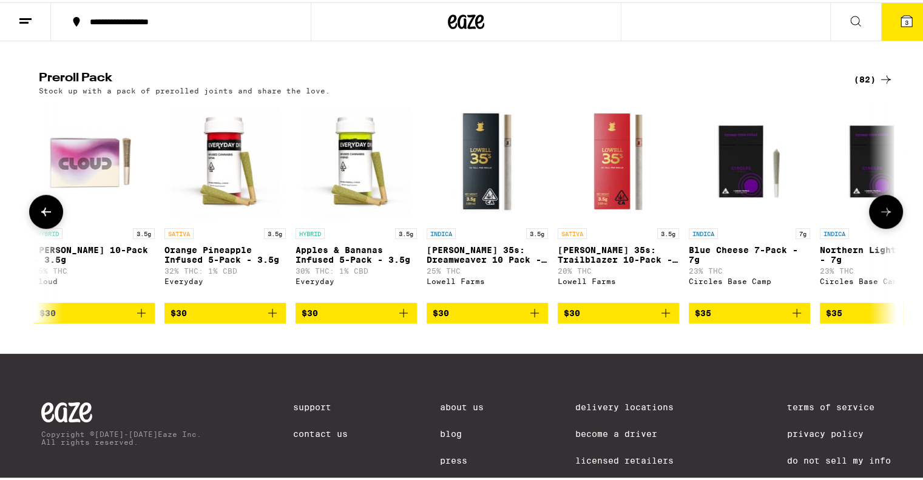
click at [872, 226] on button at bounding box center [886, 209] width 34 height 34
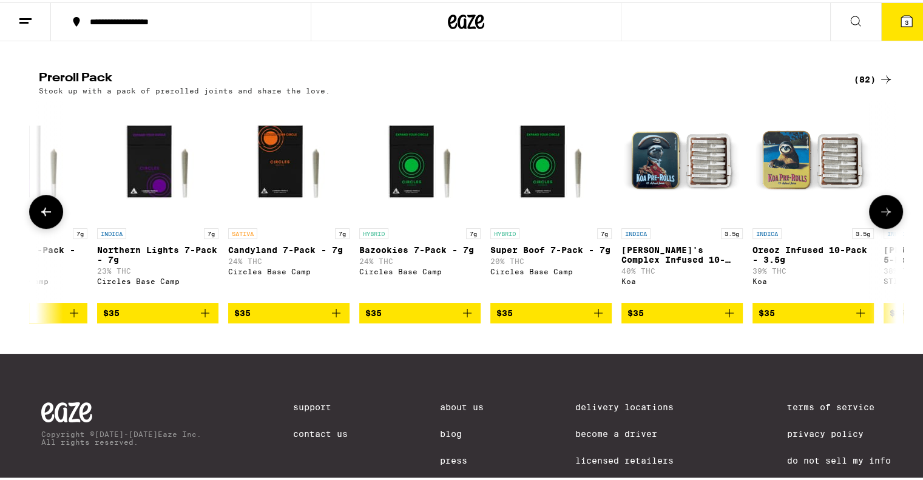
click at [872, 226] on button at bounding box center [886, 209] width 34 height 34
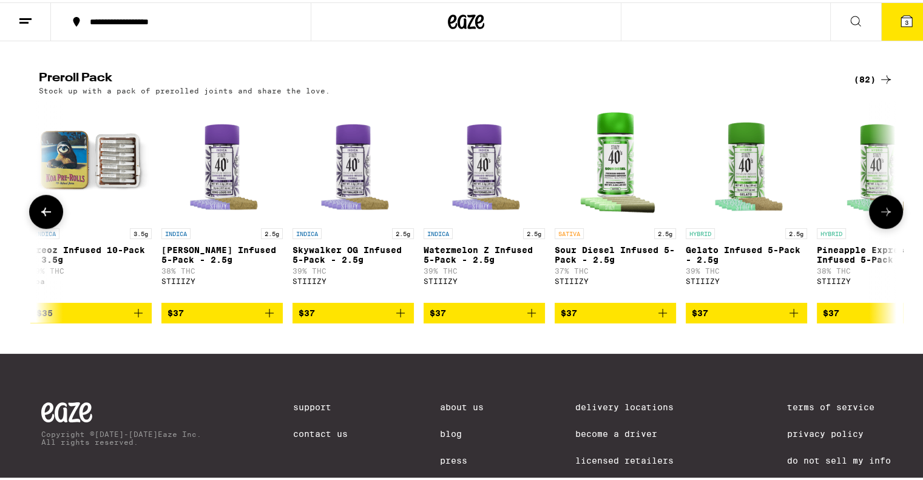
click at [872, 226] on button at bounding box center [886, 209] width 34 height 34
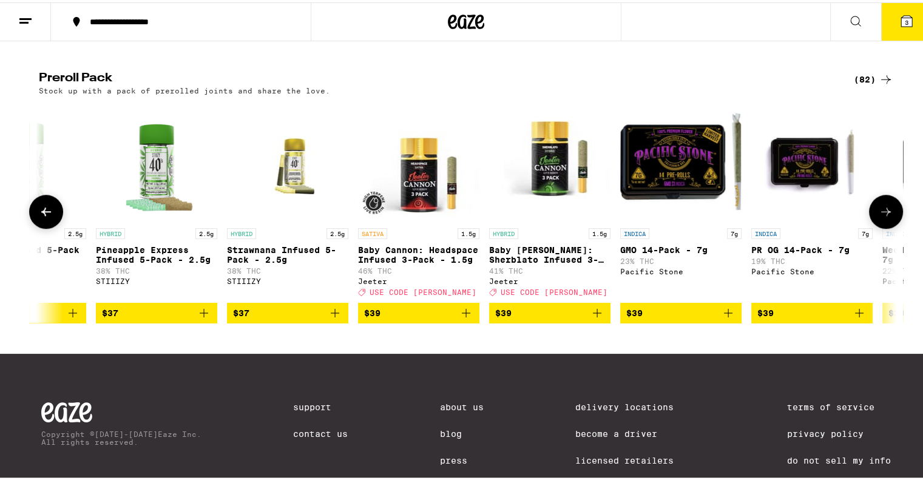
scroll to position [0, 5054]
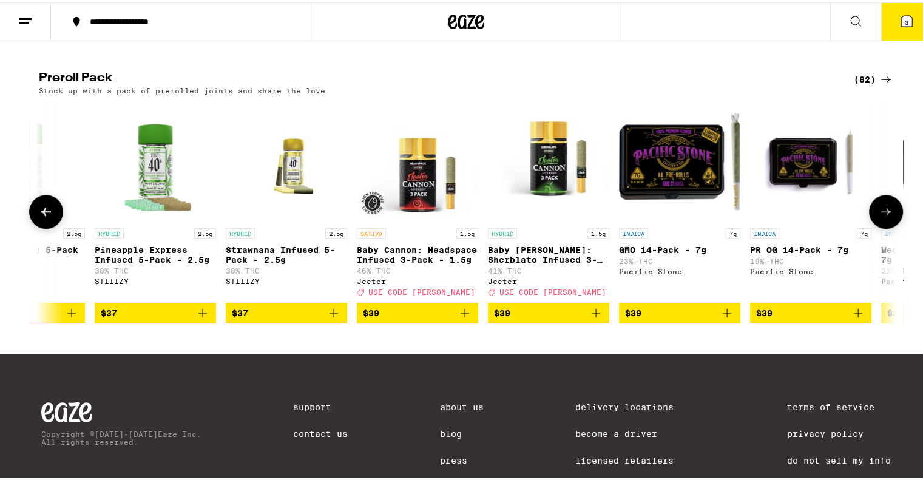
click at [41, 214] on icon at bounding box center [46, 209] width 10 height 8
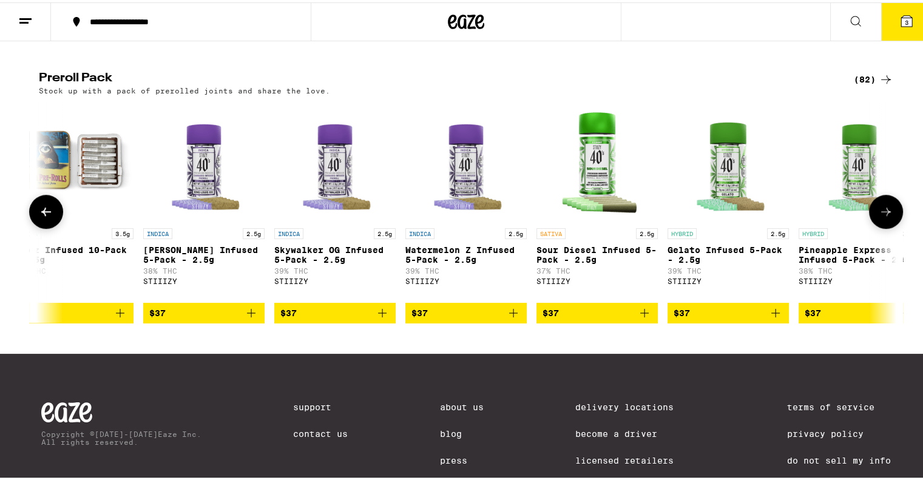
scroll to position [0, 4333]
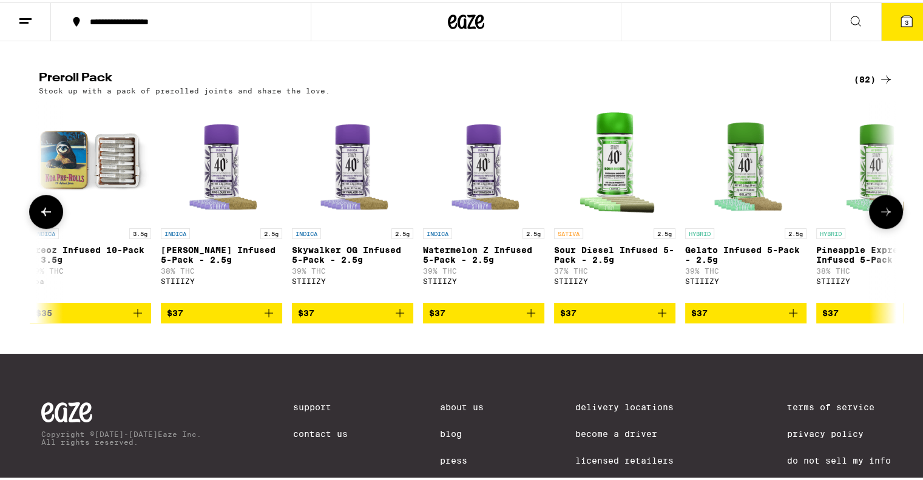
click at [39, 217] on icon at bounding box center [46, 209] width 15 height 15
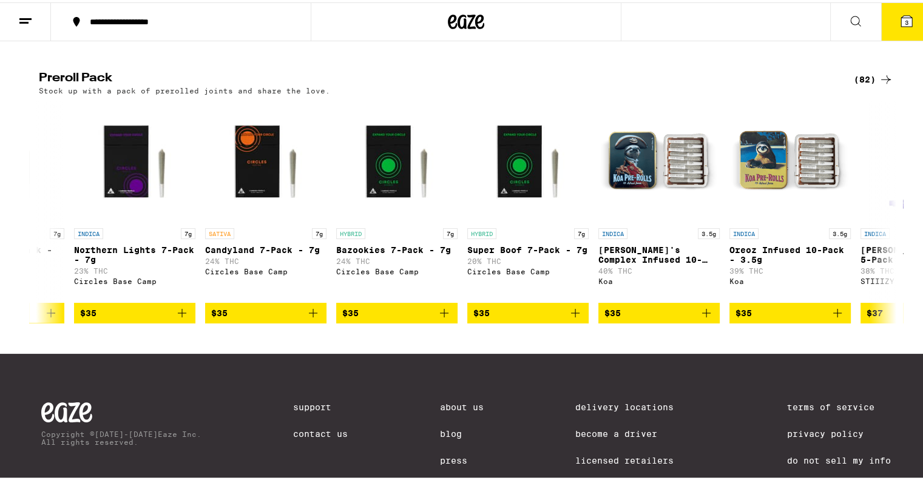
scroll to position [0, 3611]
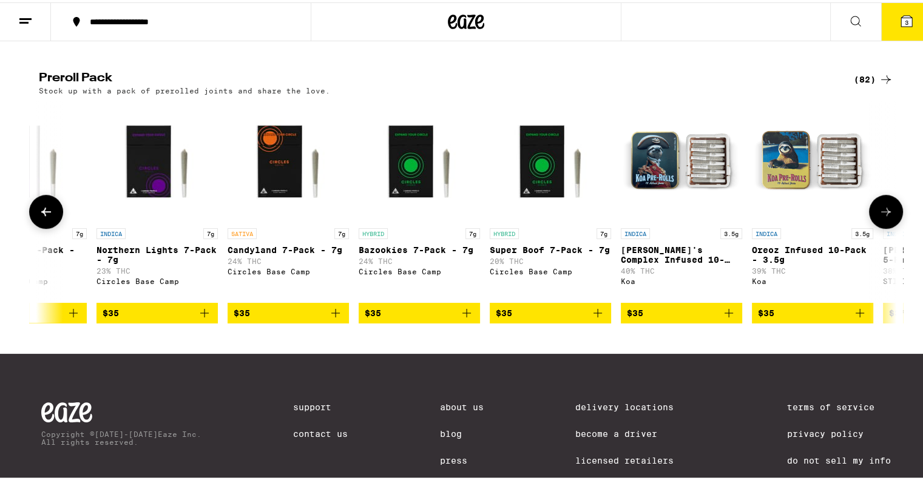
click at [880, 217] on icon at bounding box center [885, 209] width 15 height 15
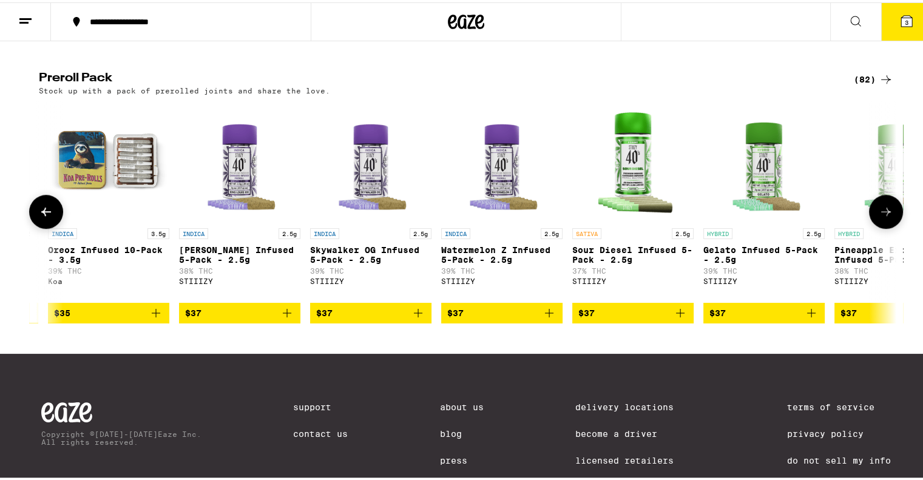
click at [880, 217] on icon at bounding box center [885, 209] width 15 height 15
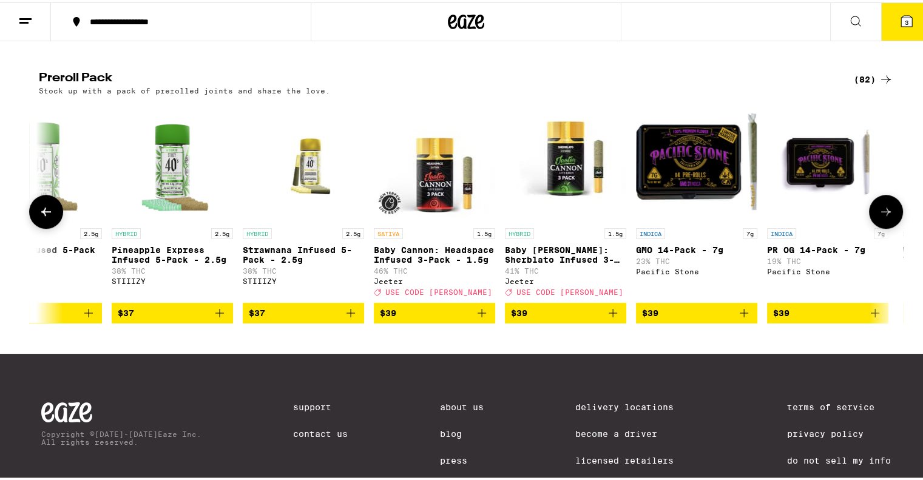
click at [880, 217] on icon at bounding box center [885, 209] width 15 height 15
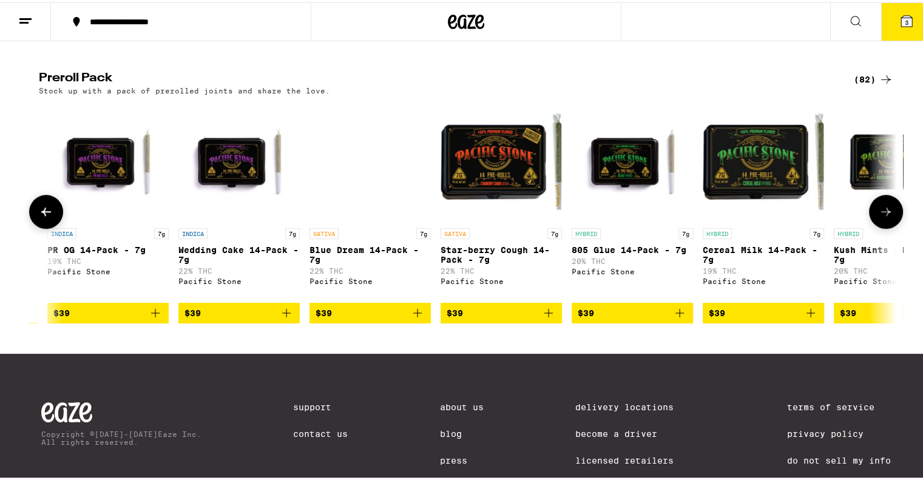
scroll to position [0, 5759]
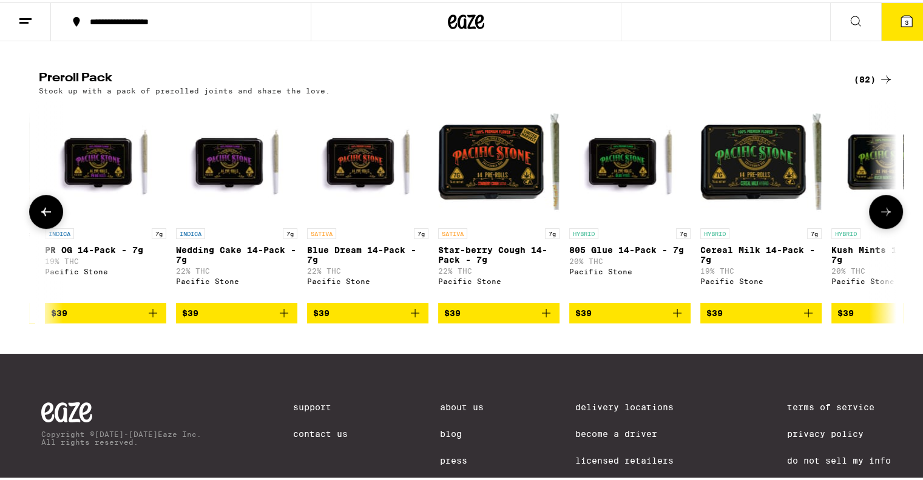
click at [880, 217] on icon at bounding box center [885, 209] width 15 height 15
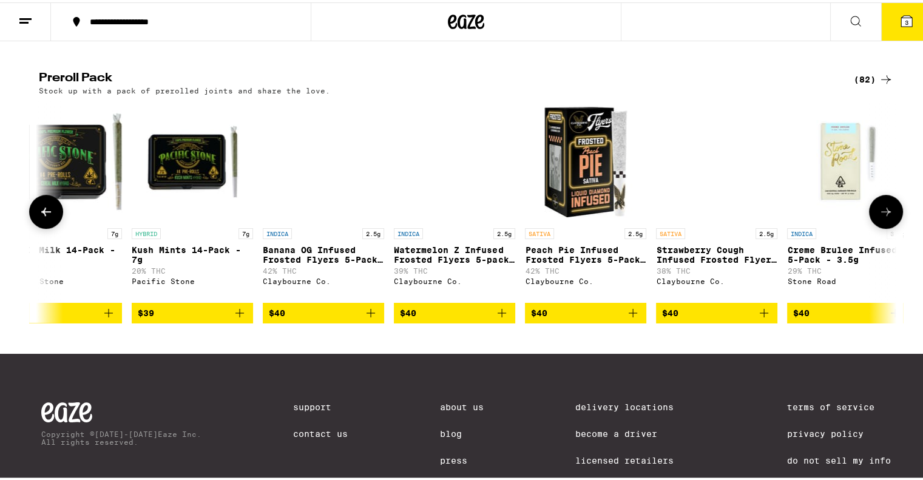
scroll to position [0, 6481]
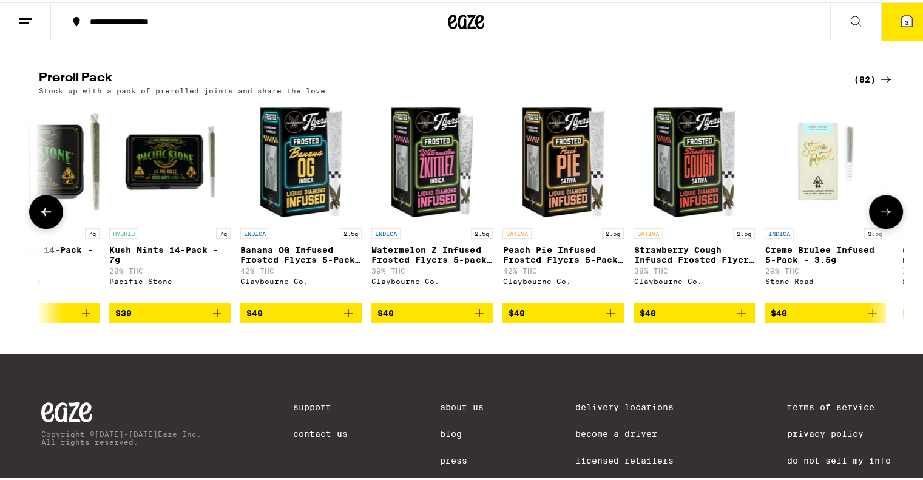
click at [880, 217] on icon at bounding box center [885, 209] width 15 height 15
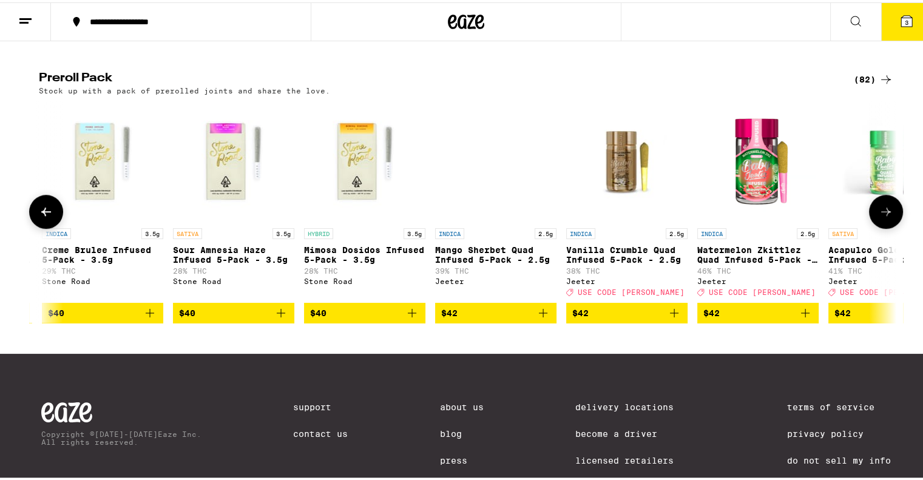
click at [880, 217] on icon at bounding box center [885, 209] width 15 height 15
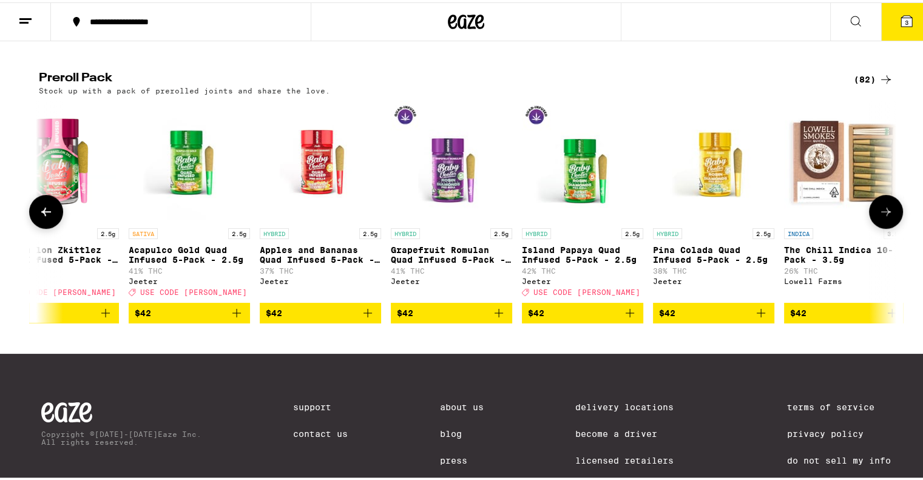
scroll to position [0, 7926]
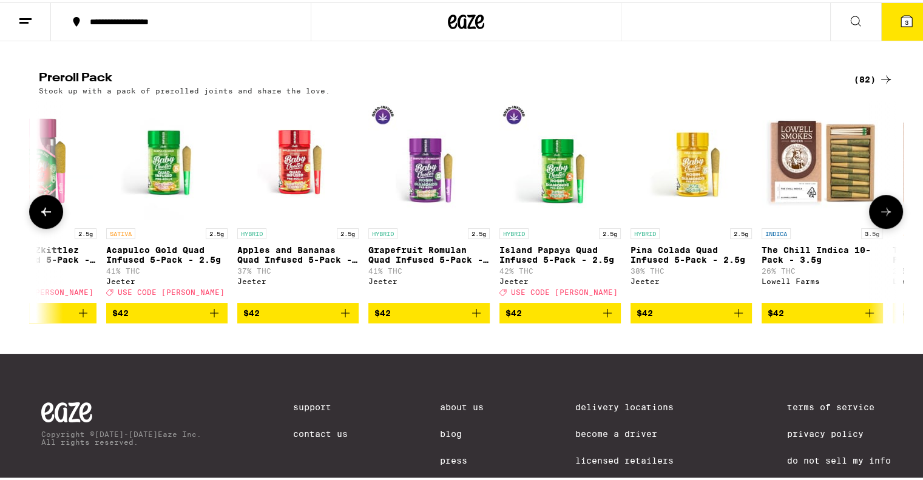
click at [880, 217] on icon at bounding box center [885, 209] width 15 height 15
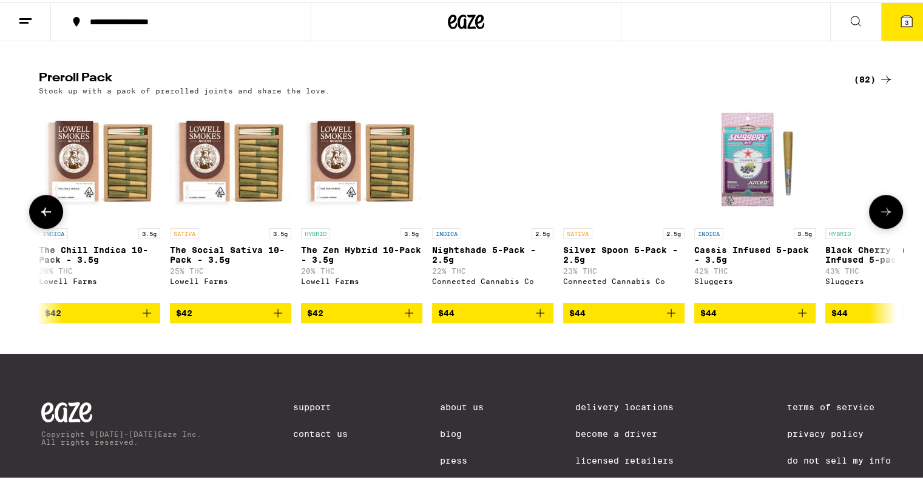
click at [880, 217] on icon at bounding box center [885, 209] width 15 height 15
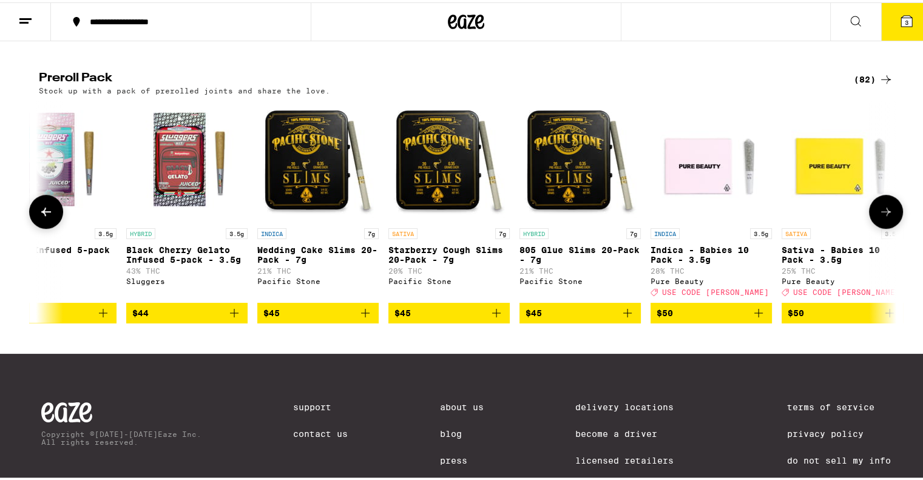
scroll to position [0, 9370]
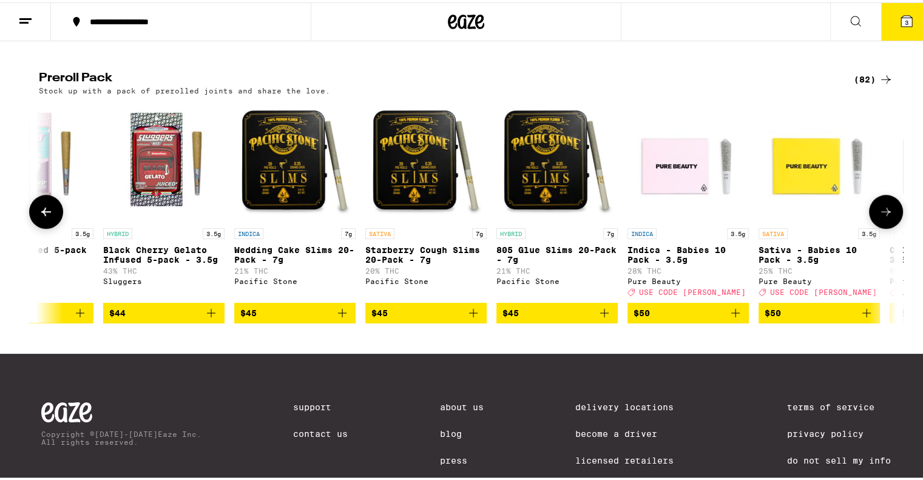
click at [880, 217] on icon at bounding box center [885, 209] width 15 height 15
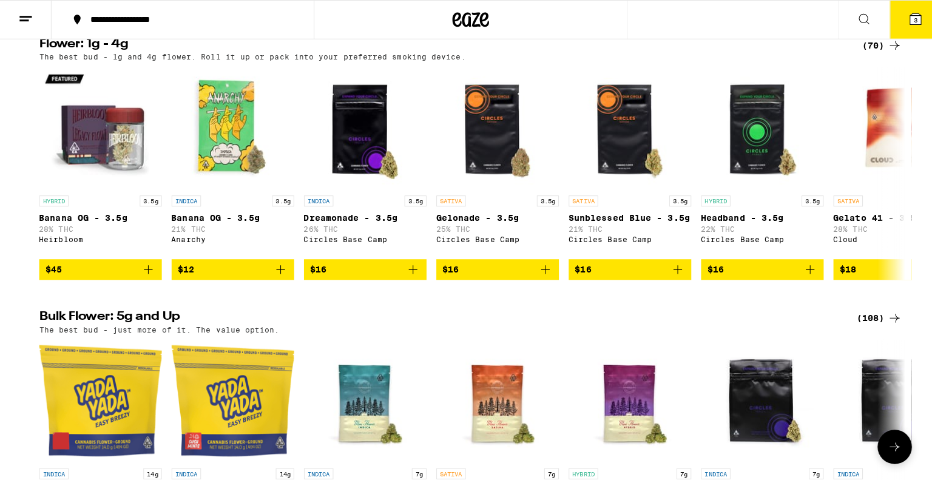
scroll to position [0, 0]
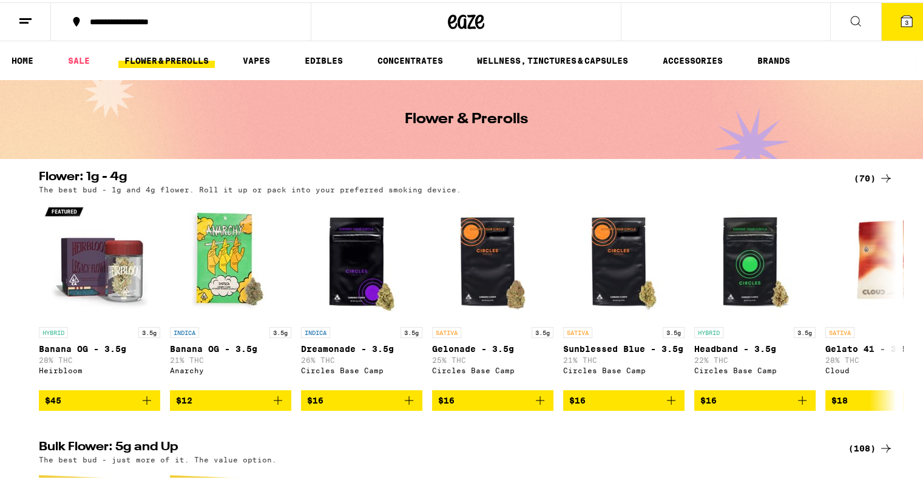
click at [901, 21] on icon at bounding box center [906, 18] width 11 height 11
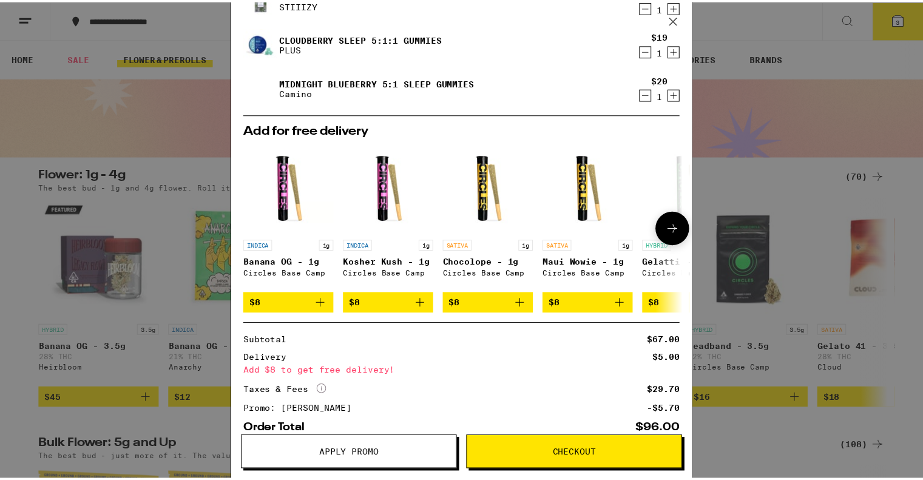
scroll to position [121, 0]
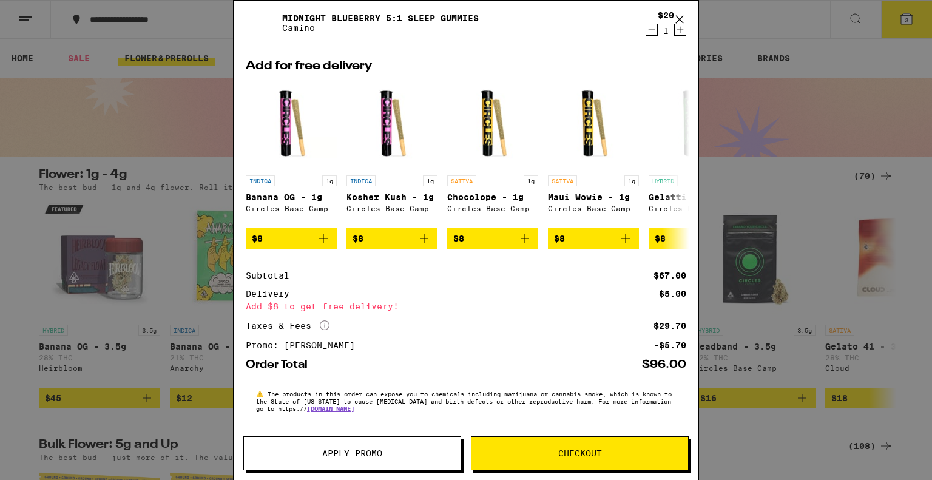
click at [578, 449] on span "Checkout" at bounding box center [580, 453] width 44 height 8
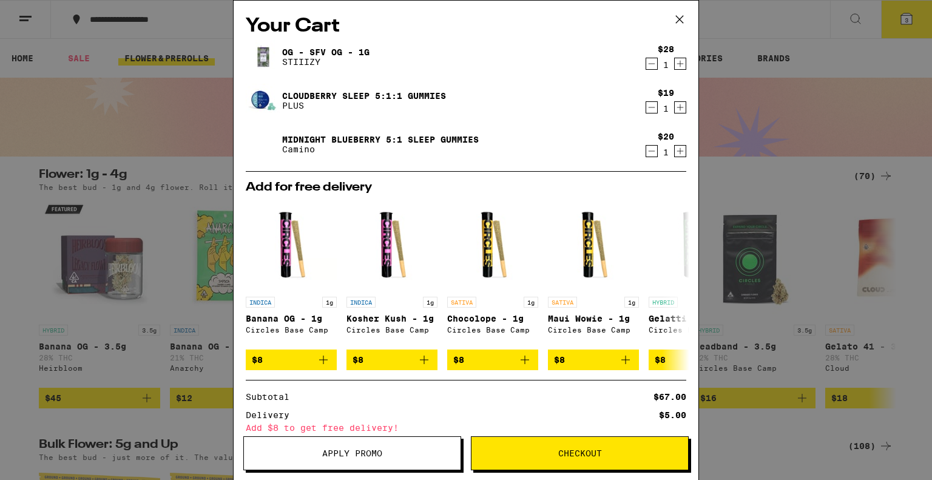
click at [682, 17] on icon at bounding box center [679, 19] width 7 height 7
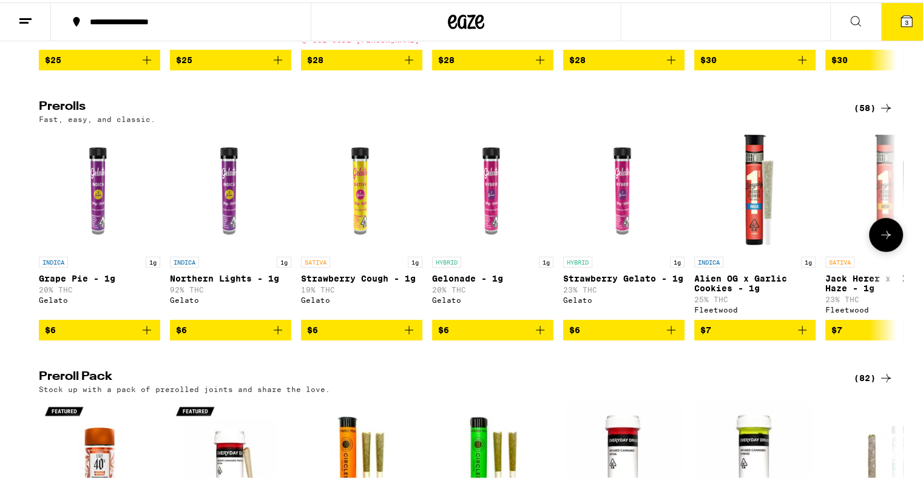
scroll to position [667, 0]
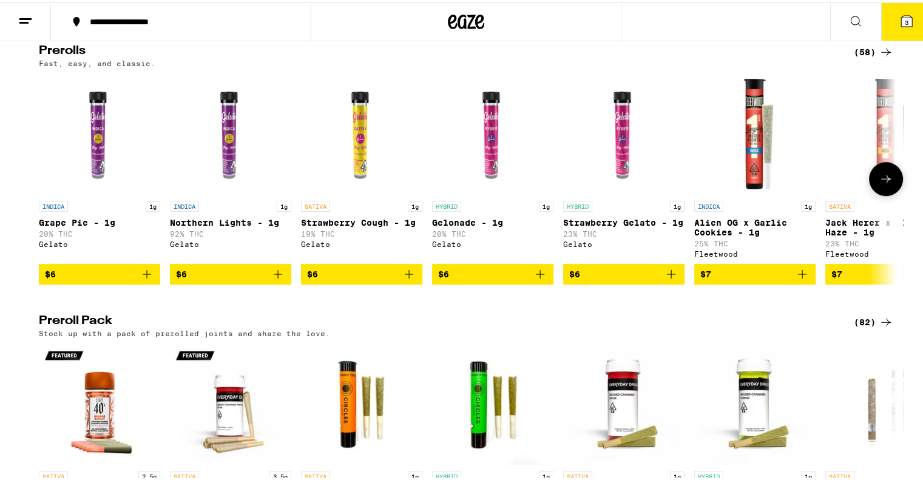
click at [881, 187] on button at bounding box center [886, 177] width 34 height 34
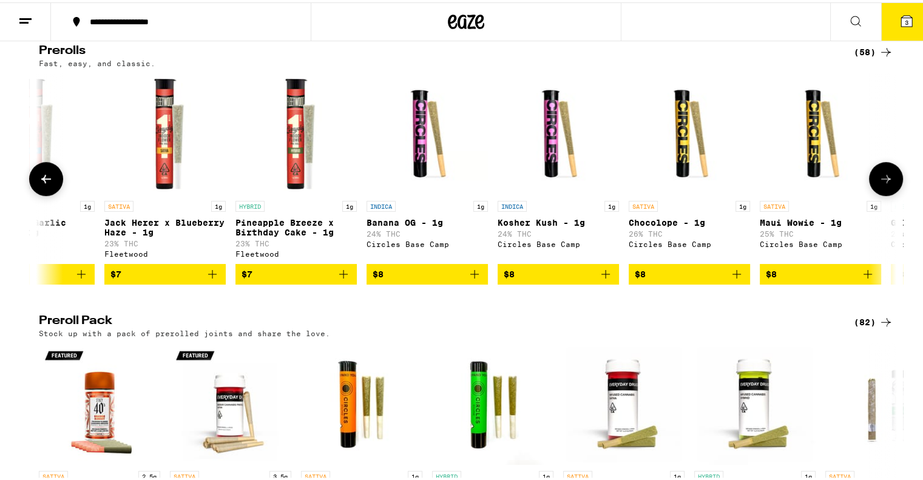
scroll to position [0, 722]
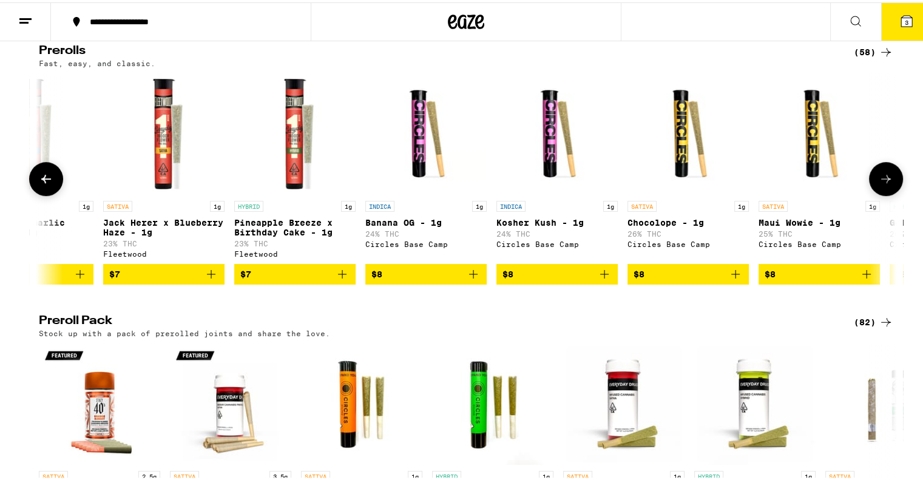
click at [881, 187] on button at bounding box center [886, 177] width 34 height 34
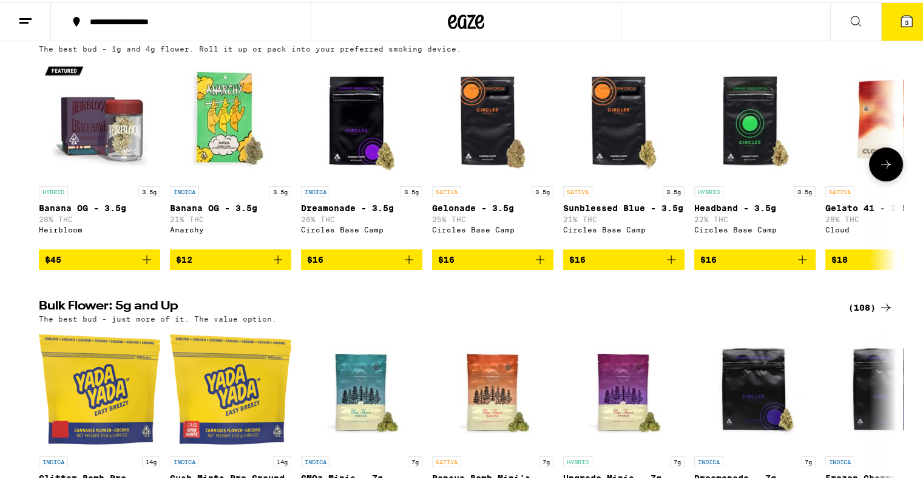
scroll to position [0, 0]
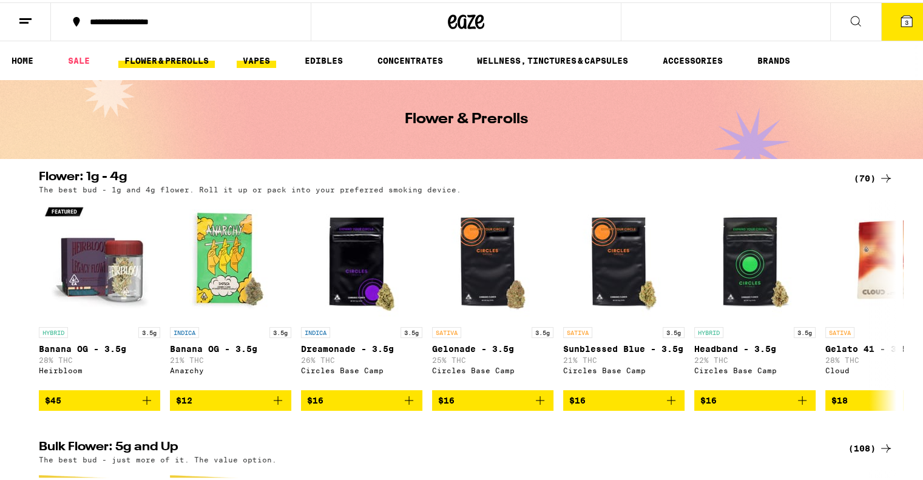
click at [250, 53] on link "VAPES" at bounding box center [256, 58] width 39 height 15
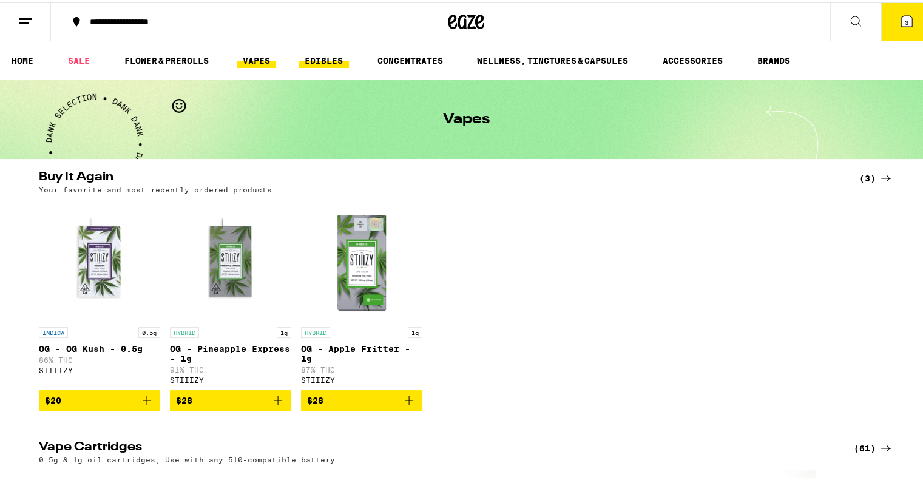
click at [320, 52] on link "EDIBLES" at bounding box center [323, 58] width 50 height 15
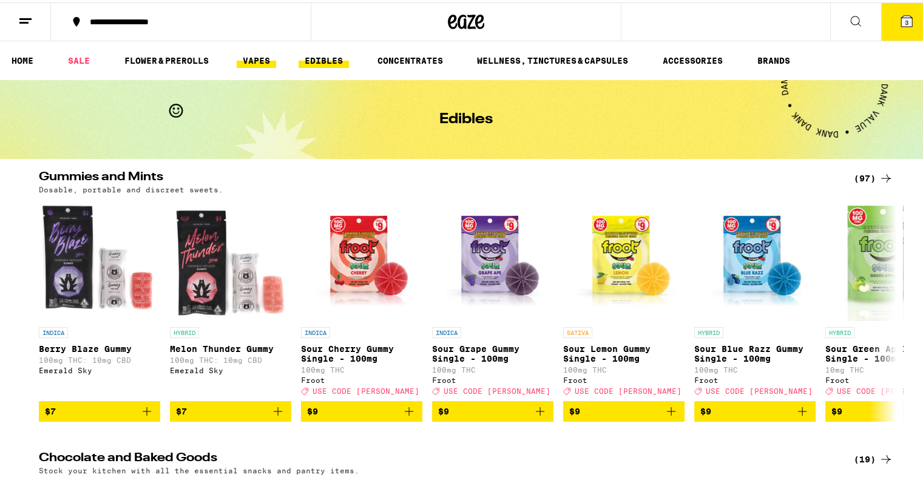
click at [270, 65] on link "VAPES" at bounding box center [256, 58] width 39 height 15
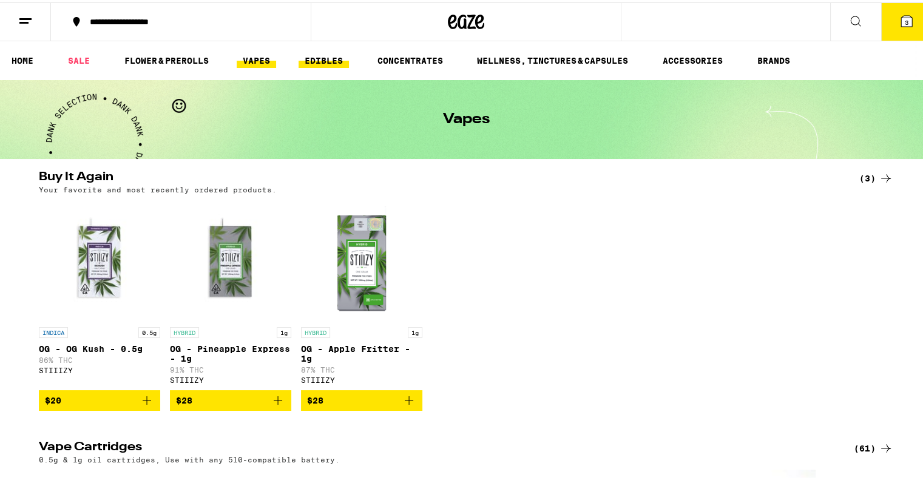
click at [332, 59] on link "EDIBLES" at bounding box center [323, 58] width 50 height 15
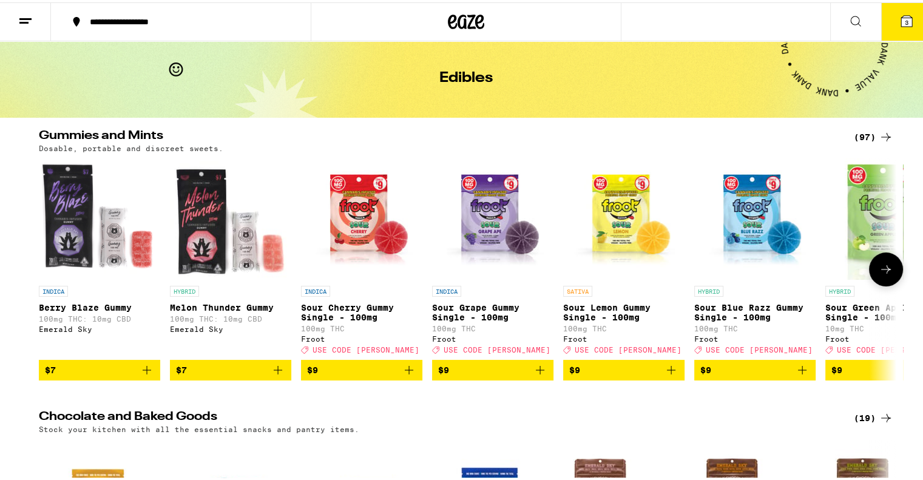
scroll to position [61, 0]
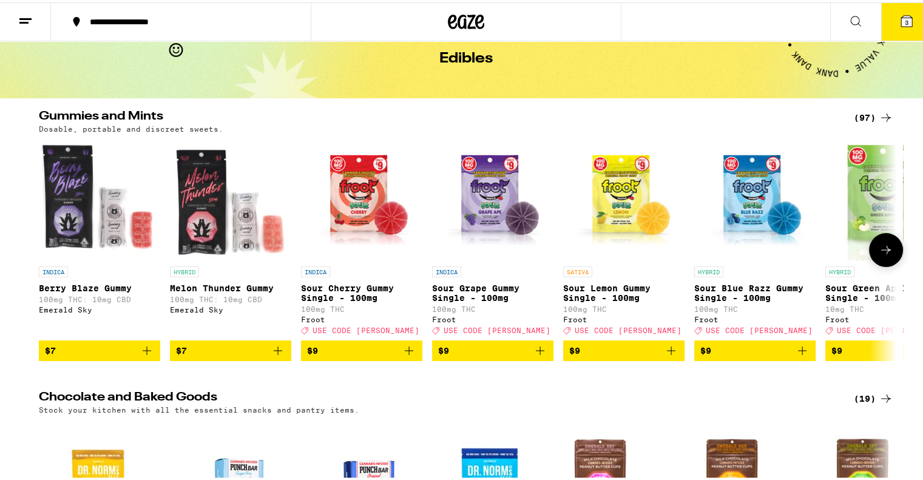
click at [801, 355] on icon "Add to bag" at bounding box center [802, 348] width 15 height 15
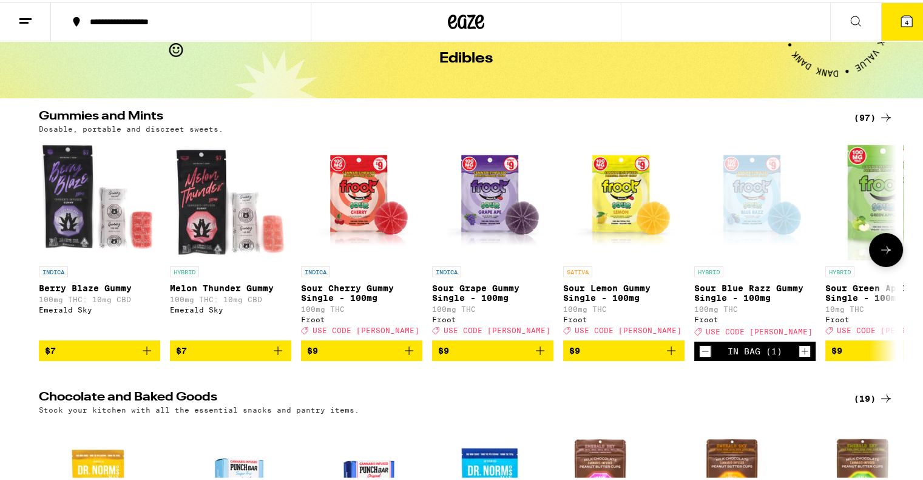
click at [880, 254] on icon at bounding box center [885, 247] width 15 height 15
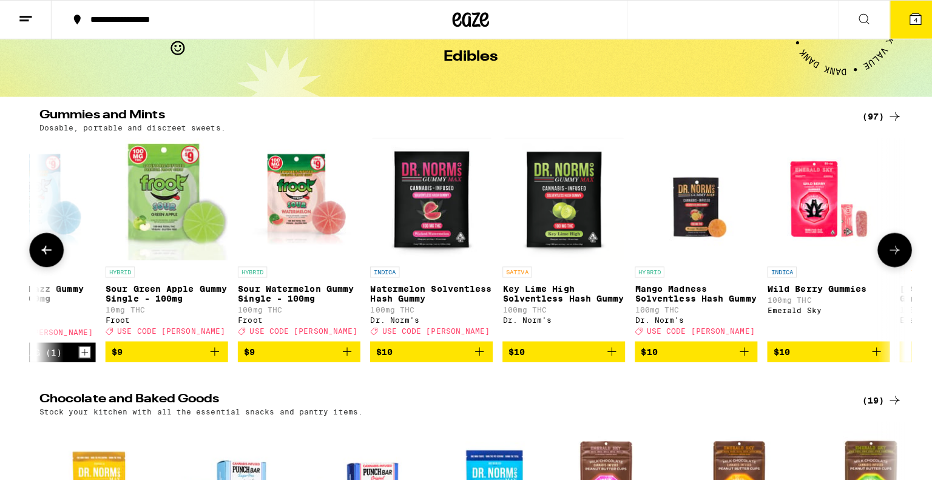
scroll to position [0, 722]
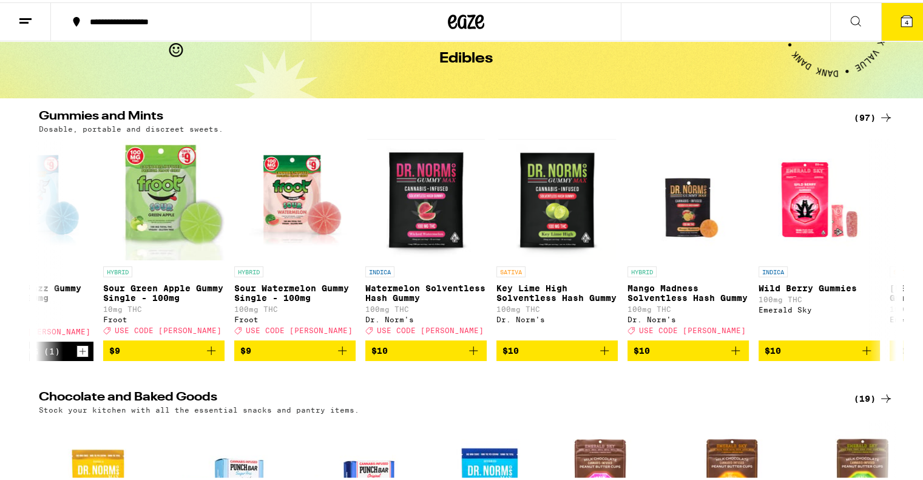
click at [904, 19] on span "4" at bounding box center [906, 19] width 4 height 7
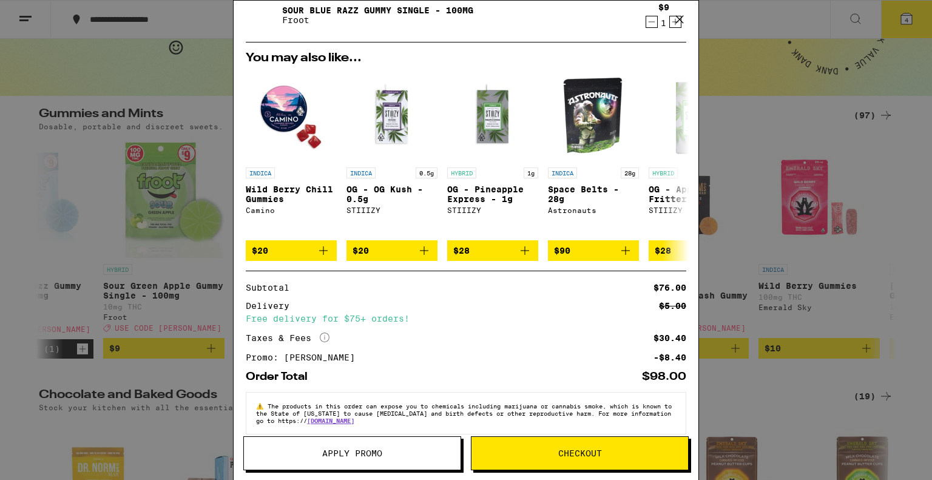
scroll to position [184, 0]
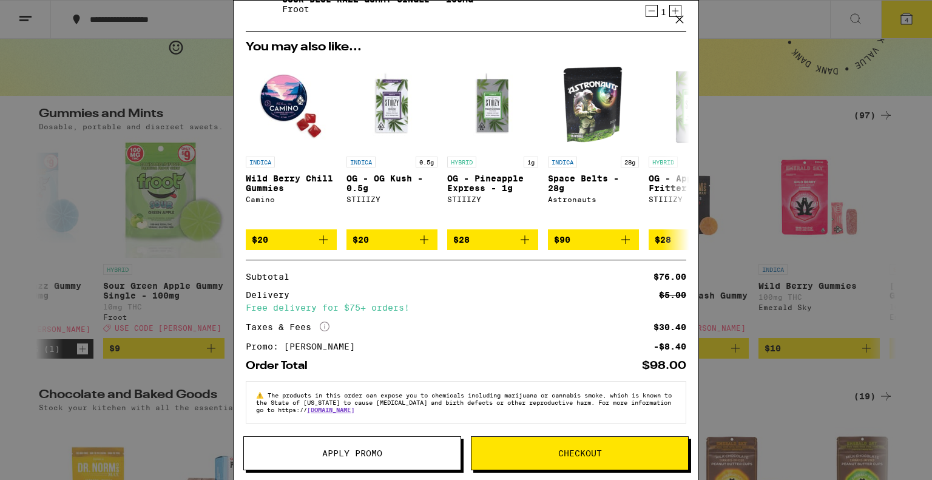
click at [574, 449] on span "Checkout" at bounding box center [580, 453] width 44 height 8
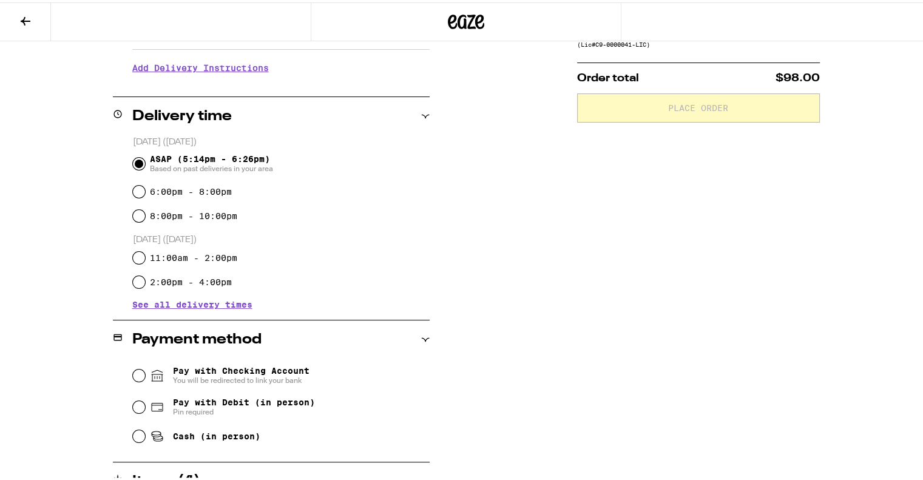
scroll to position [364, 0]
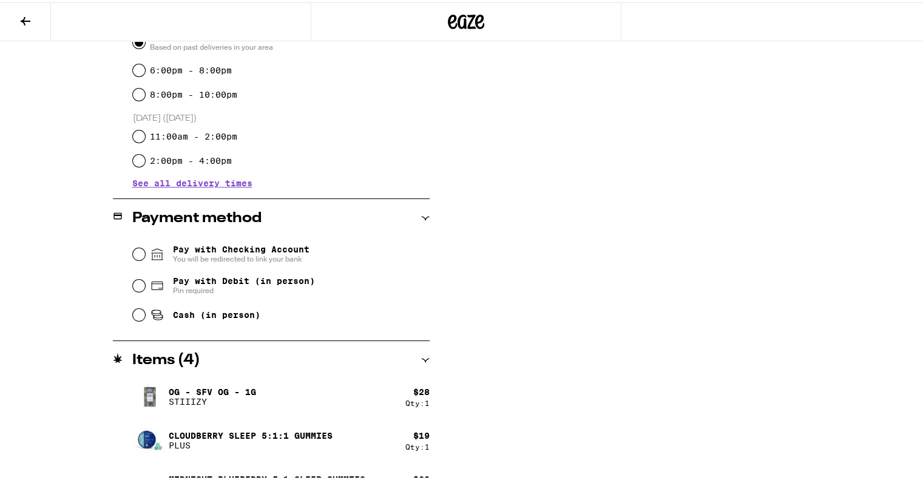
click at [126, 286] on div "Pay with Checking Account You will be redirected to link your bank Pay with Deb…" at bounding box center [271, 280] width 317 height 90
click at [136, 286] on input "Pay with Debit (in person) Pin required" at bounding box center [139, 283] width 12 height 12
radio input "true"
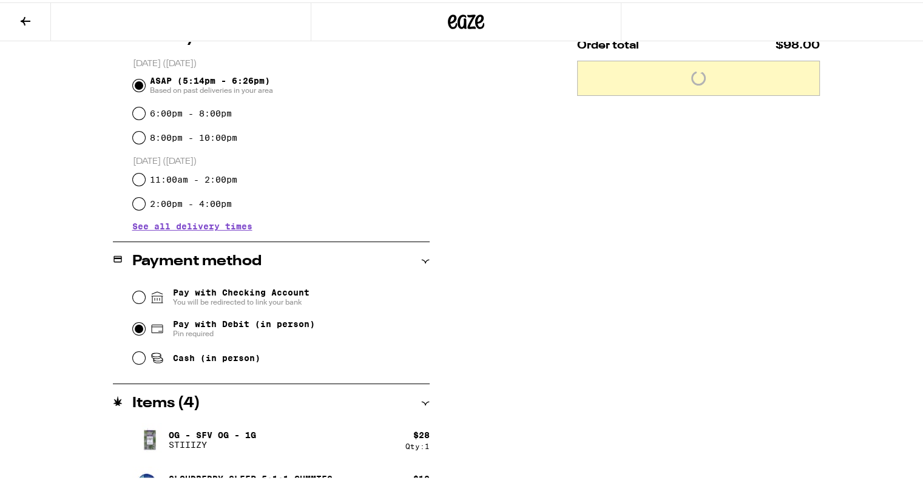
scroll to position [194, 0]
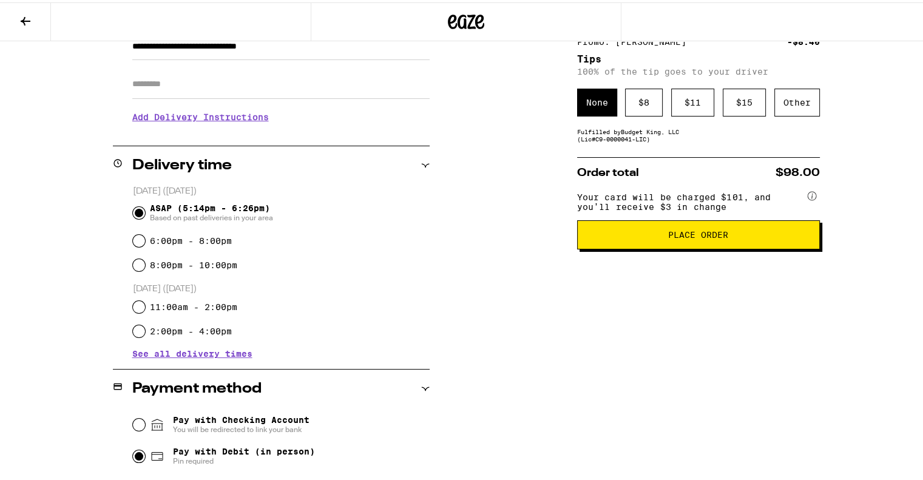
click at [695, 235] on span "Place Order" at bounding box center [698, 232] width 60 height 8
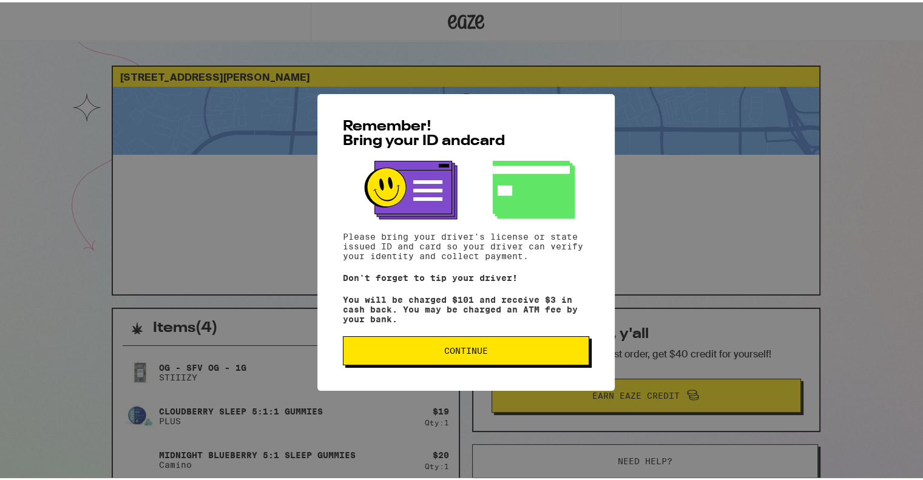
click at [513, 344] on button "Continue" at bounding box center [466, 348] width 246 height 29
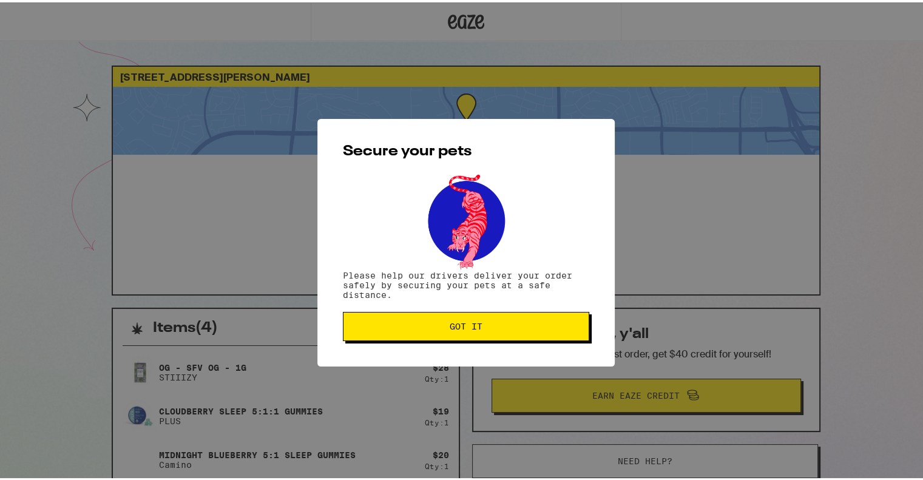
click at [491, 329] on button "Got it" at bounding box center [466, 323] width 246 height 29
